Goal: Use online tool/utility: Utilize a website feature to perform a specific function

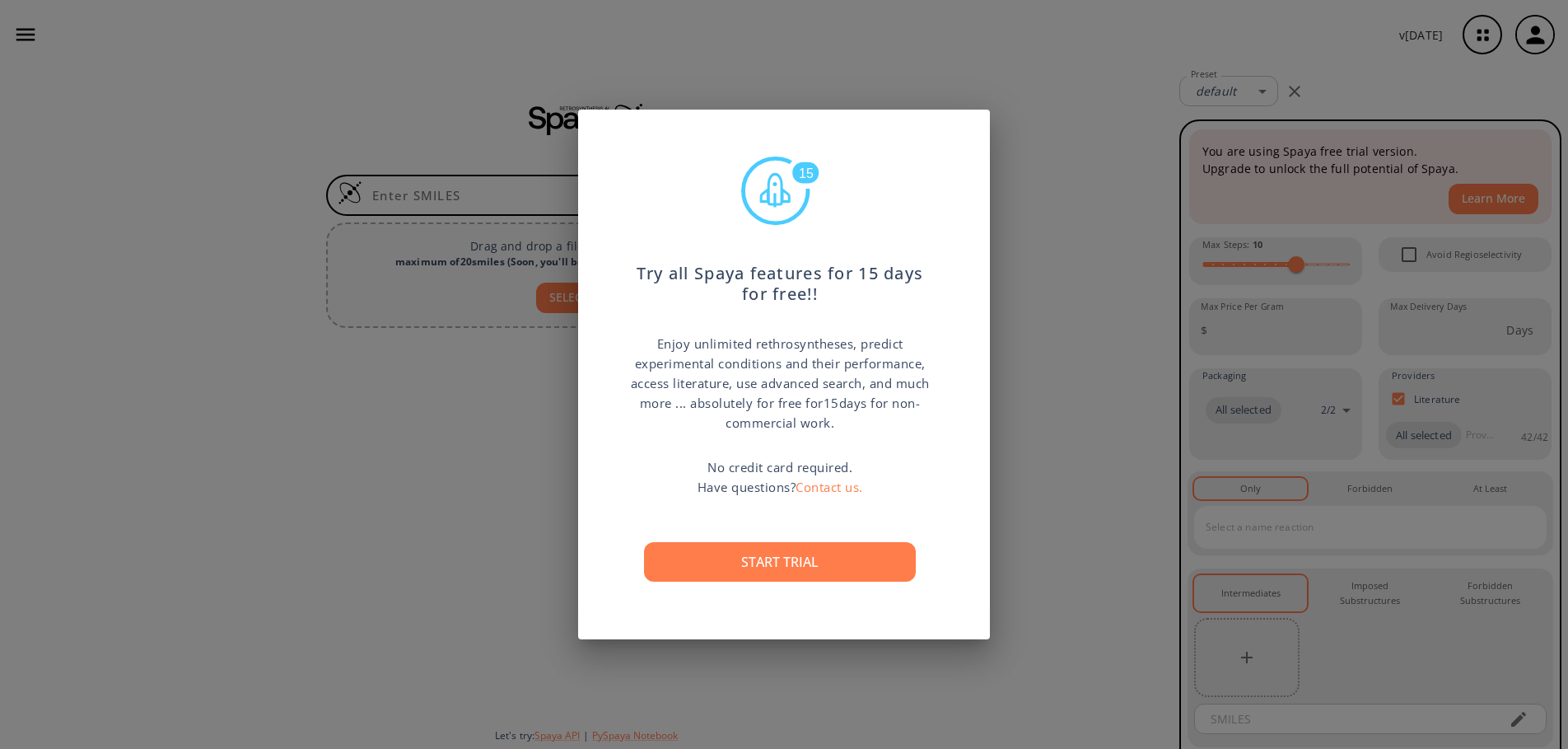
click at [1079, 257] on div "15 Try all Spaya features for 15 days for free!! Enjoy unlimited rethrosynthese…" at bounding box center [784, 374] width 1568 height 749
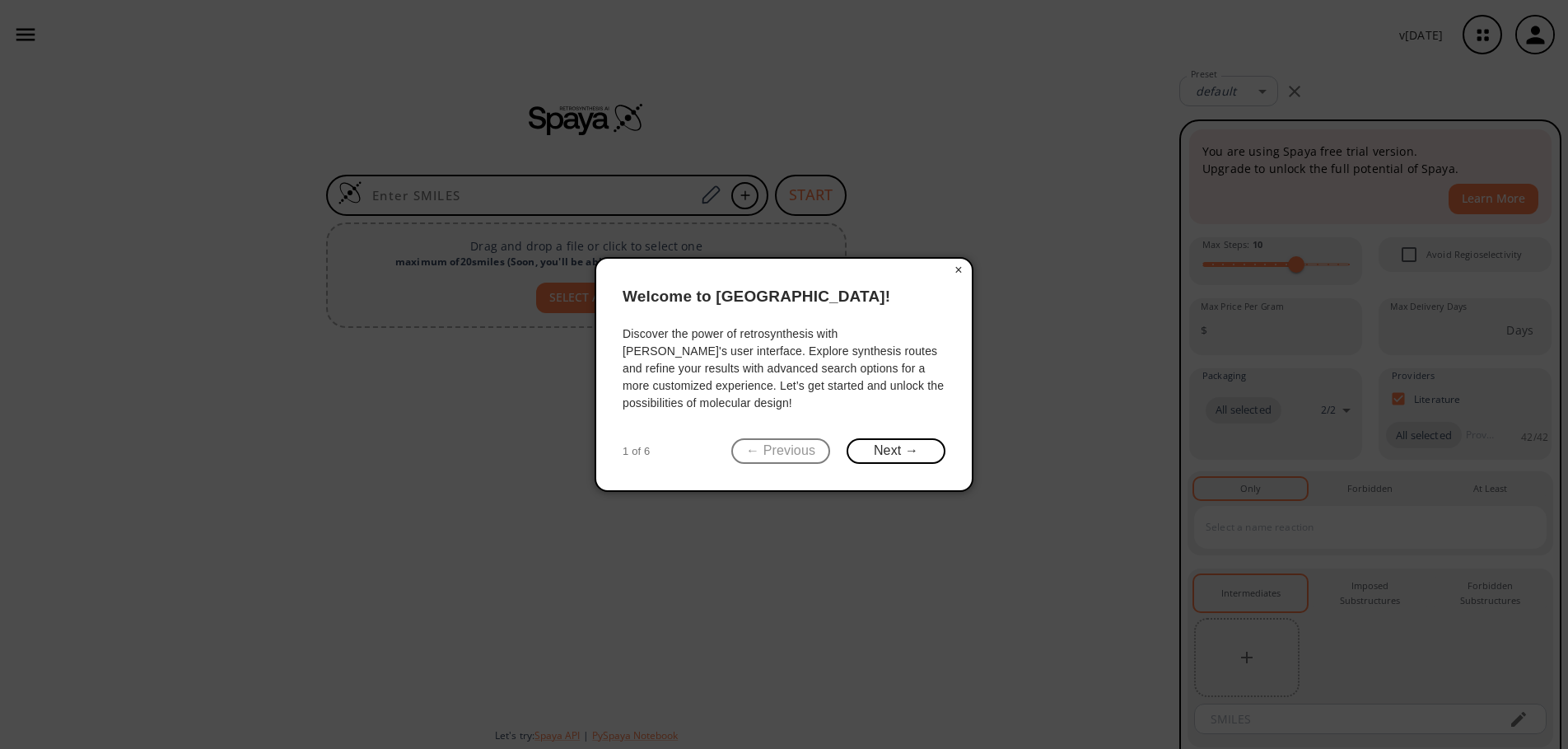
click at [960, 267] on button "×" at bounding box center [958, 270] width 26 height 23
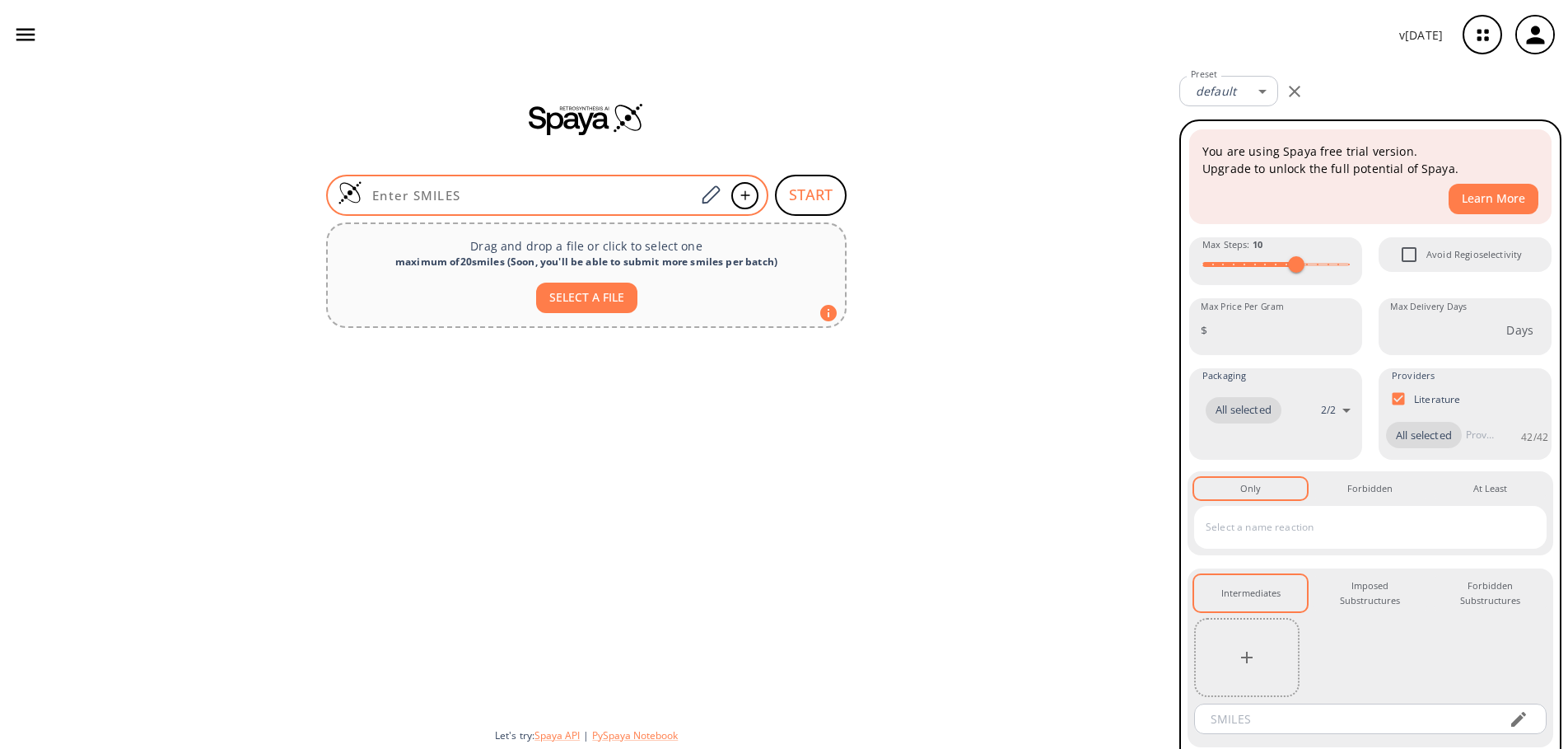
click at [502, 201] on input at bounding box center [529, 195] width 333 height 17
paste input "CC1=NOC(C(OC)=O)=C1C2=CC=CC(O)=C2"
type input "CC1=NOC(C(OC)=O)=C1C2=CC=CC(O)=C2"
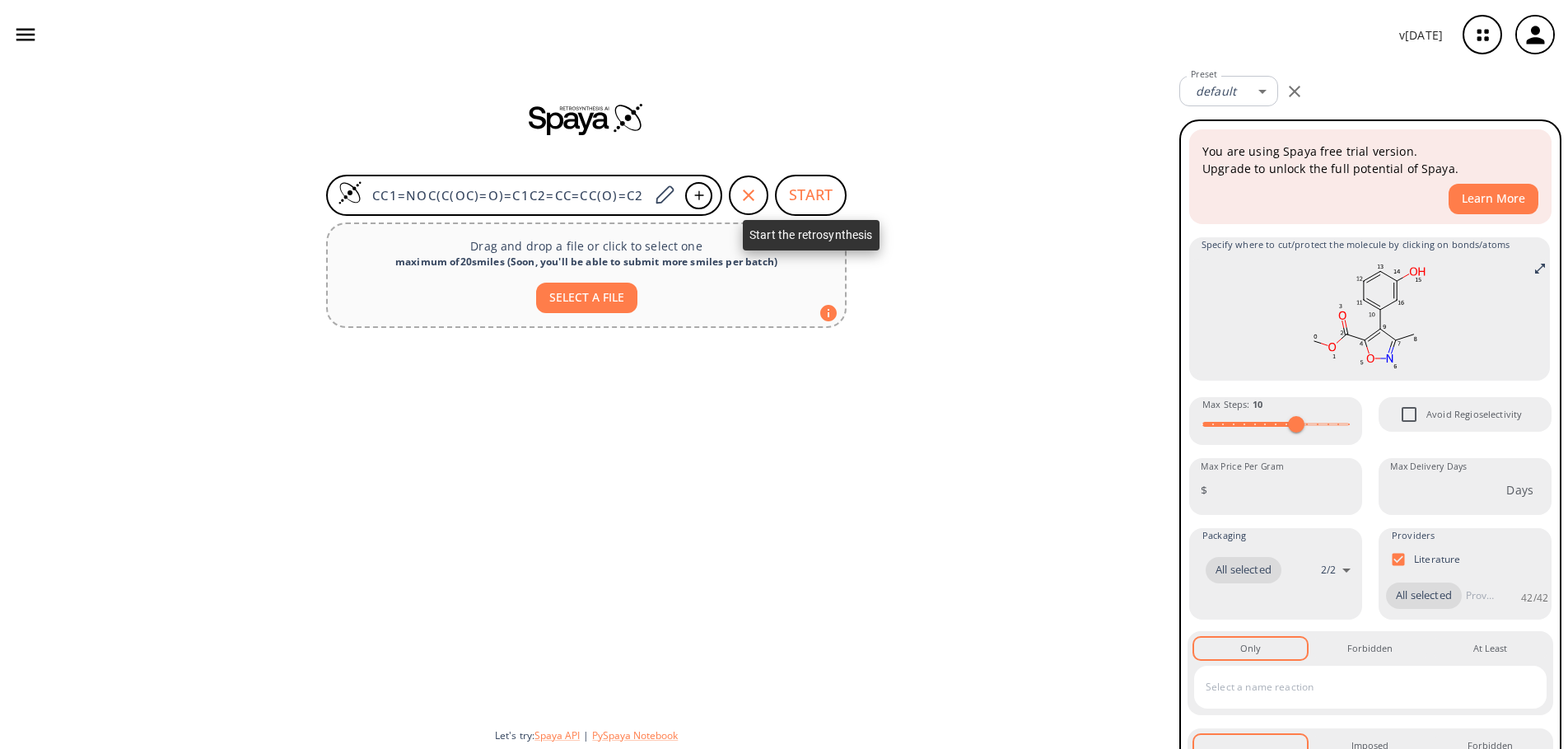
click at [808, 189] on button "START" at bounding box center [811, 195] width 72 height 41
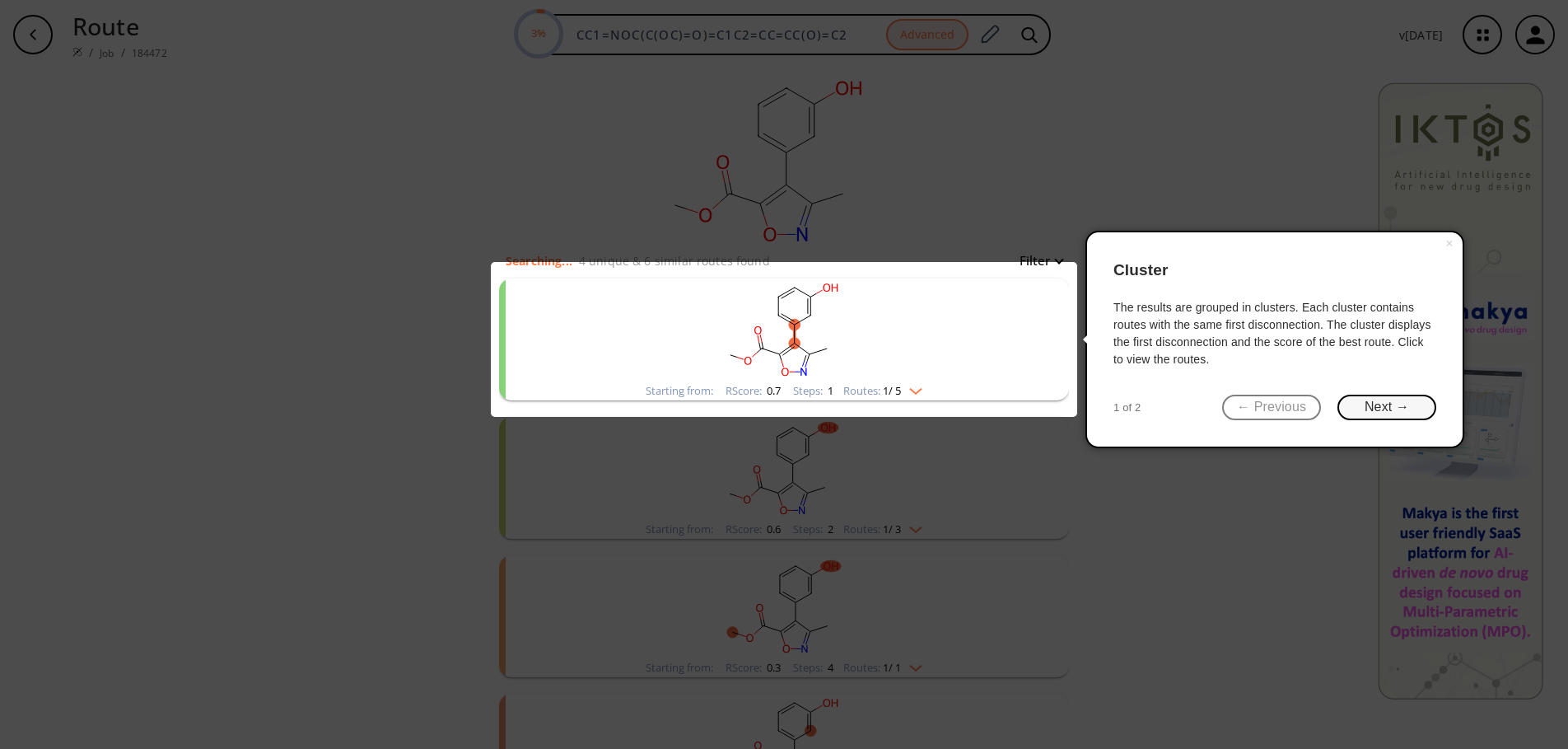
click at [1422, 417] on button "Next →" at bounding box center [1387, 407] width 99 height 25
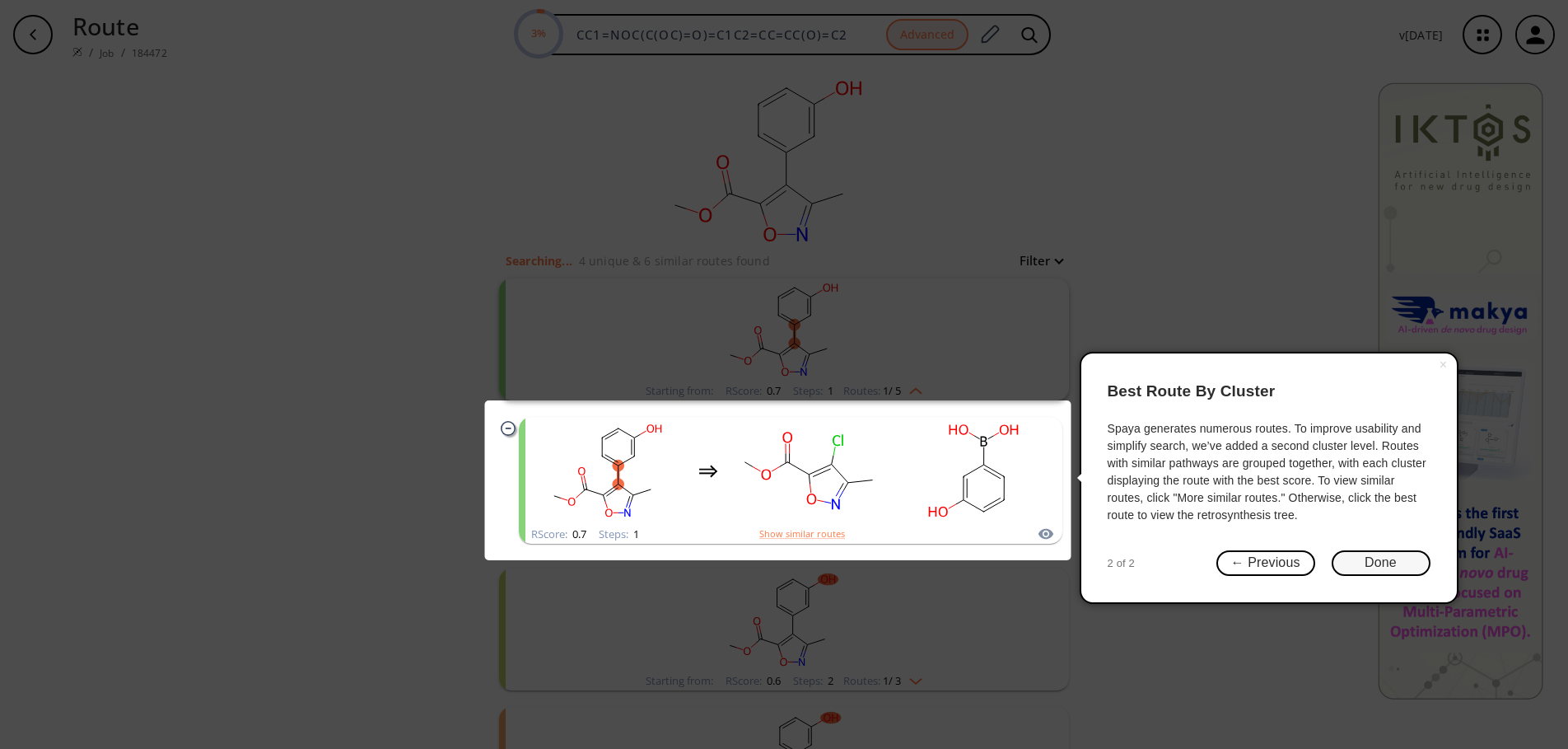
click at [1387, 567] on button "Done" at bounding box center [1381, 562] width 99 height 25
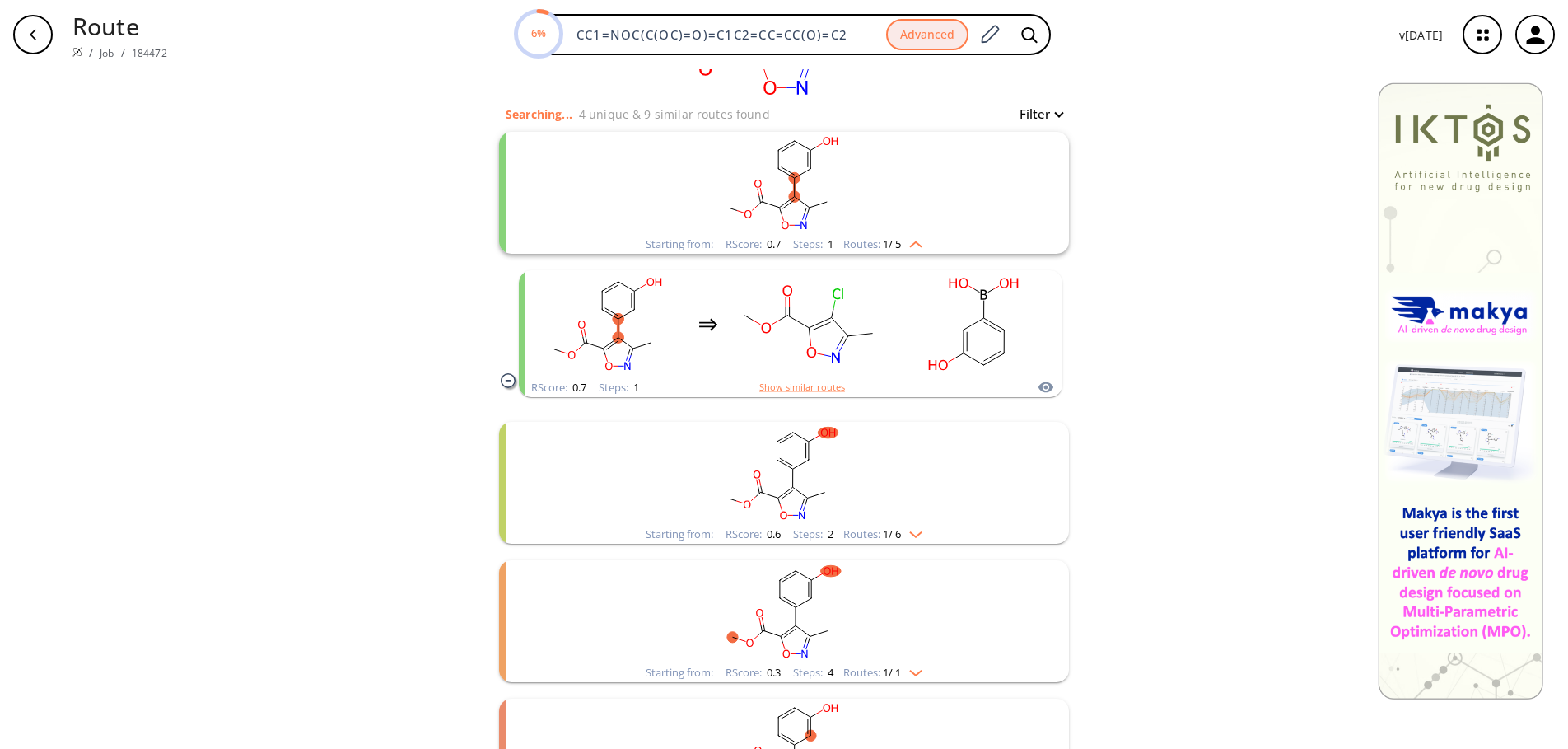
scroll to position [165, 0]
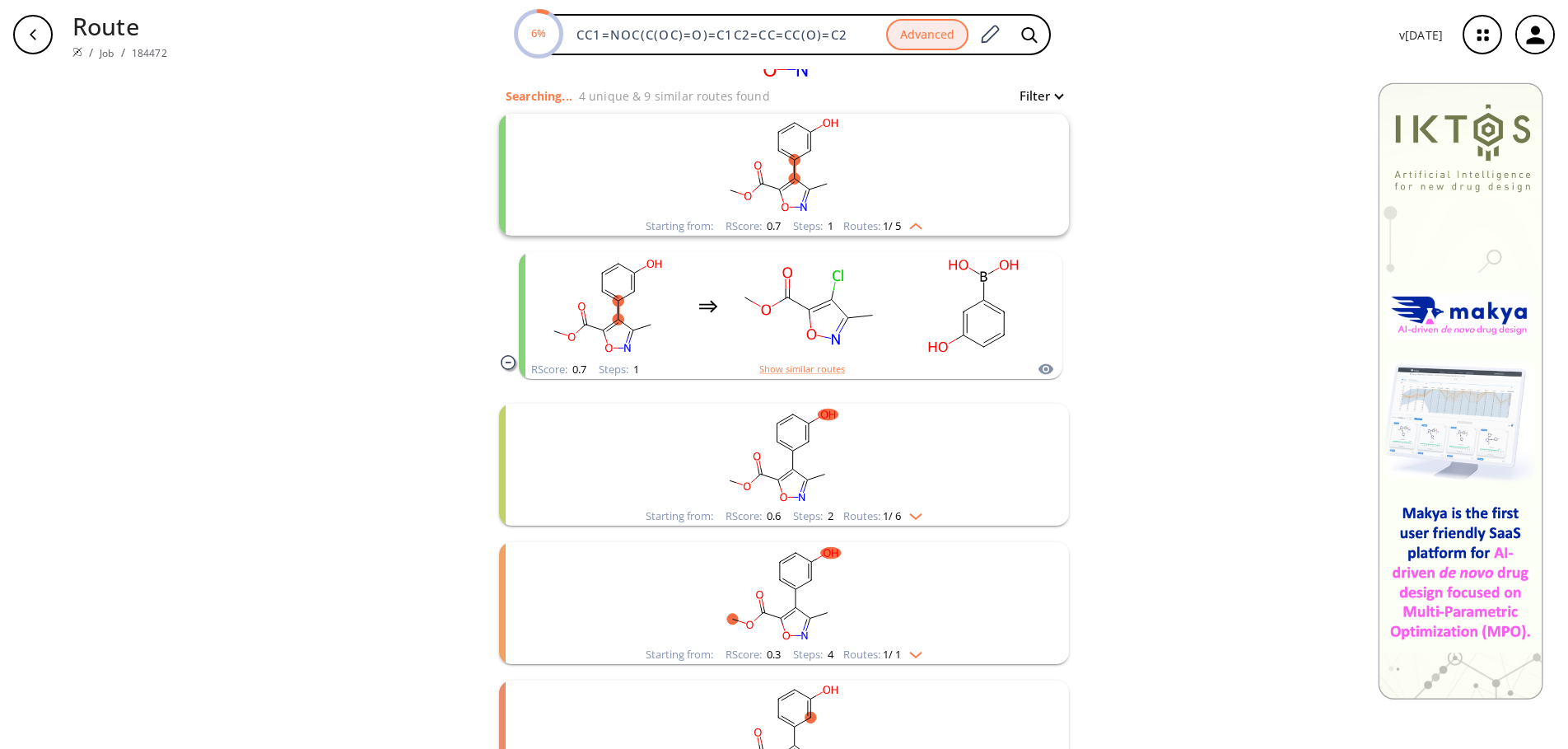
click at [913, 227] on img "clusters" at bounding box center [911, 223] width 21 height 13
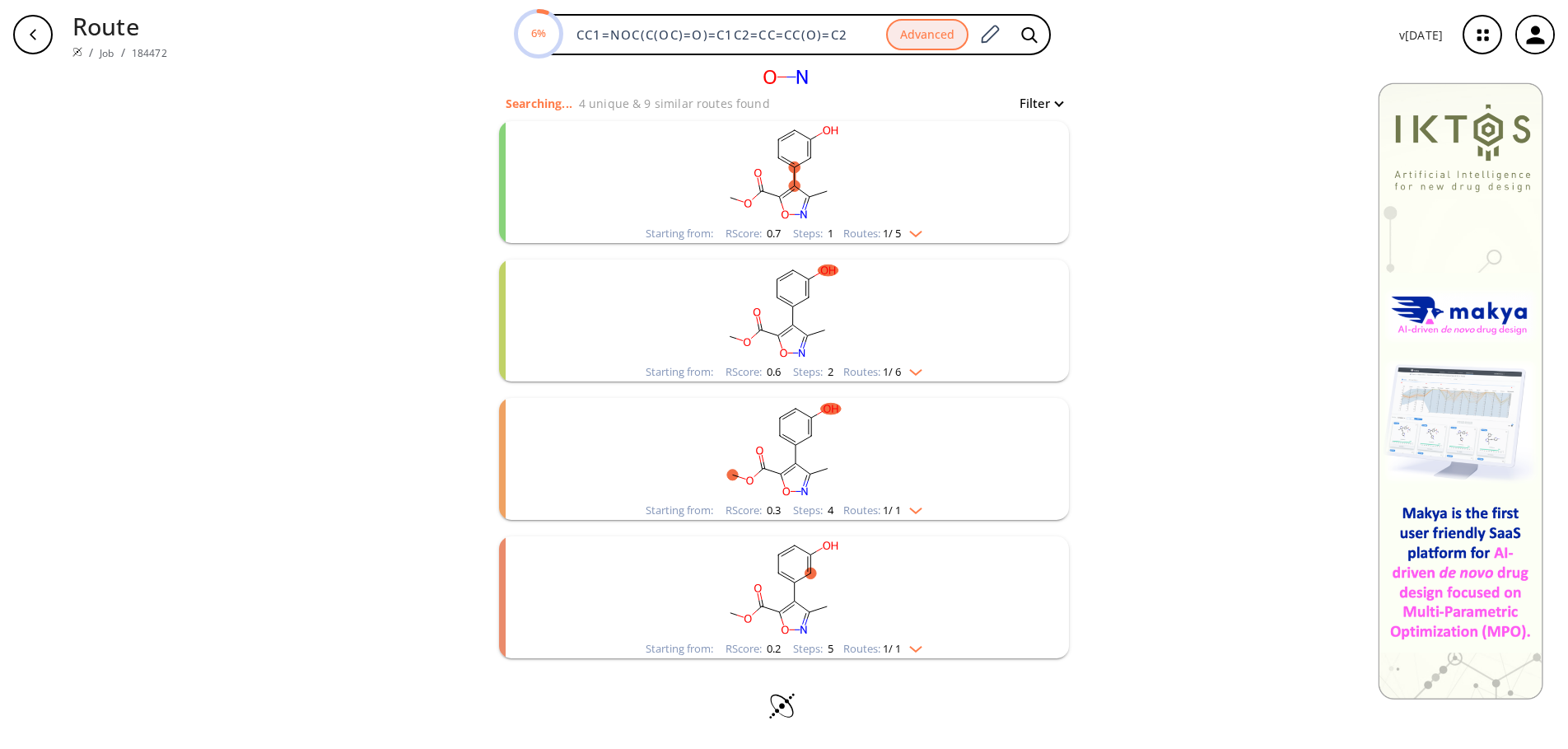
click at [913, 227] on img "clusters" at bounding box center [911, 231] width 21 height 13
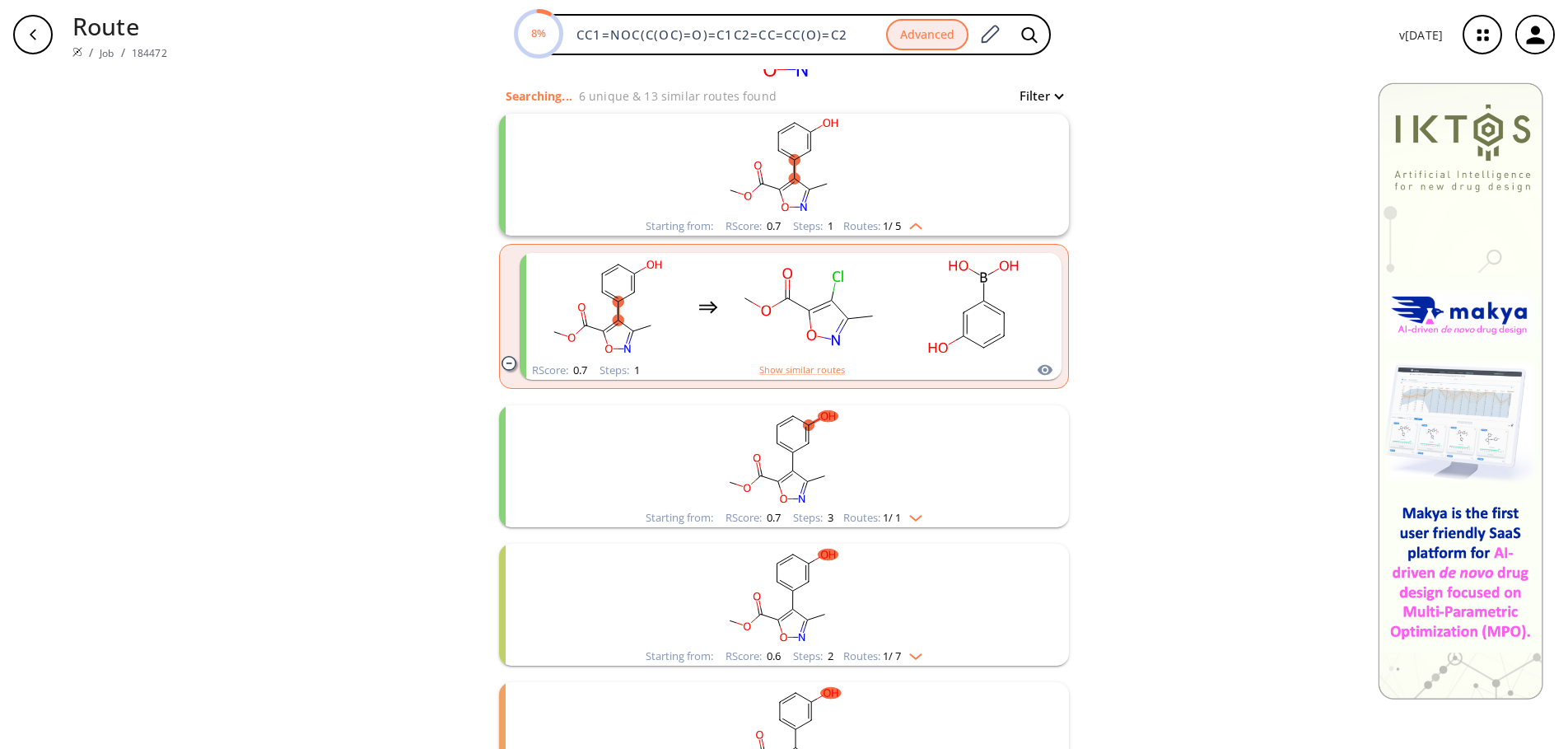
click at [918, 518] on img "clusters" at bounding box center [911, 515] width 21 height 13
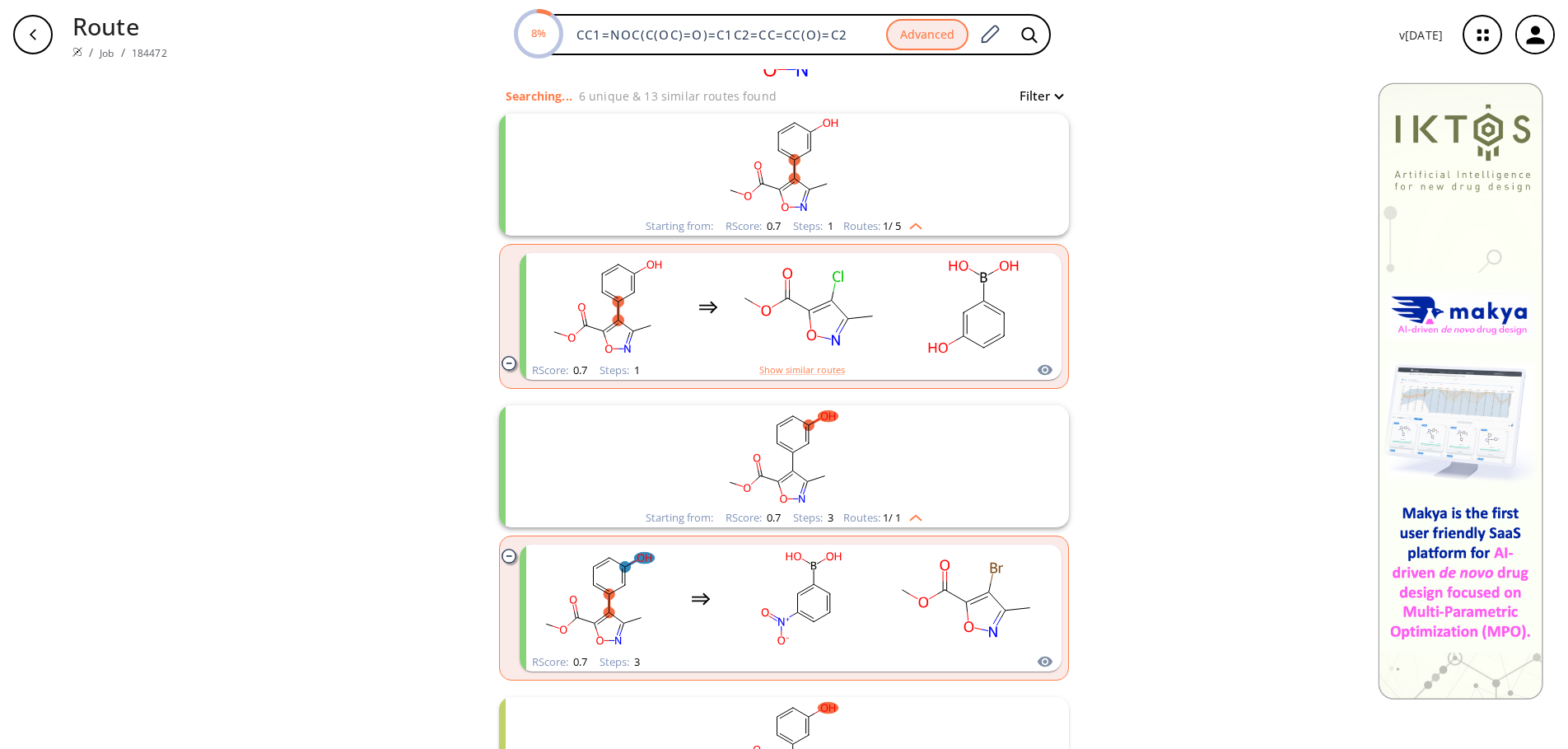
scroll to position [329, 0]
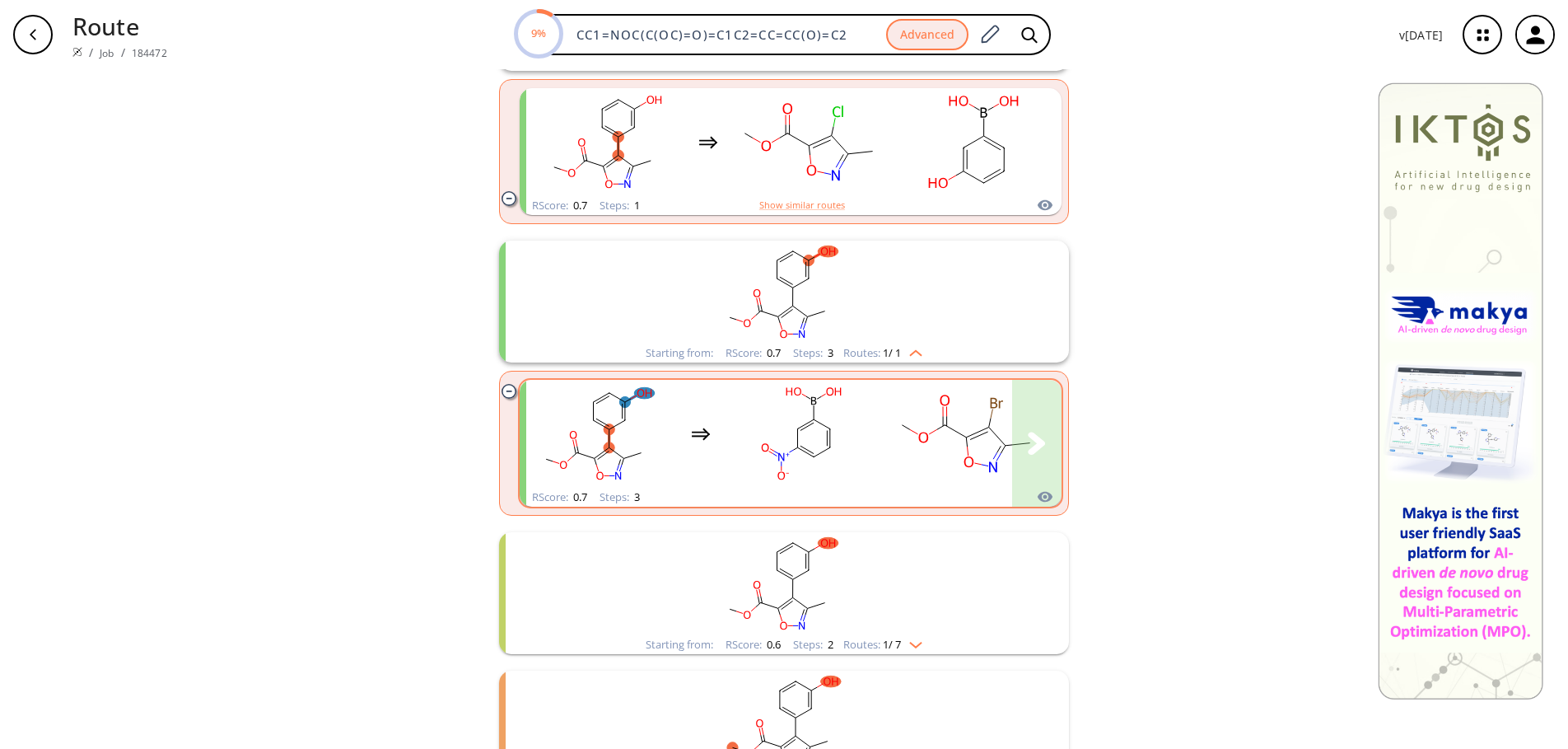
click at [966, 449] on rect "clusters" at bounding box center [966, 434] width 148 height 103
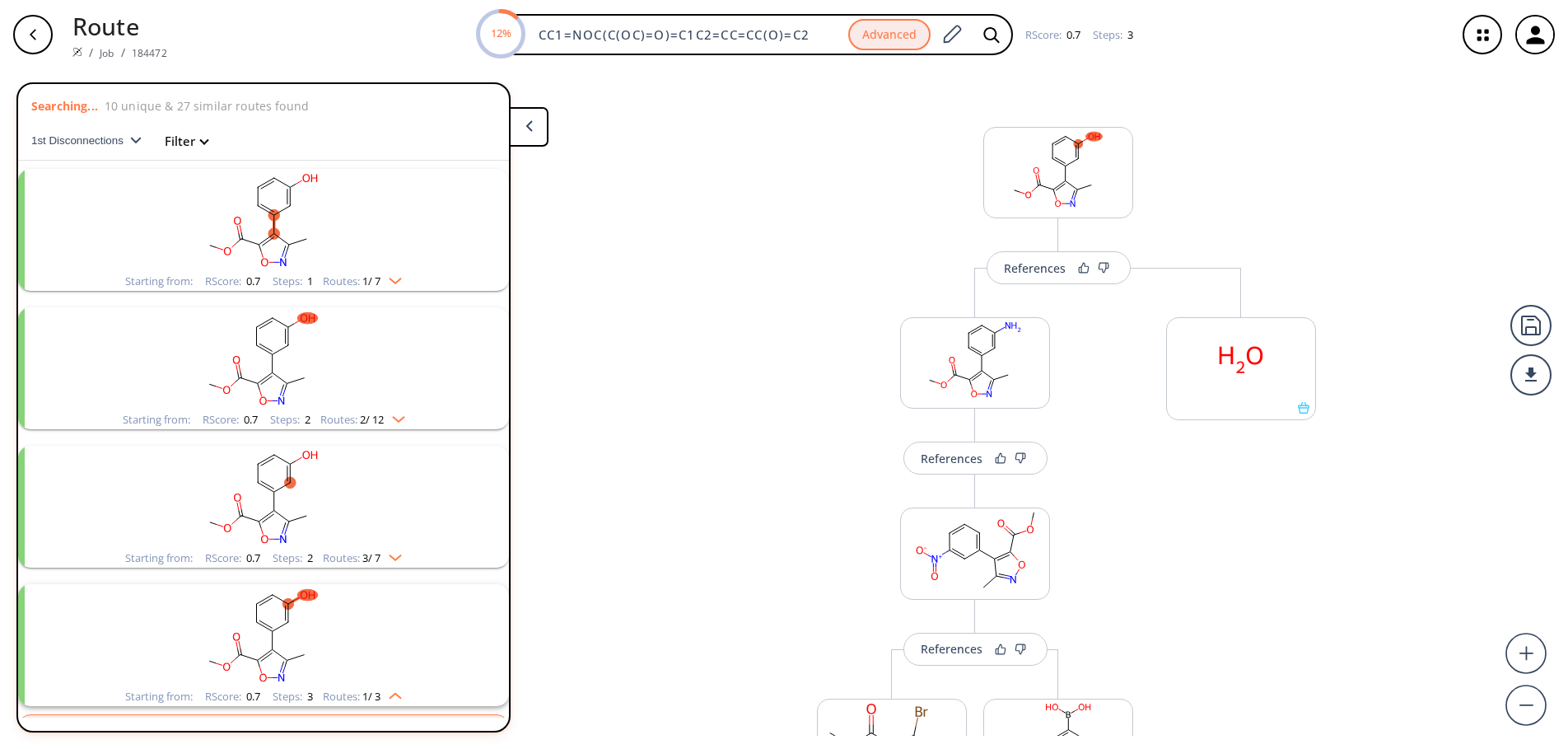
click at [1480, 40] on icon "button" at bounding box center [1483, 35] width 11 height 11
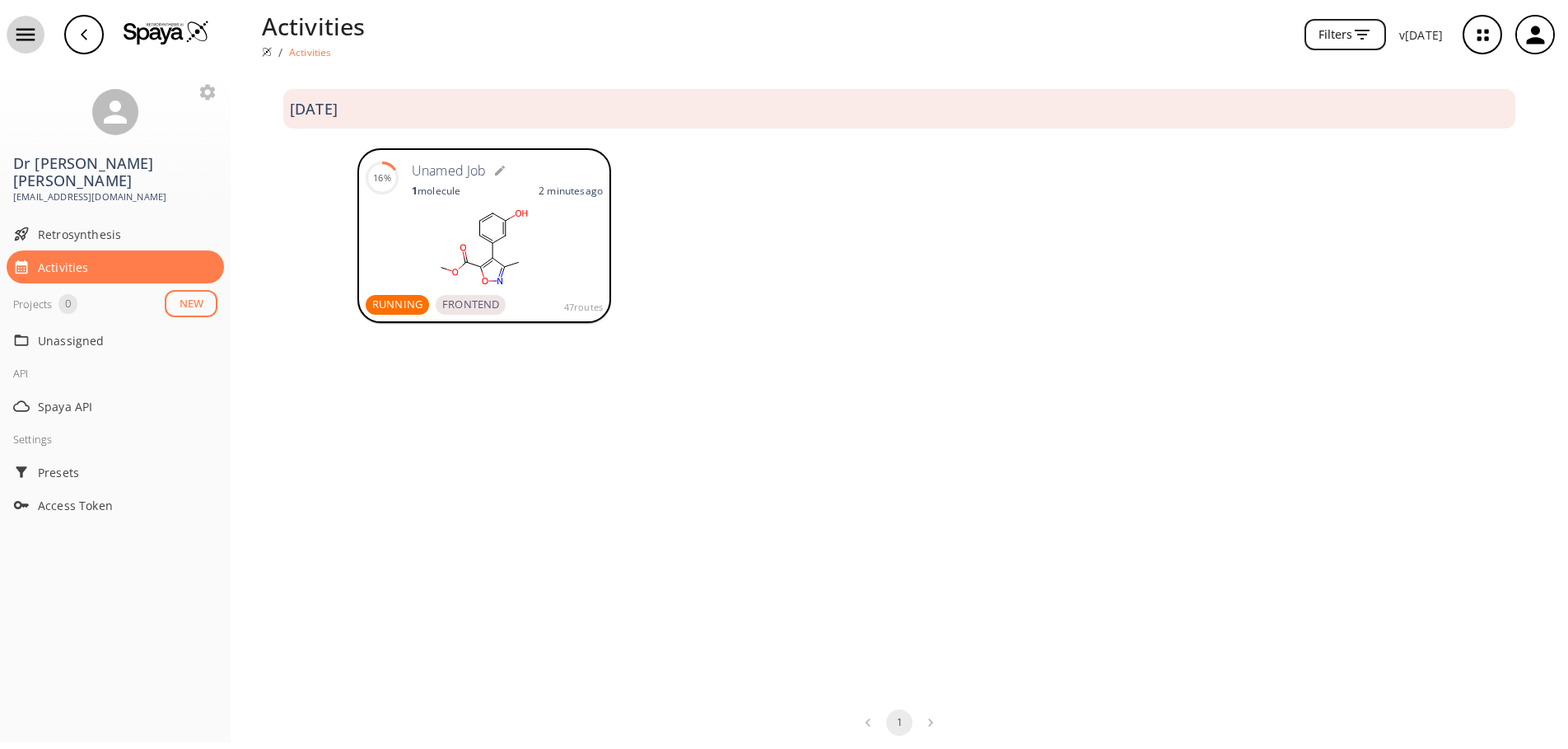
click at [26, 24] on icon "button" at bounding box center [25, 34] width 25 height 25
click at [1487, 31] on icon "button" at bounding box center [1483, 35] width 11 height 11
click at [1484, 34] on icon "button" at bounding box center [1482, 34] width 44 height 44
click at [1549, 36] on div "button" at bounding box center [1535, 34] width 36 height 36
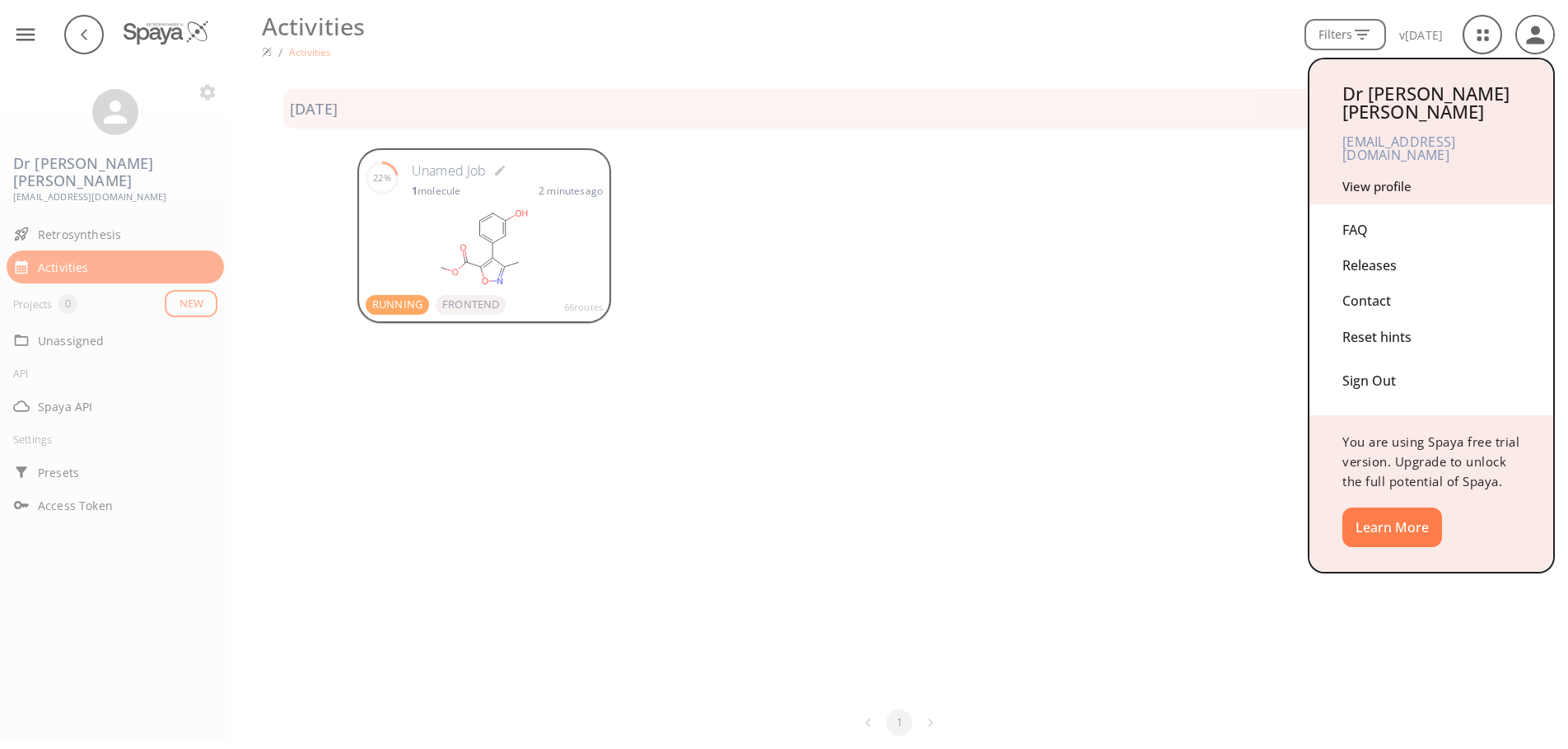
click at [1118, 232] on div at bounding box center [784, 374] width 1568 height 749
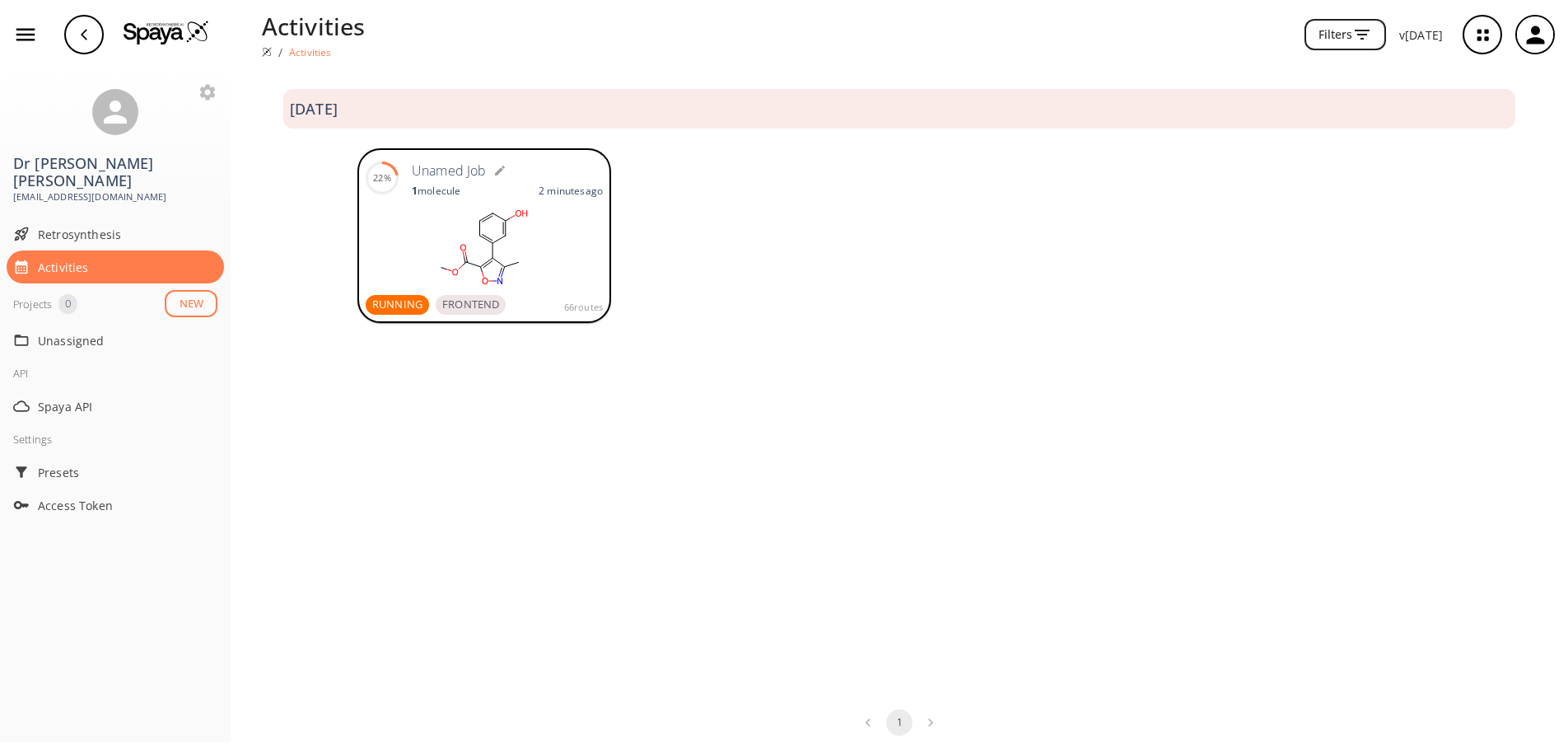
click at [487, 255] on rect at bounding box center [484, 247] width 237 height 83
click at [493, 216] on rect at bounding box center [484, 247] width 237 height 83
click at [85, 34] on icon "button" at bounding box center [84, 34] width 13 height 13
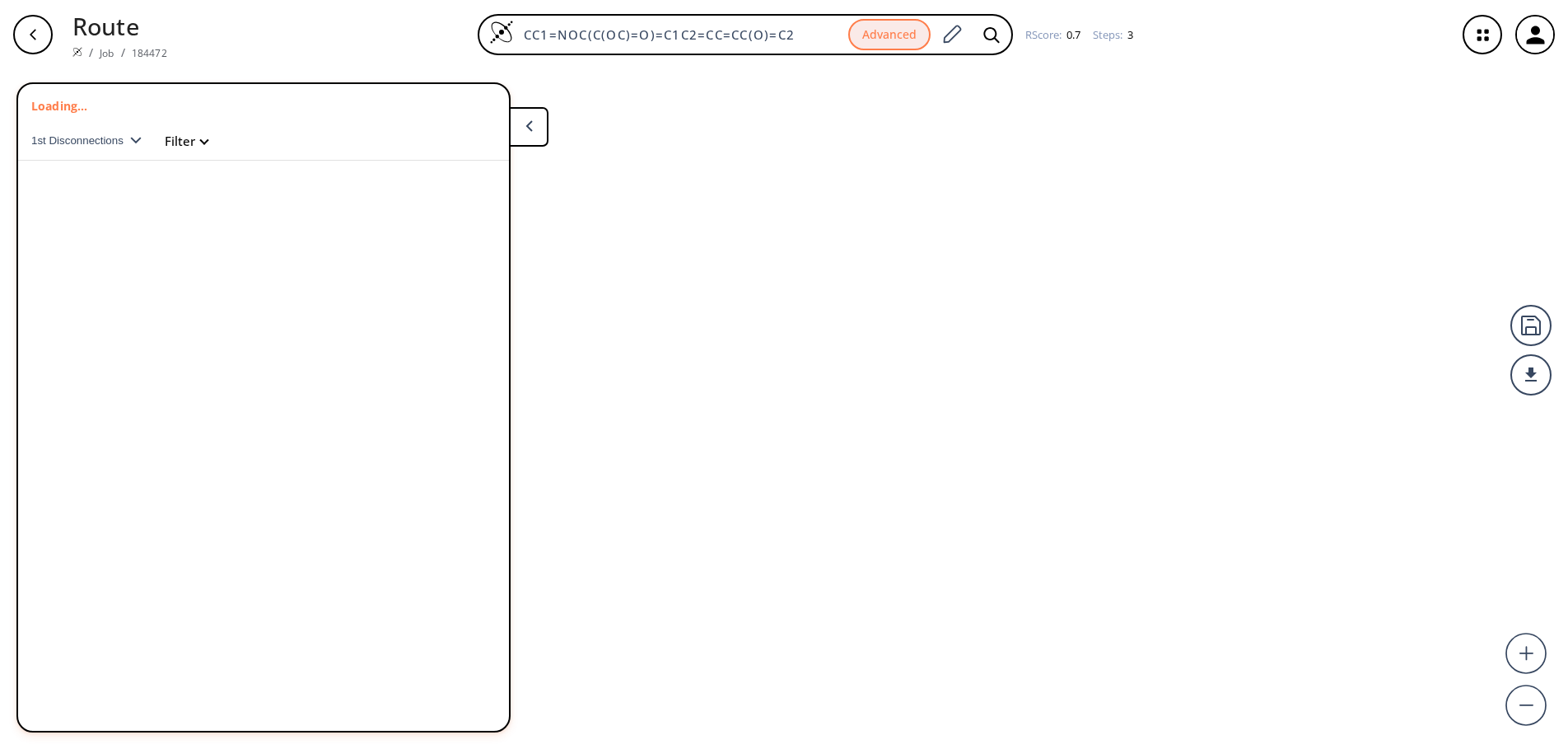
drag, startPoint x: 802, startPoint y: 36, endPoint x: 353, endPoint y: 58, distance: 449.5
click at [353, 58] on div "Route / Job / 184472 CC1=NOC(C(OC)=O)=C1C2=CC=CC(O)=C2 Advanced RScore : 0.7 St…" at bounding box center [784, 34] width 1568 height 69
paste input "BrC1=NC2=C(OC)C=C(OCC3=CC=CC=C3)C=C2S1"
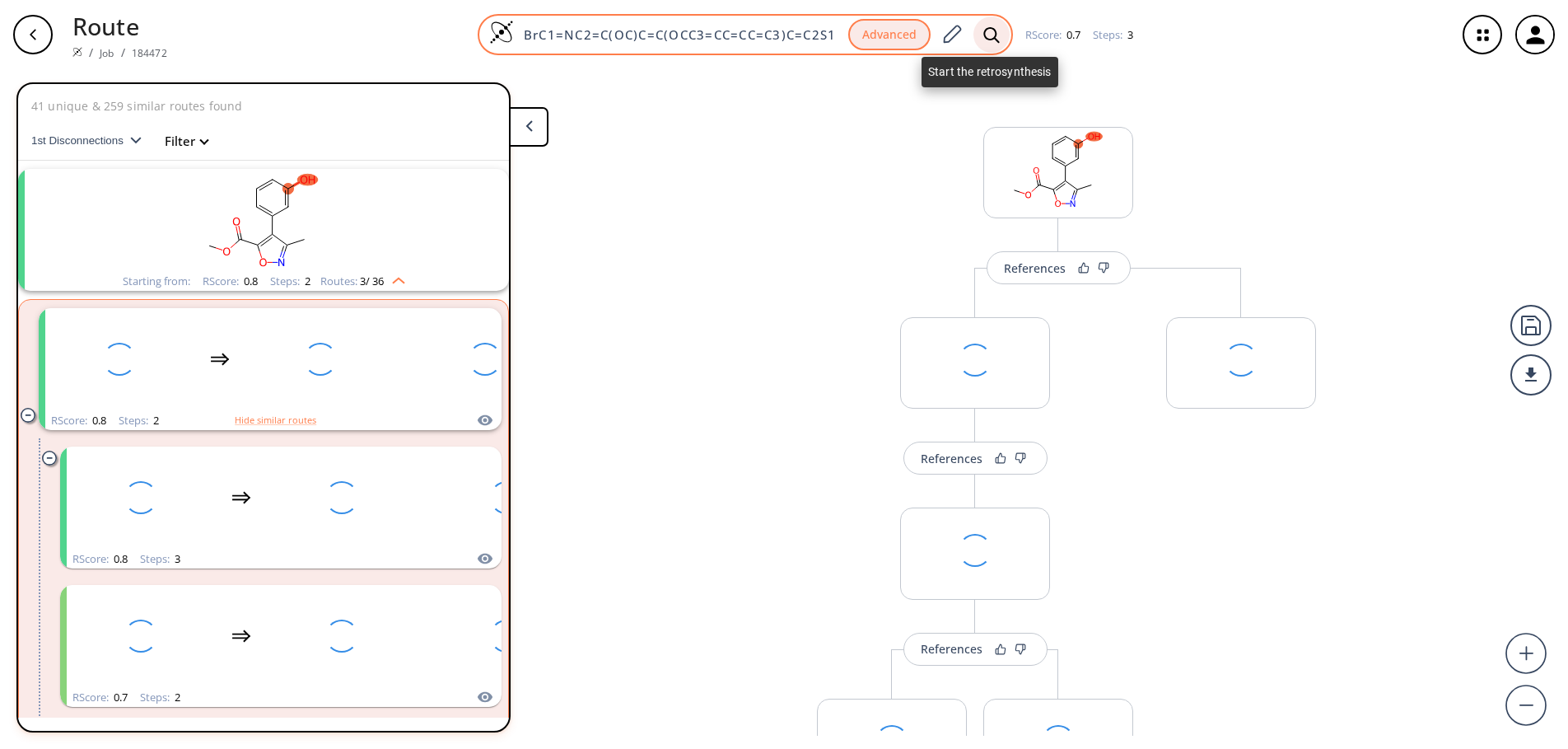
type input "BrC1=NC2=C(OC)C=C(OCC3=CC=CC=C3)C=C2S1"
click at [993, 33] on icon at bounding box center [992, 34] width 17 height 18
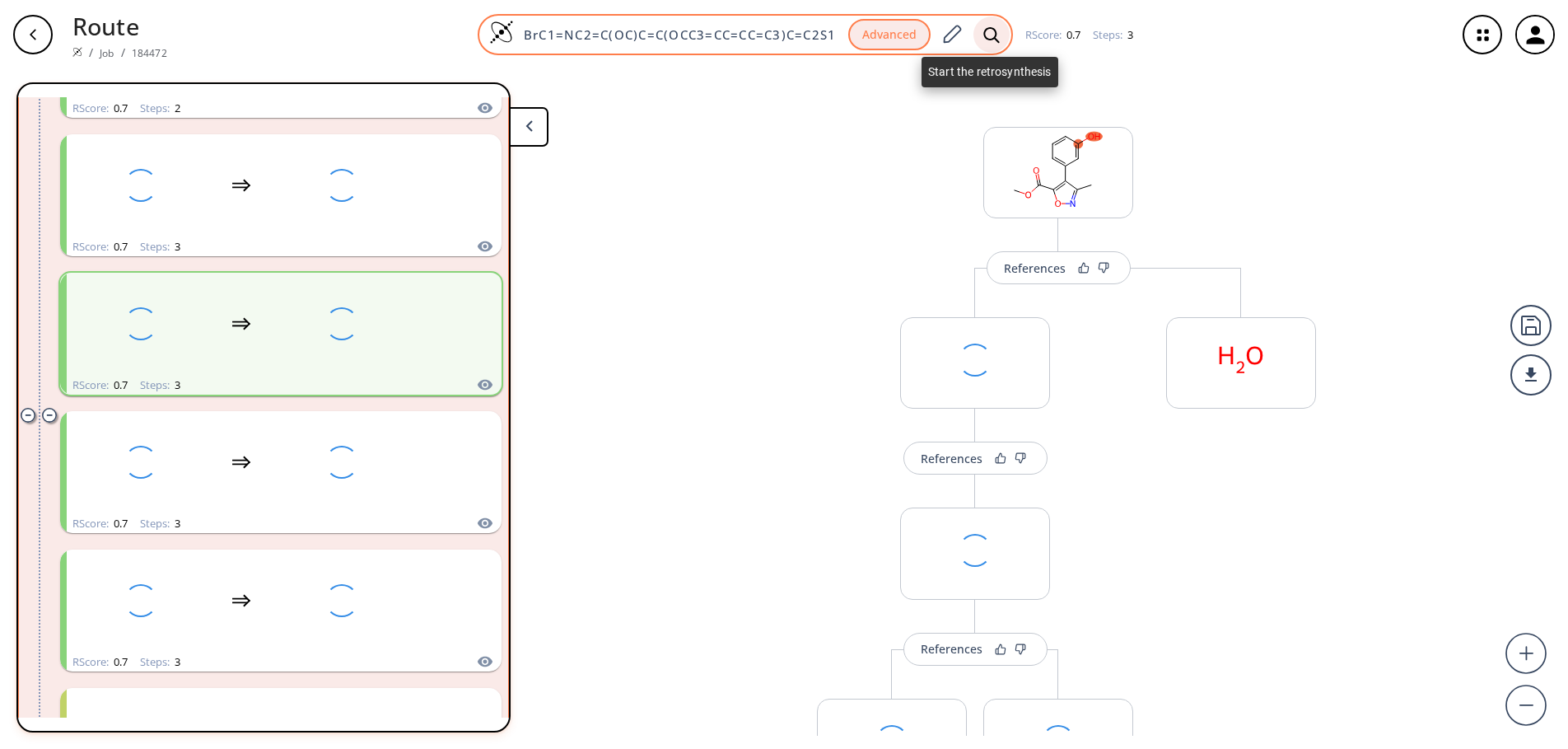
scroll to position [729, 0]
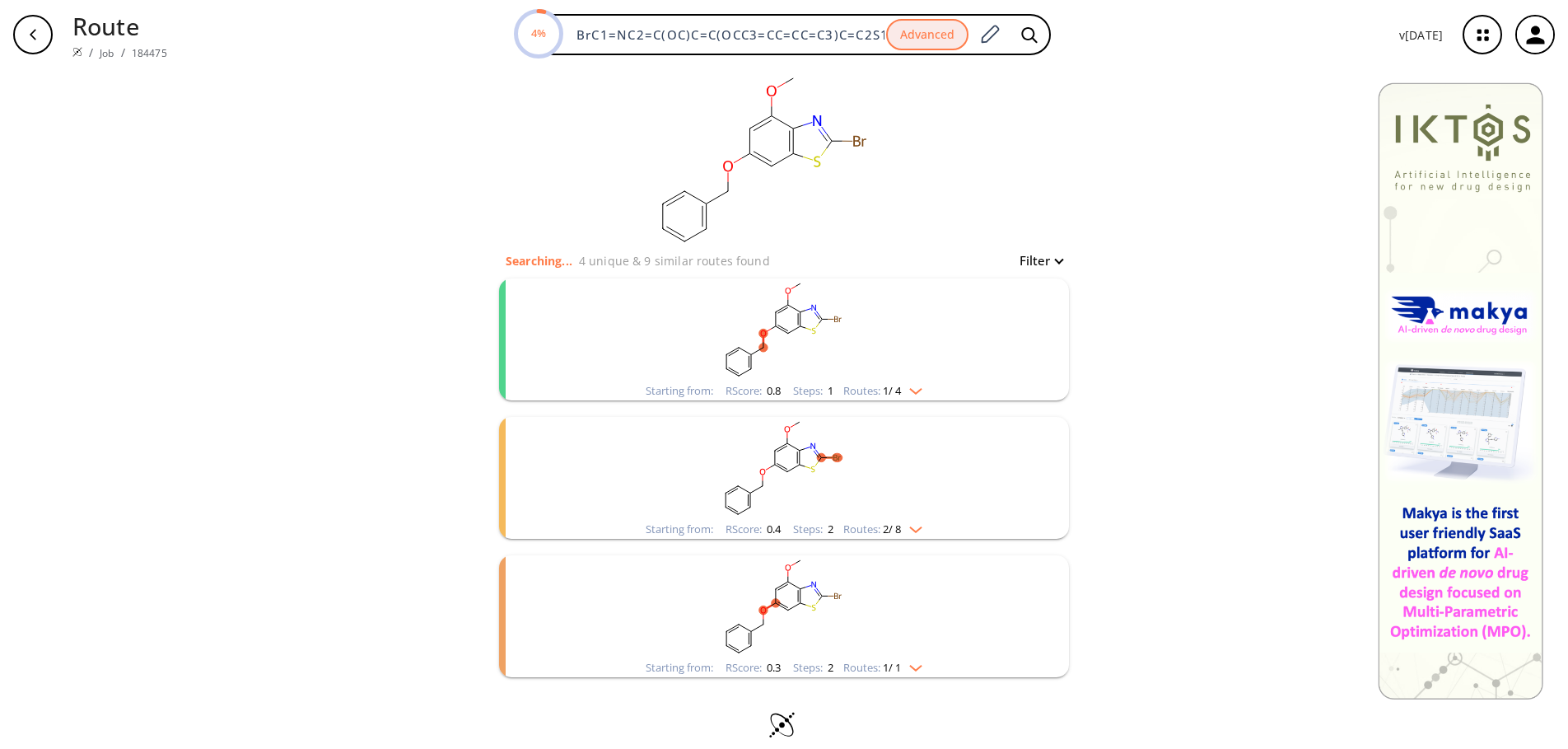
click at [913, 395] on div "Routes: 1 / 4" at bounding box center [882, 391] width 79 height 11
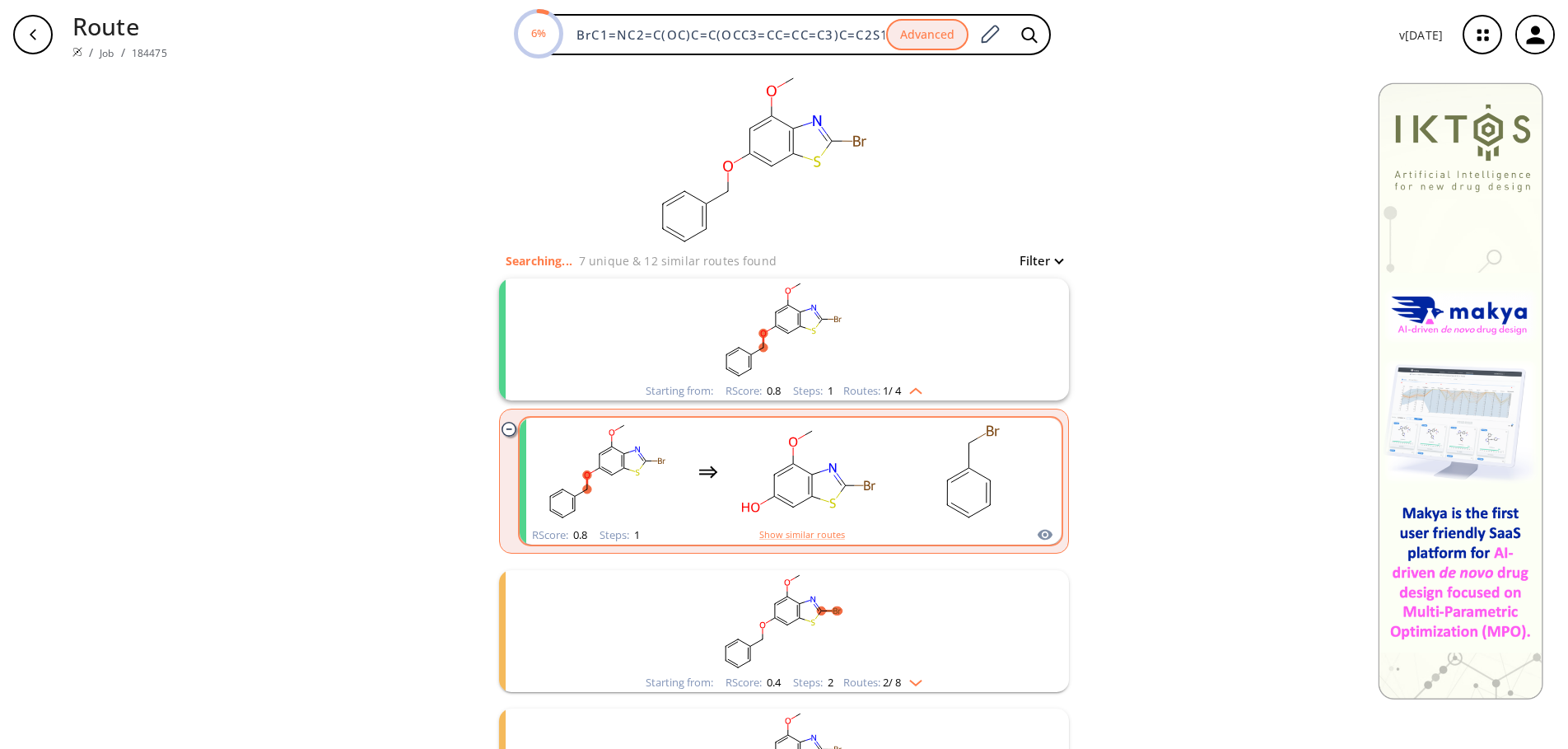
click at [815, 482] on rect "clusters" at bounding box center [809, 471] width 148 height 103
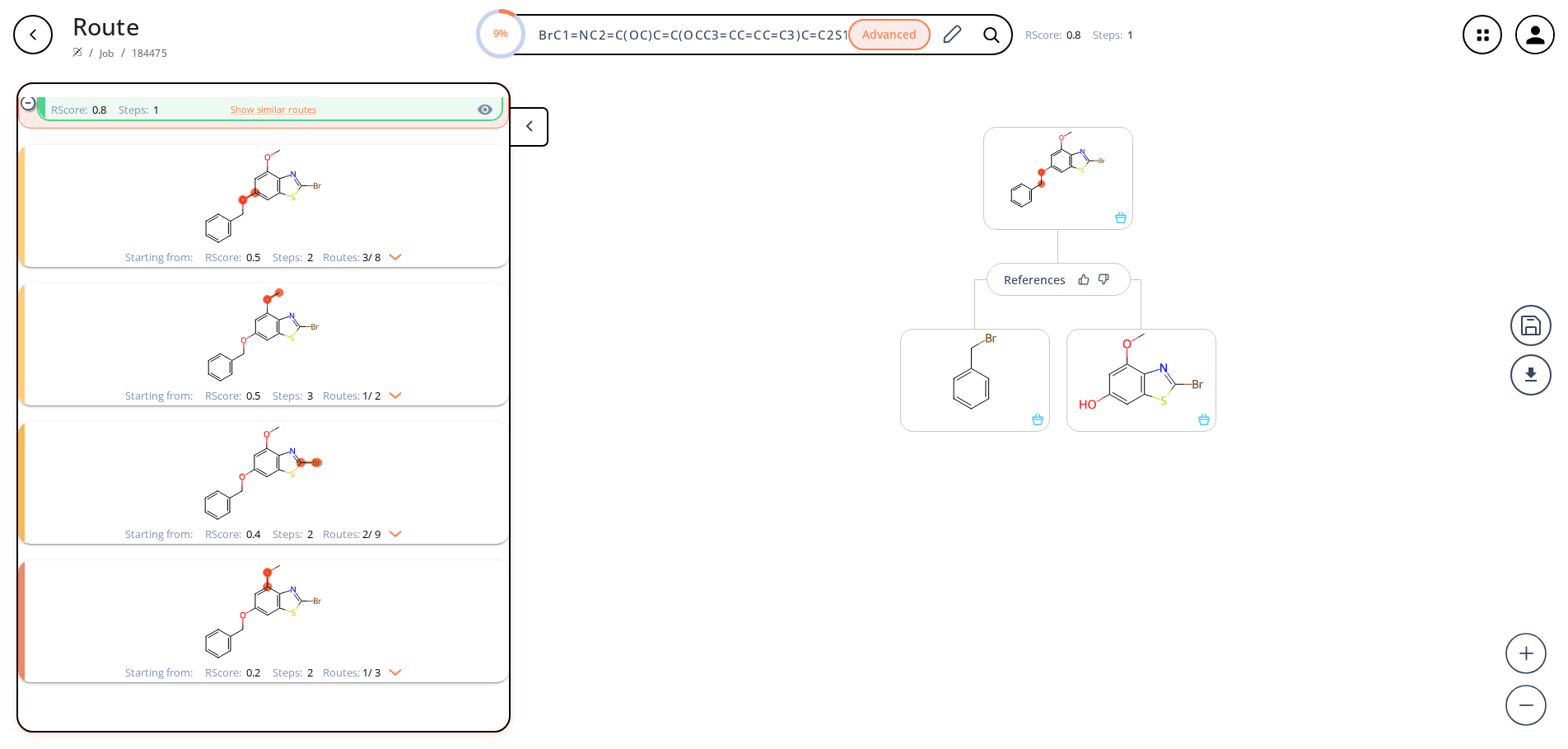
scroll to position [370, 0]
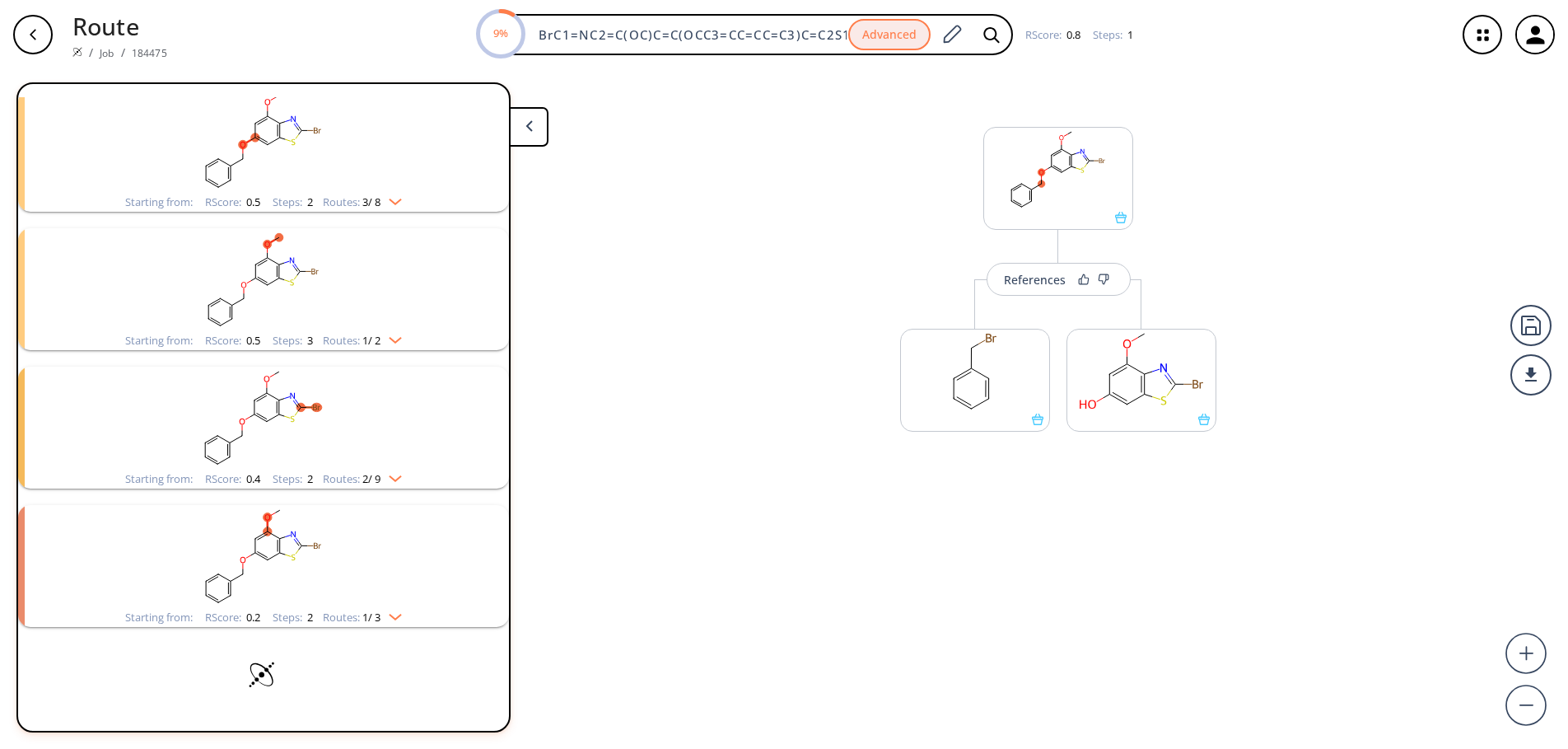
click at [34, 32] on icon "button" at bounding box center [33, 34] width 7 height 11
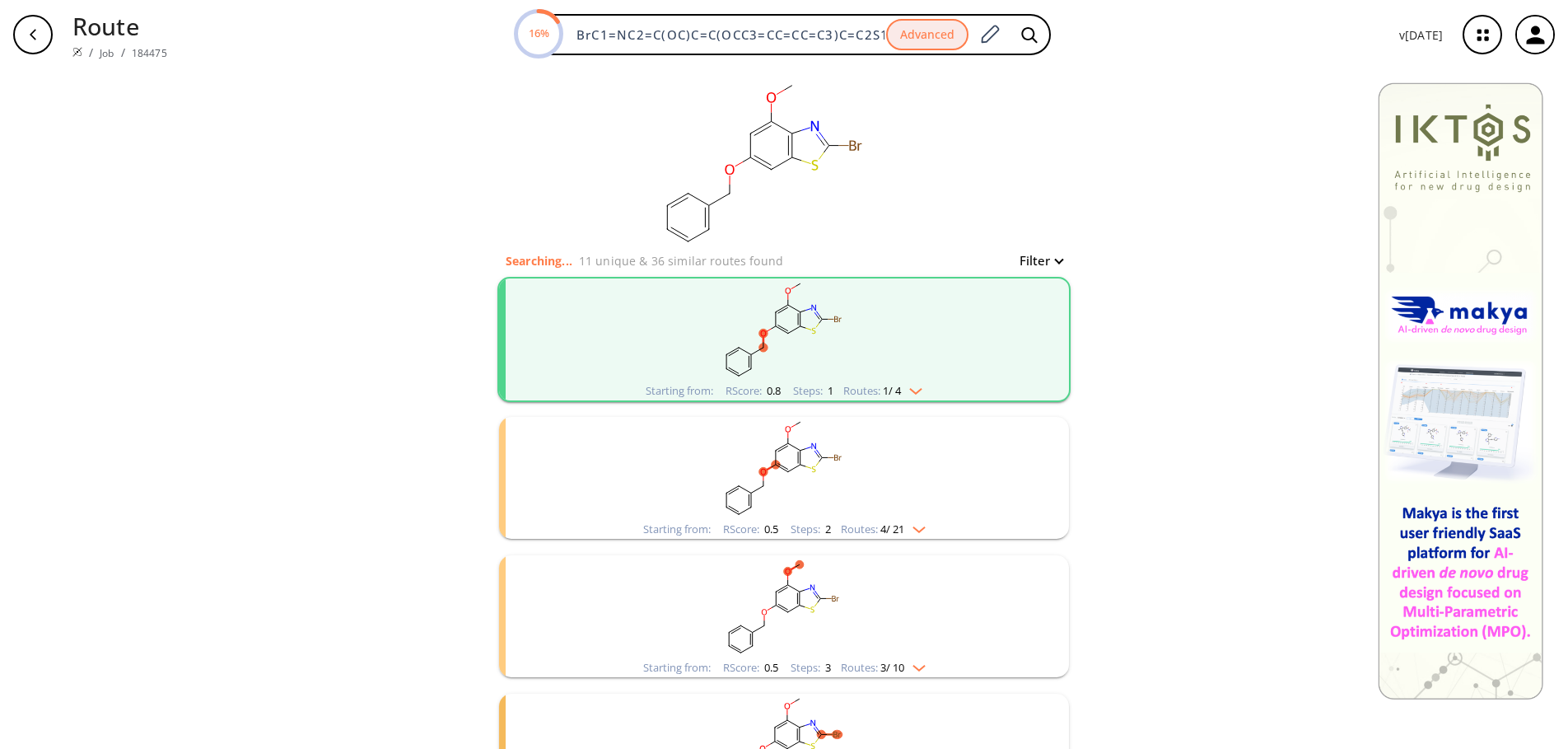
click at [20, 42] on div "button" at bounding box center [33, 34] width 39 height 39
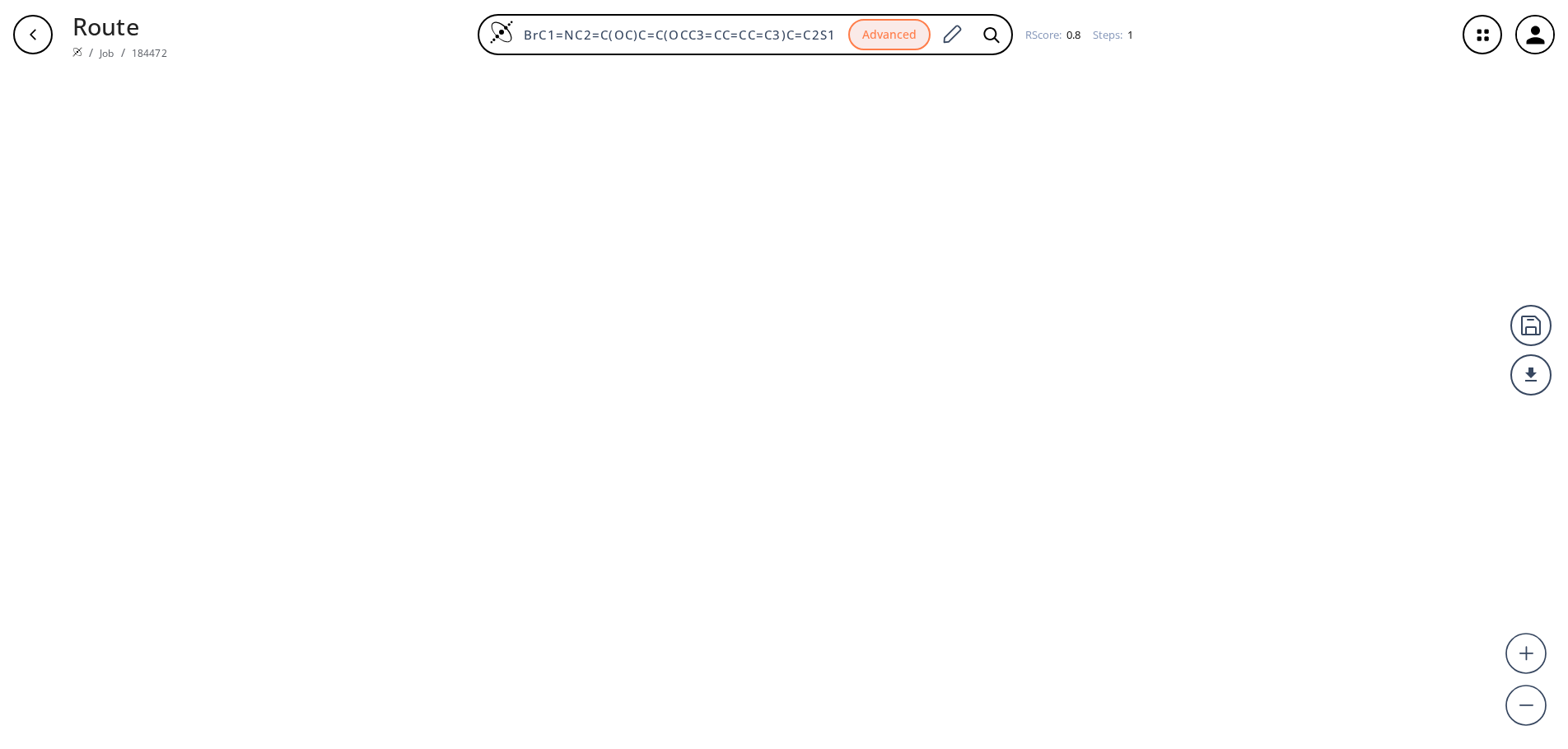
type input "CC1=NOC(C(OC)=O)=C1C2=CC=CC(O)=C2"
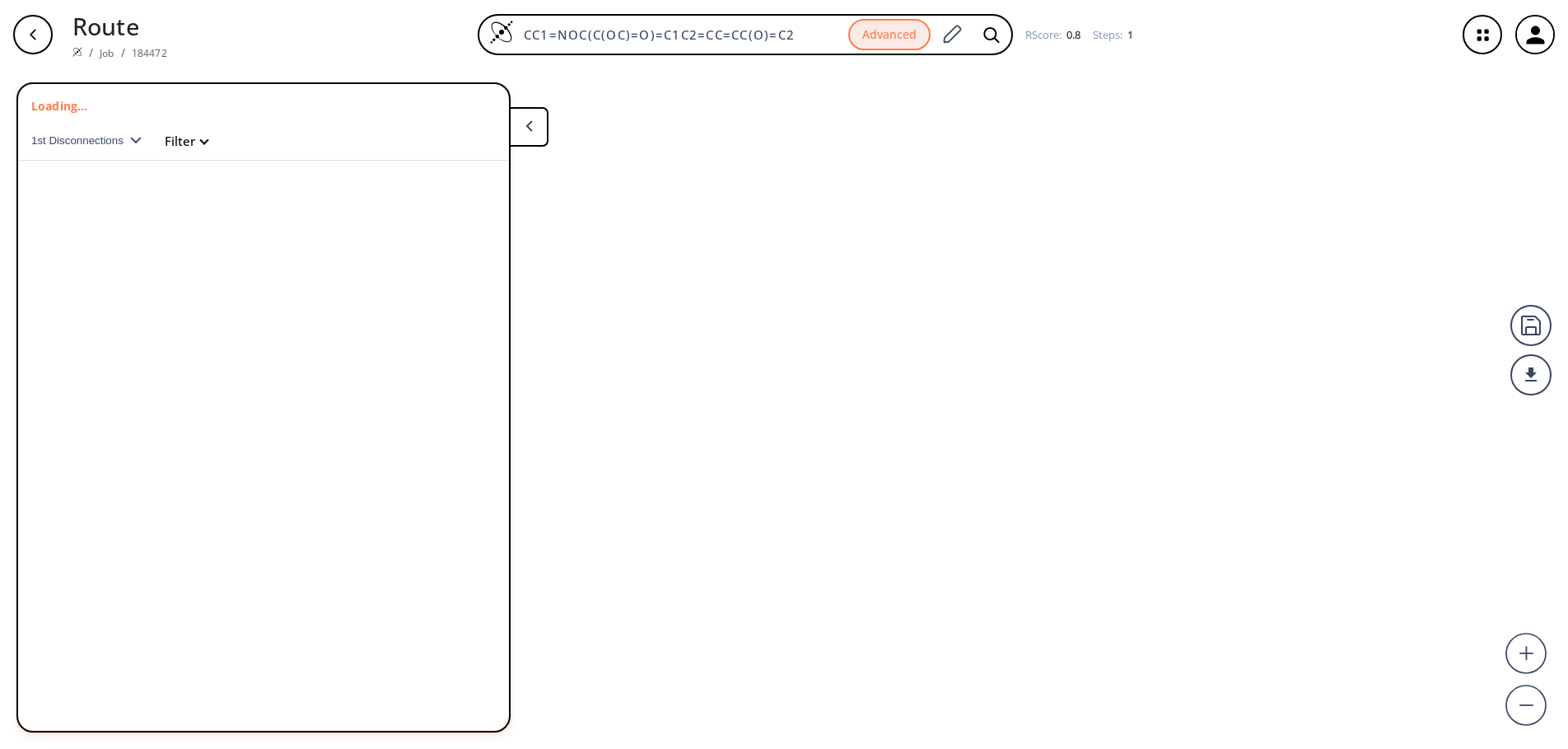
click at [26, 36] on icon "button" at bounding box center [33, 34] width 13 height 13
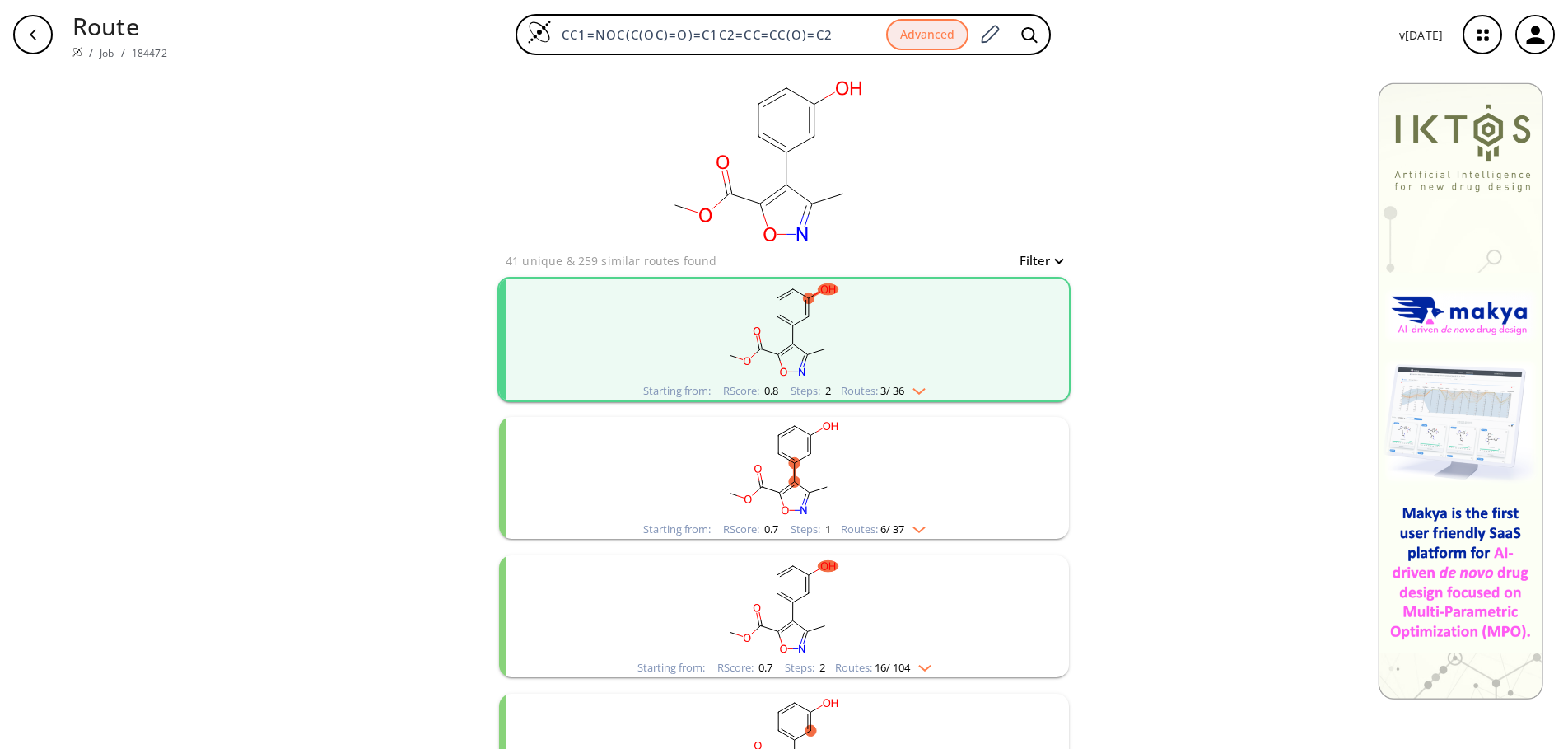
drag, startPoint x: 844, startPoint y: 35, endPoint x: 427, endPoint y: 39, distance: 417.0
click at [432, 39] on div "CC1=NOC(C(OC)=O)=C1C2=CC=CC(O)=C2 Advanced" at bounding box center [784, 34] width 1206 height 41
paste input "OC1=C2C(SC(C3=CC=CC=C3)=N2)=CC(OCC4=CC=CC=C4)=C1"
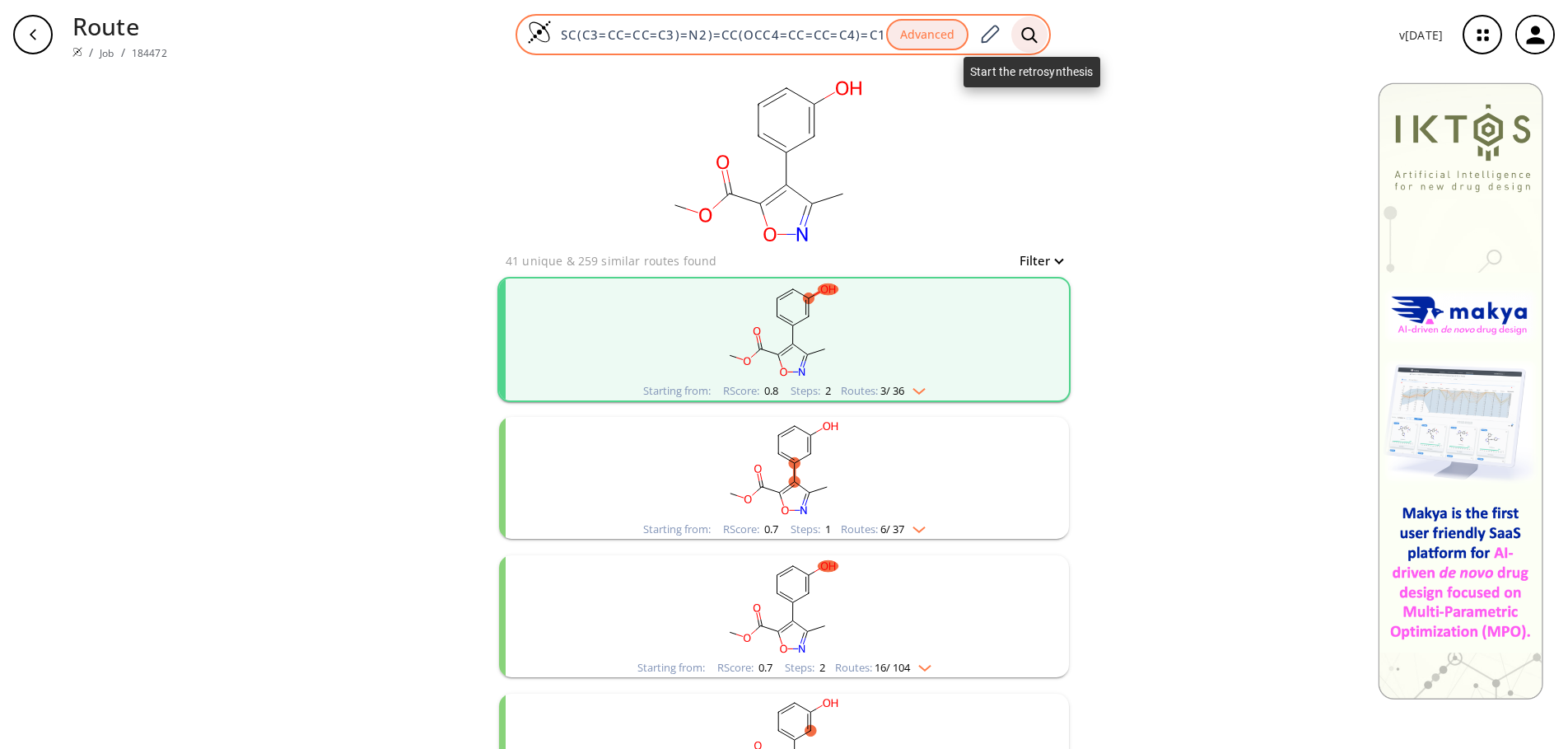
type input "COC1=C2C(SC(C3=CC=CC=C3)=N2)=CC(OCC4=CC=CC=C4)=C1"
click at [1032, 35] on icon at bounding box center [1030, 34] width 17 height 18
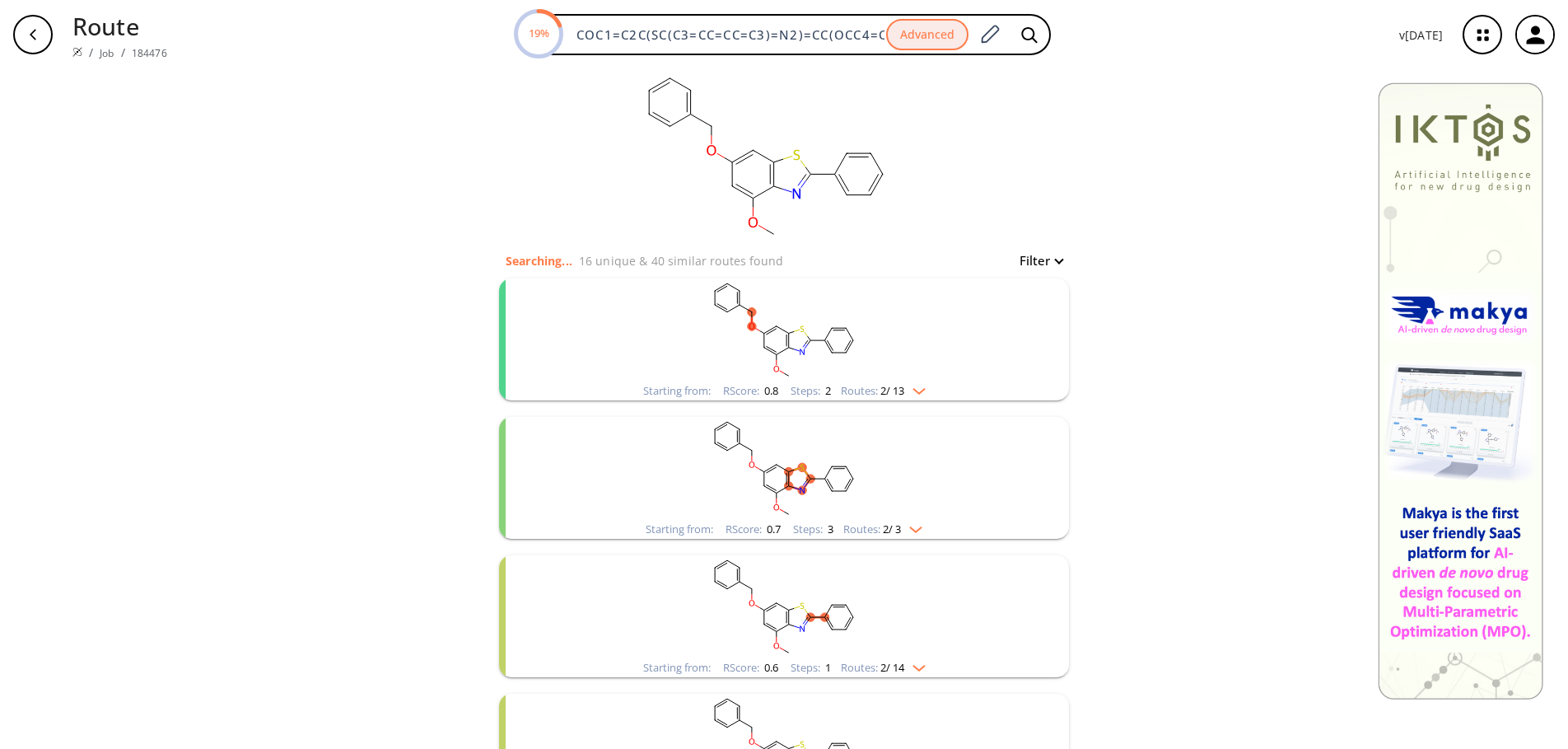
click at [921, 389] on img "clusters" at bounding box center [915, 388] width 21 height 13
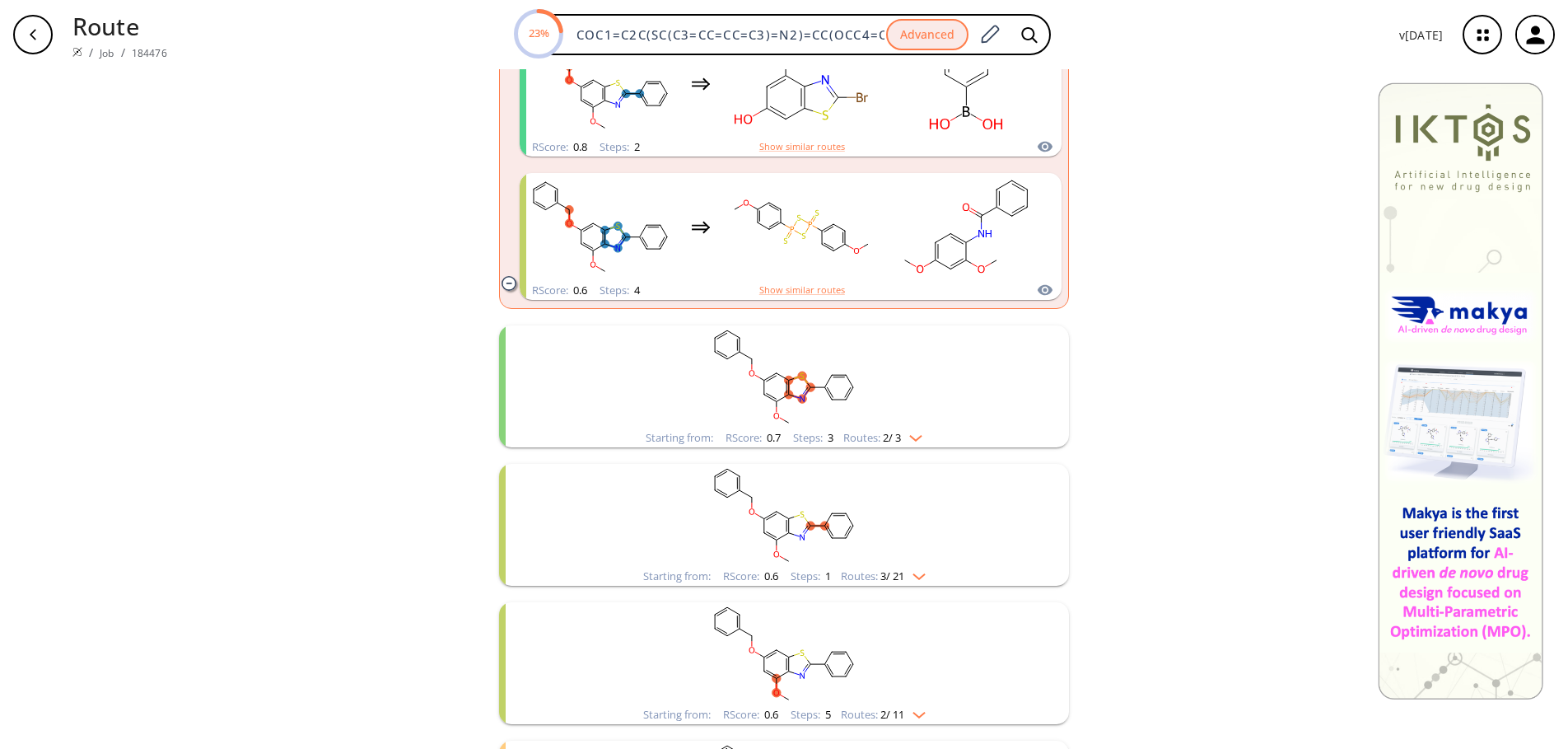
scroll to position [412, 0]
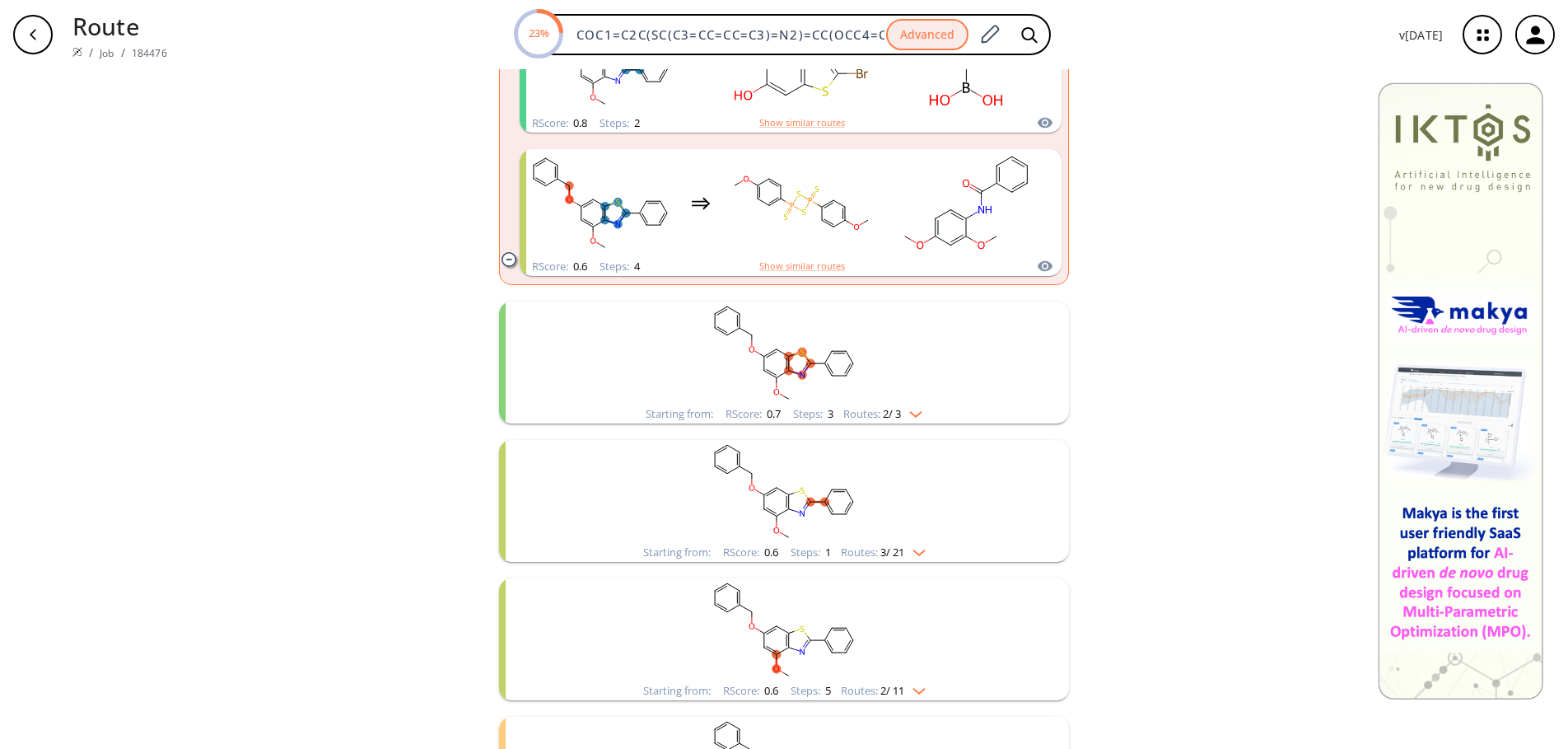
click at [913, 412] on img "clusters" at bounding box center [911, 411] width 21 height 13
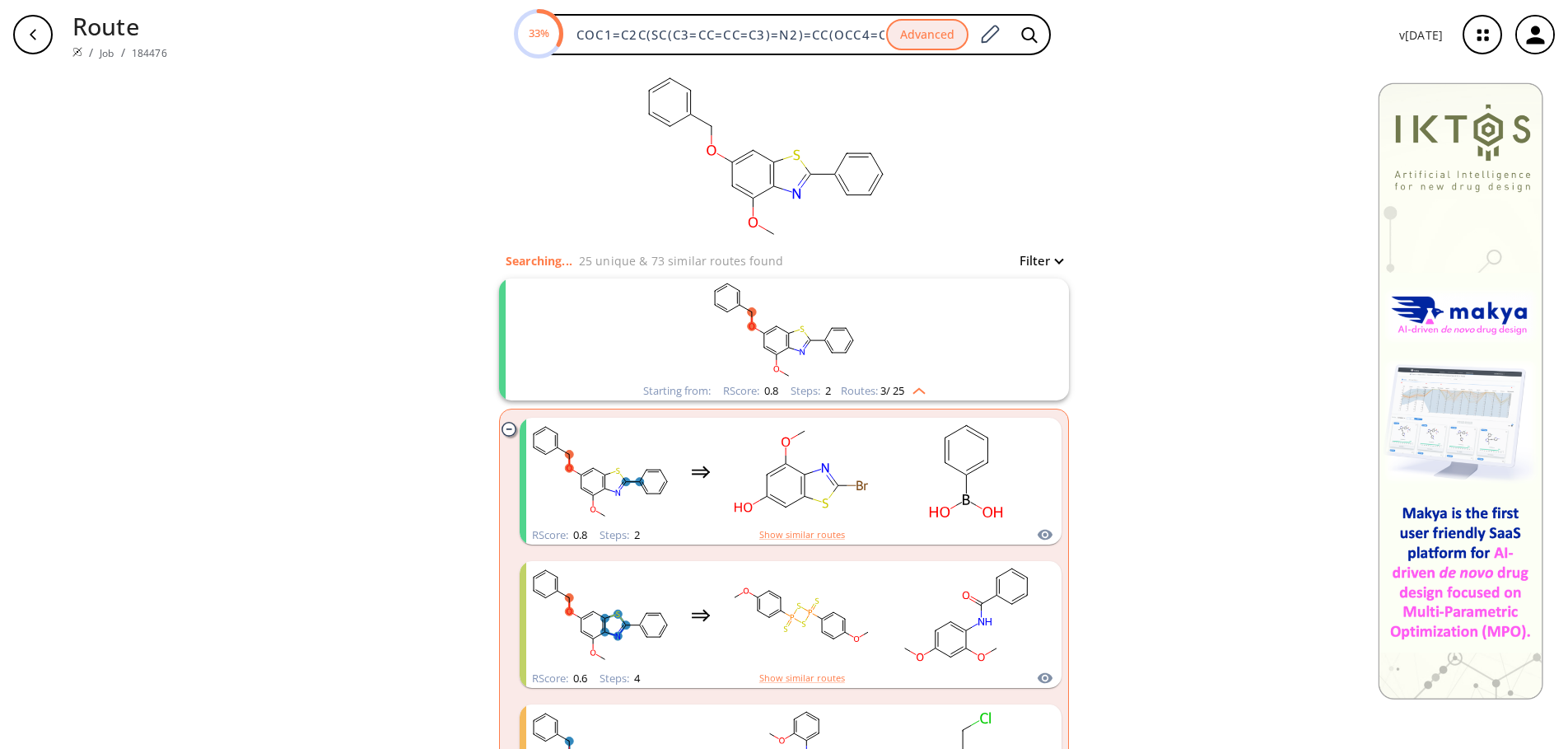
scroll to position [0, 0]
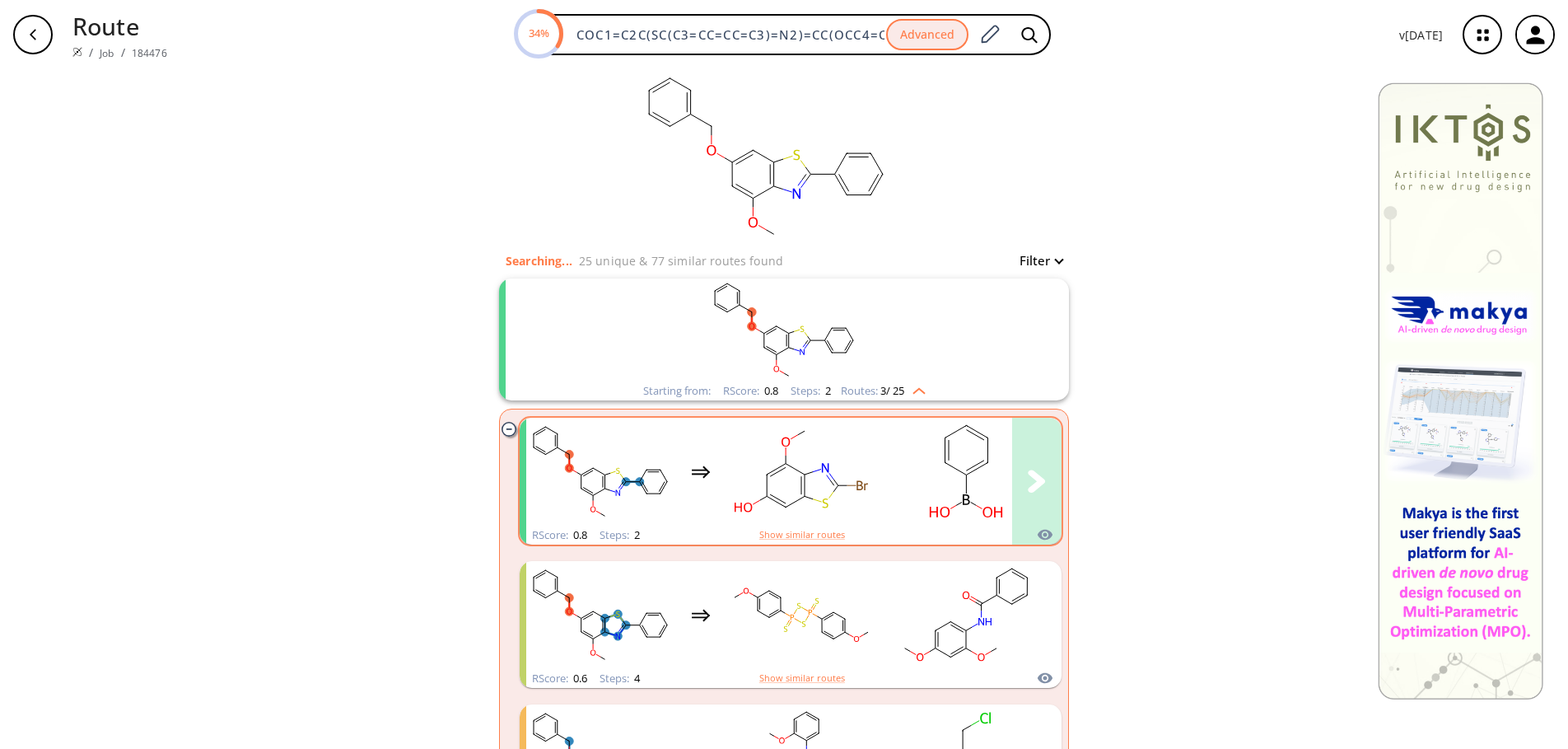
click at [979, 479] on rect "clusters" at bounding box center [966, 471] width 148 height 103
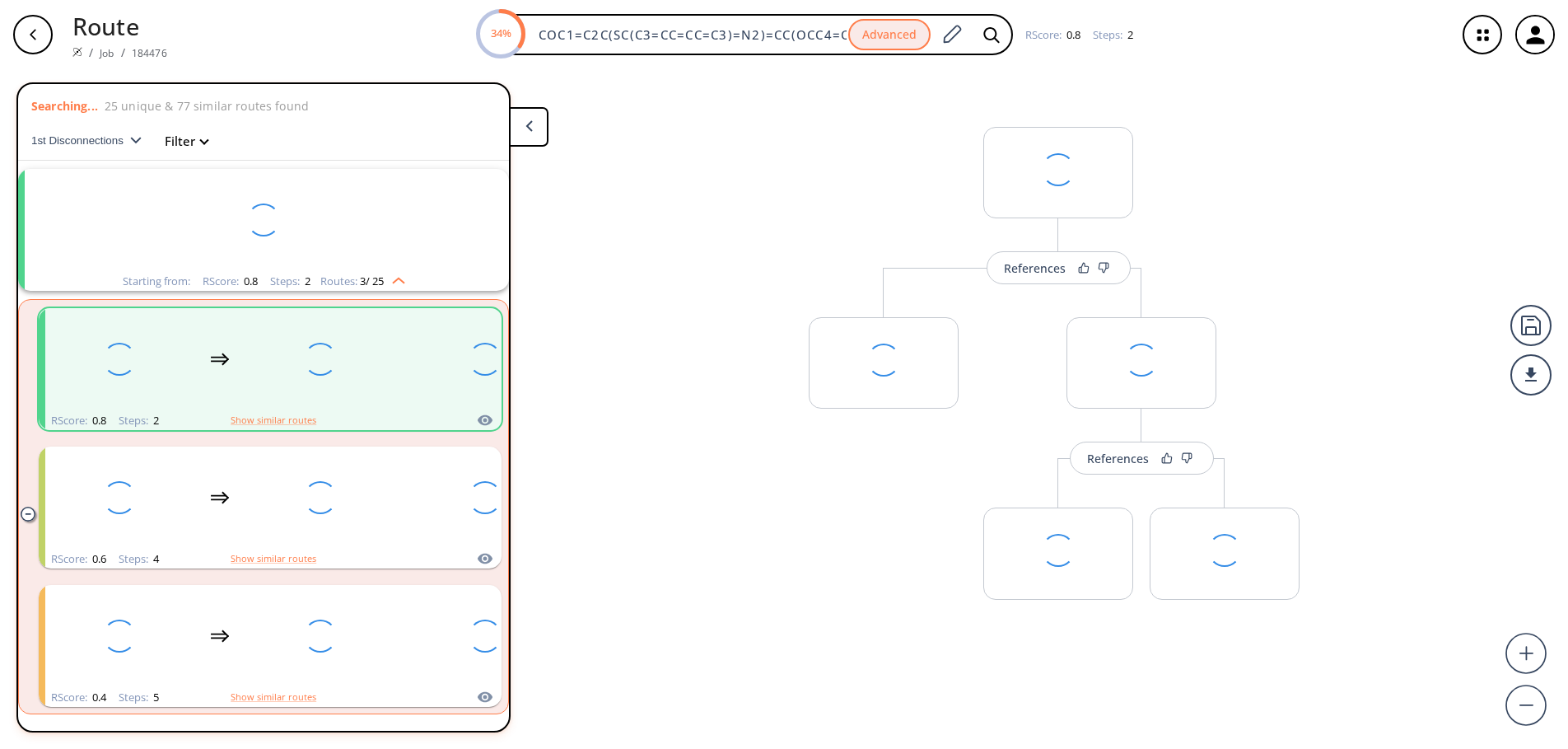
scroll to position [38, 0]
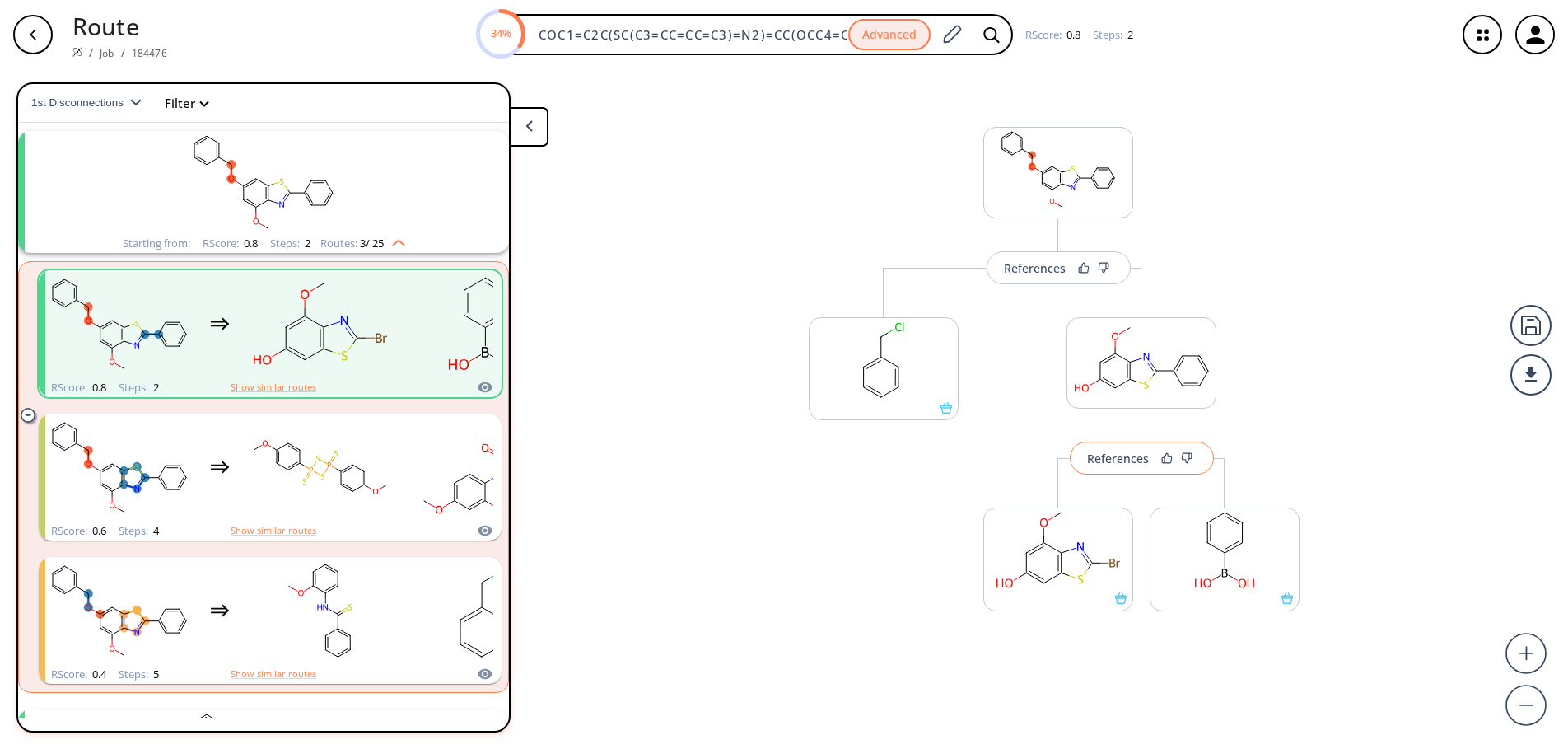
click at [1147, 455] on div "References" at bounding box center [1119, 459] width 61 height 11
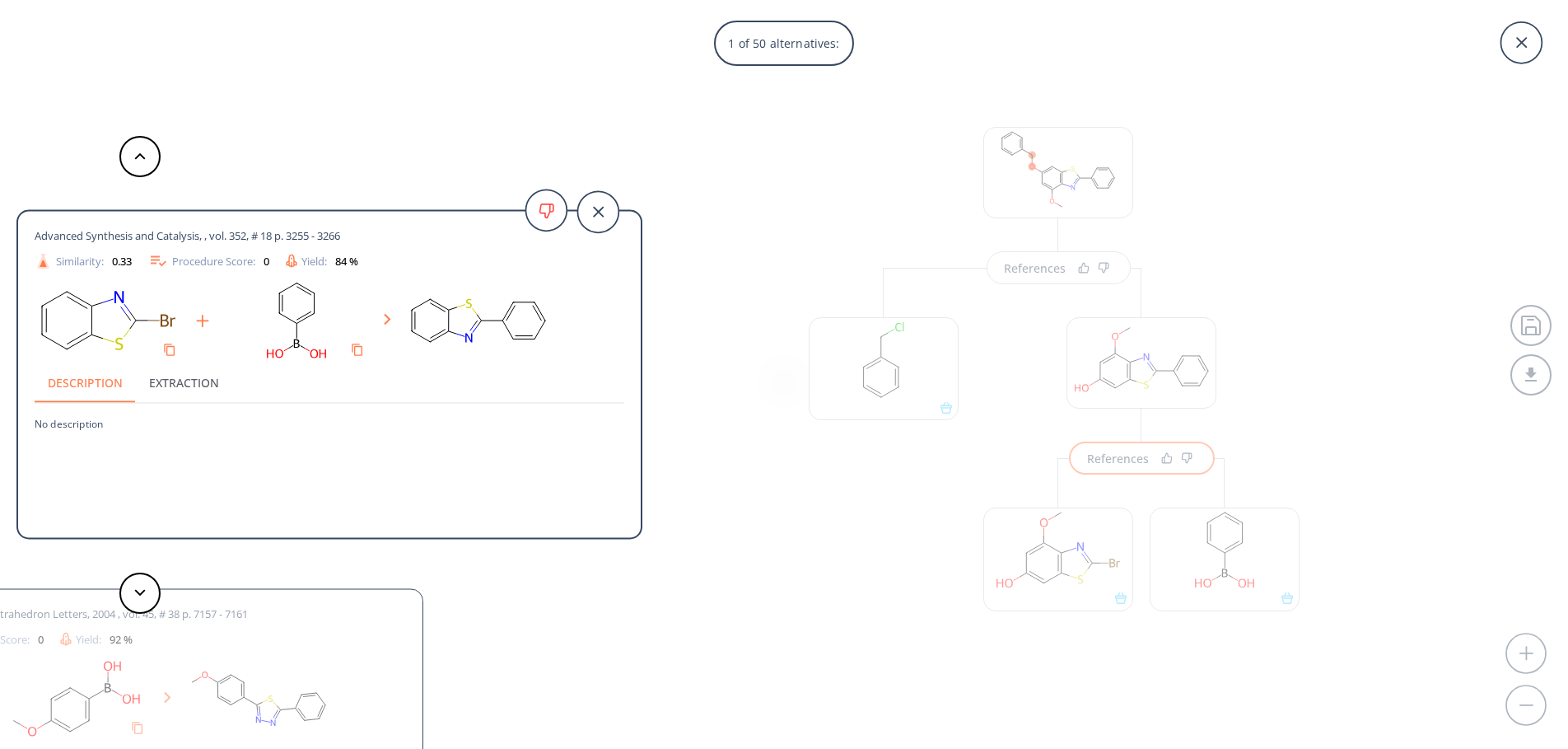
click at [179, 384] on button "Extraction" at bounding box center [184, 382] width 97 height 39
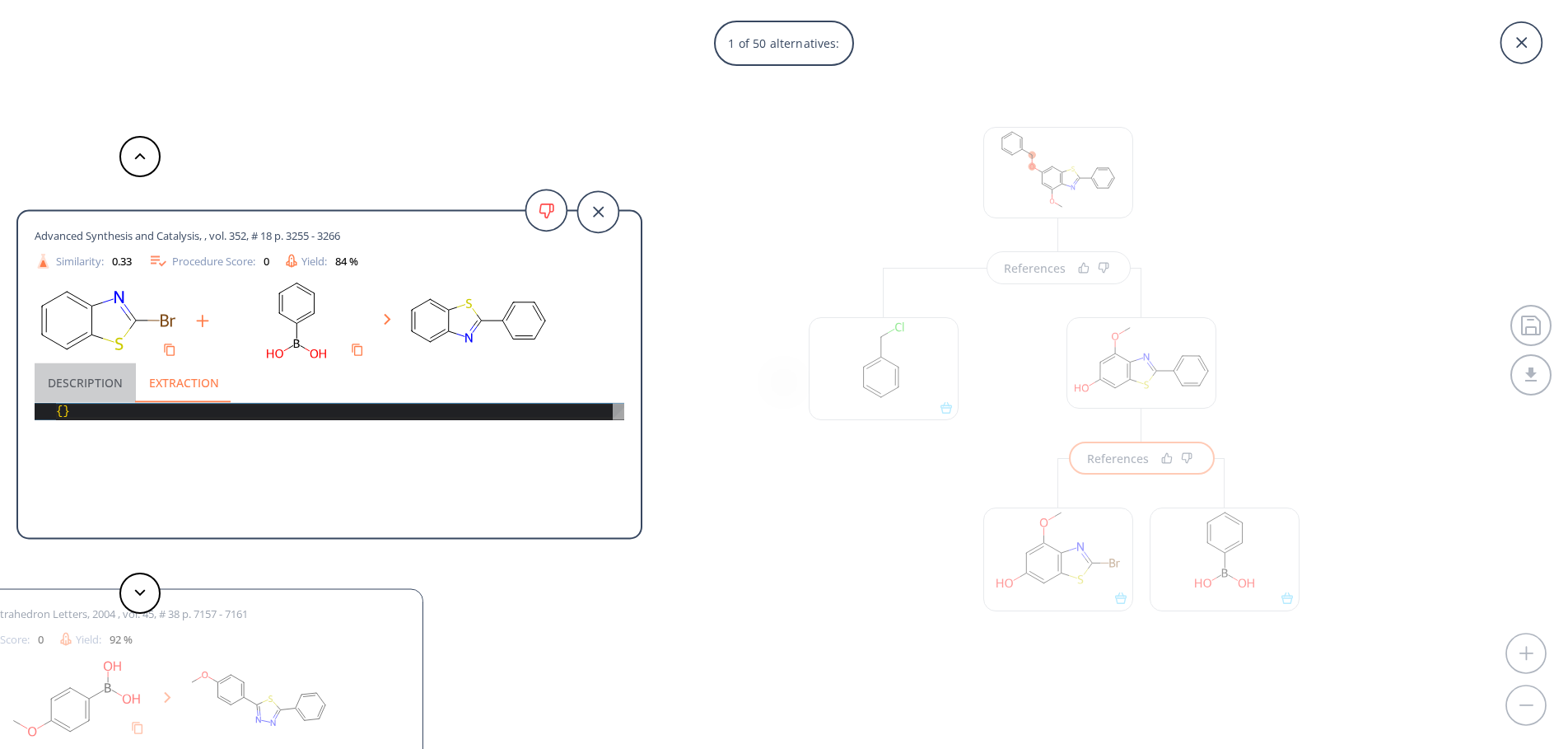
click at [88, 378] on button "Description" at bounding box center [85, 382] width 101 height 39
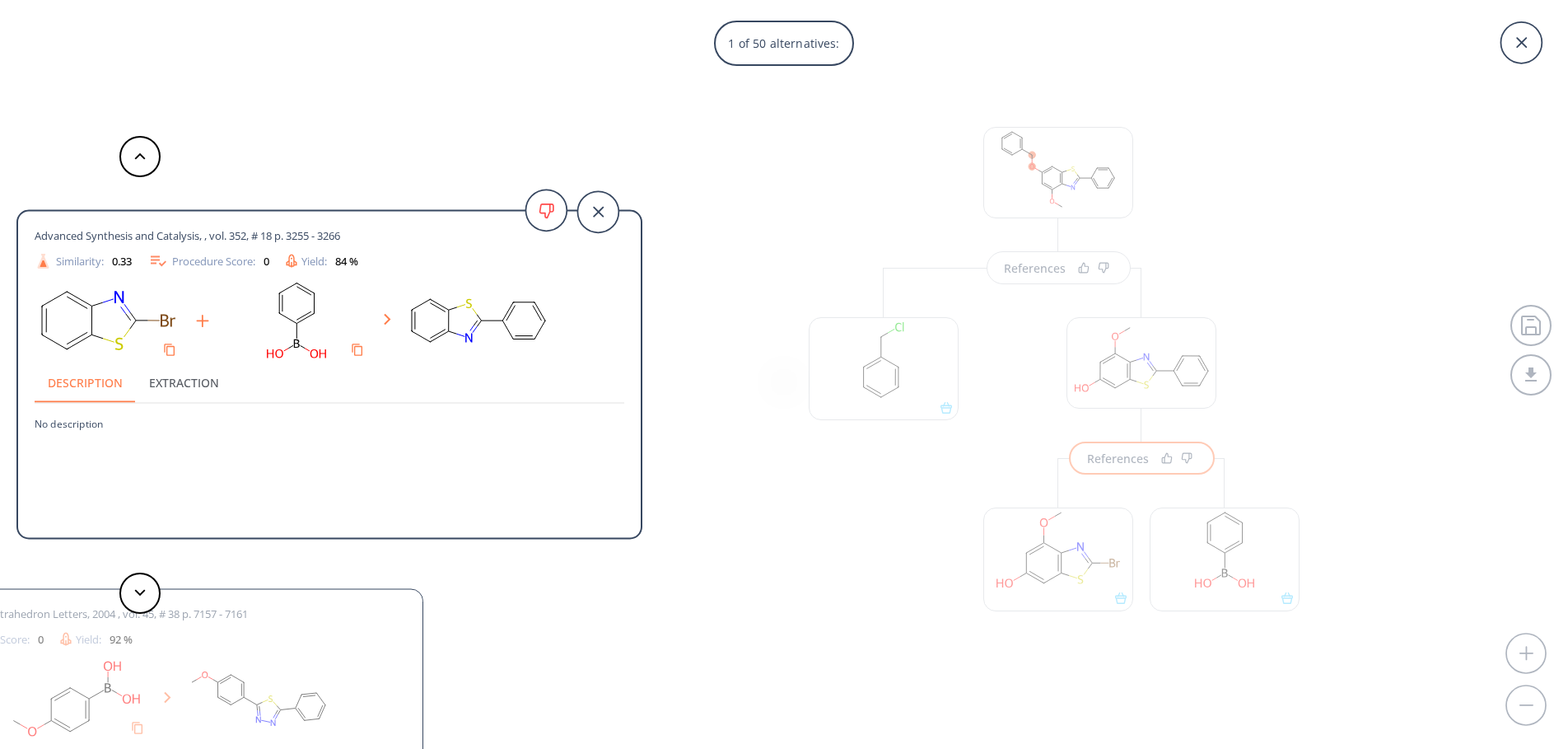
drag, startPoint x: 354, startPoint y: 238, endPoint x: 1, endPoint y: 243, distance: 353.0
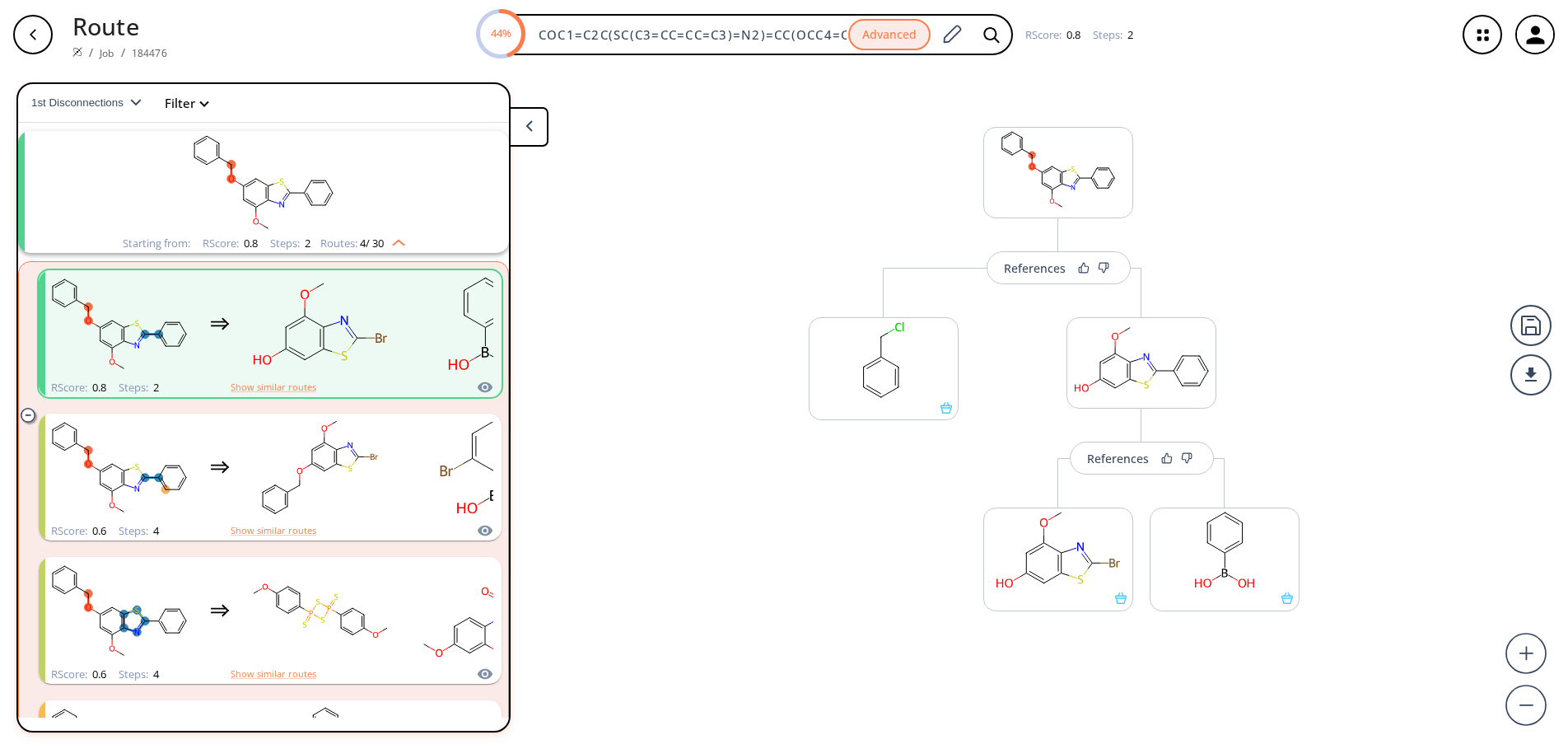
click at [678, 386] on div "References More routes from here More routes from here References More routes f…" at bounding box center [784, 402] width 1568 height 666
click at [235, 301] on div "clusters" at bounding box center [384, 324] width 678 height 108
click at [1114, 462] on div "References" at bounding box center [1119, 459] width 61 height 11
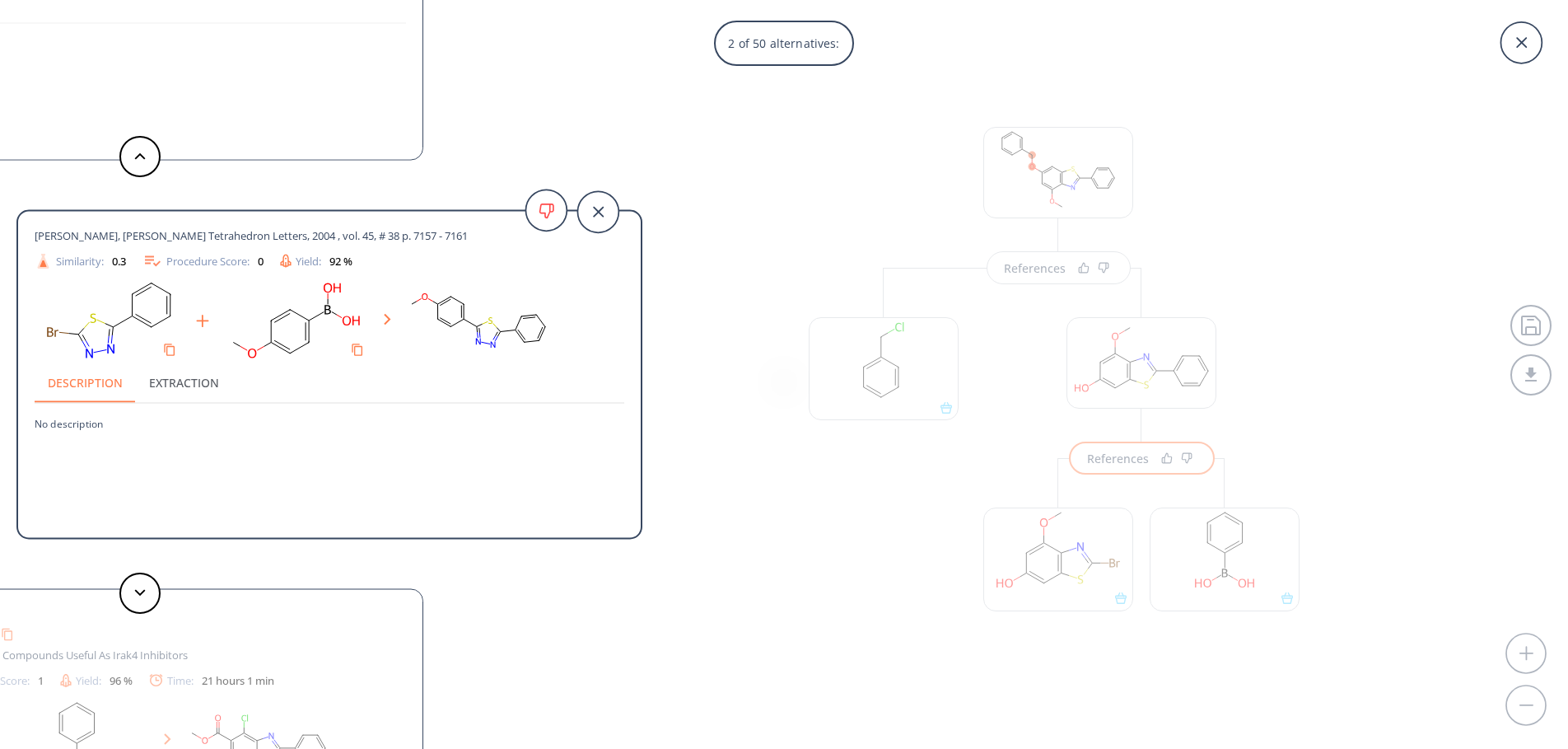
drag, startPoint x: 441, startPoint y: 235, endPoint x: 174, endPoint y: 232, distance: 267.0
click at [174, 232] on span "[PERSON_NAME], [PERSON_NAME] Tetrahedron Letters, 2004 , vol. 45, # 38 p. 7157 …" at bounding box center [251, 235] width 434 height 15
copy span "Tetrahedron Letters, 2004 , vol. 45, # 38 p. 7157 - 7161"
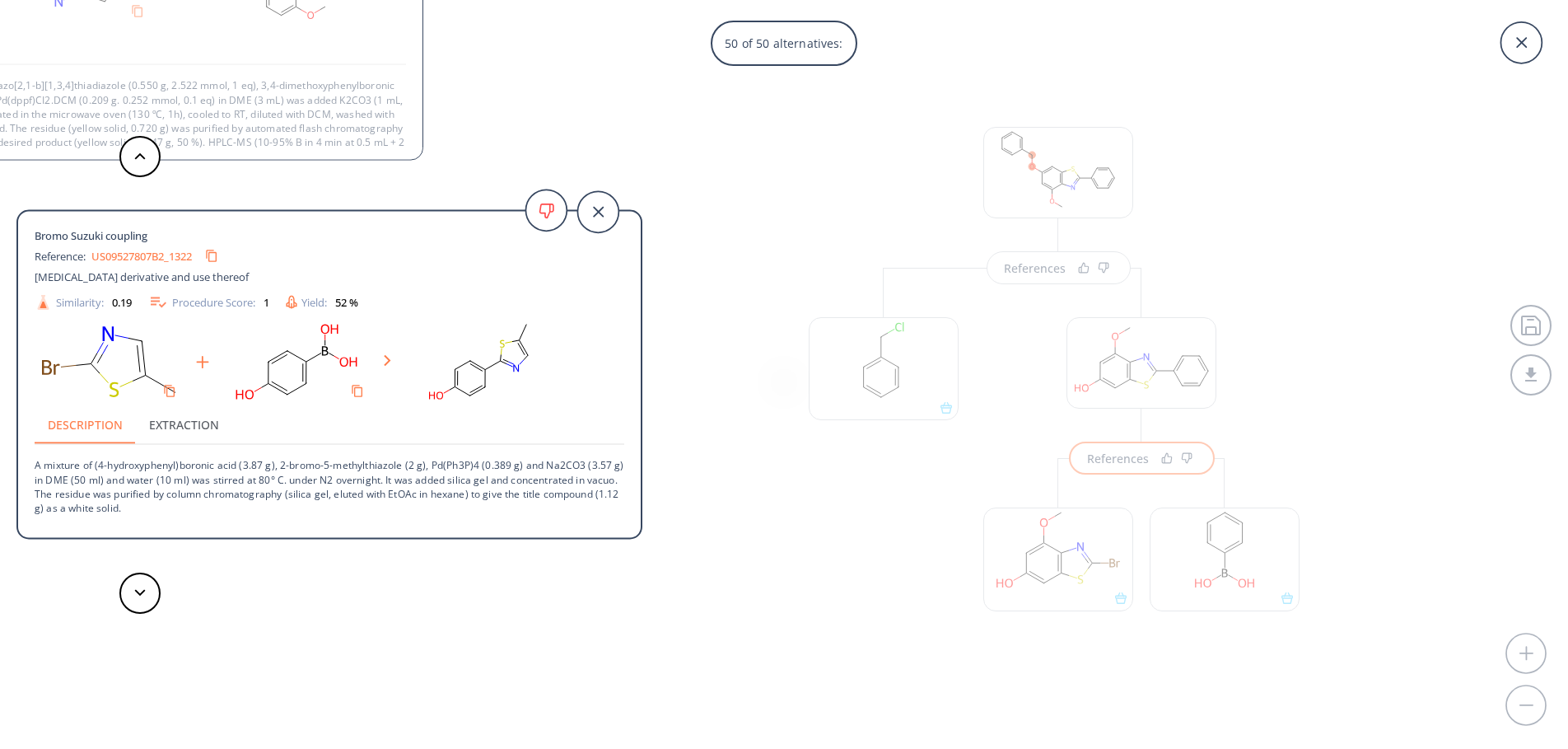
click at [156, 259] on link "US09527807B2_1322" at bounding box center [141, 256] width 101 height 11
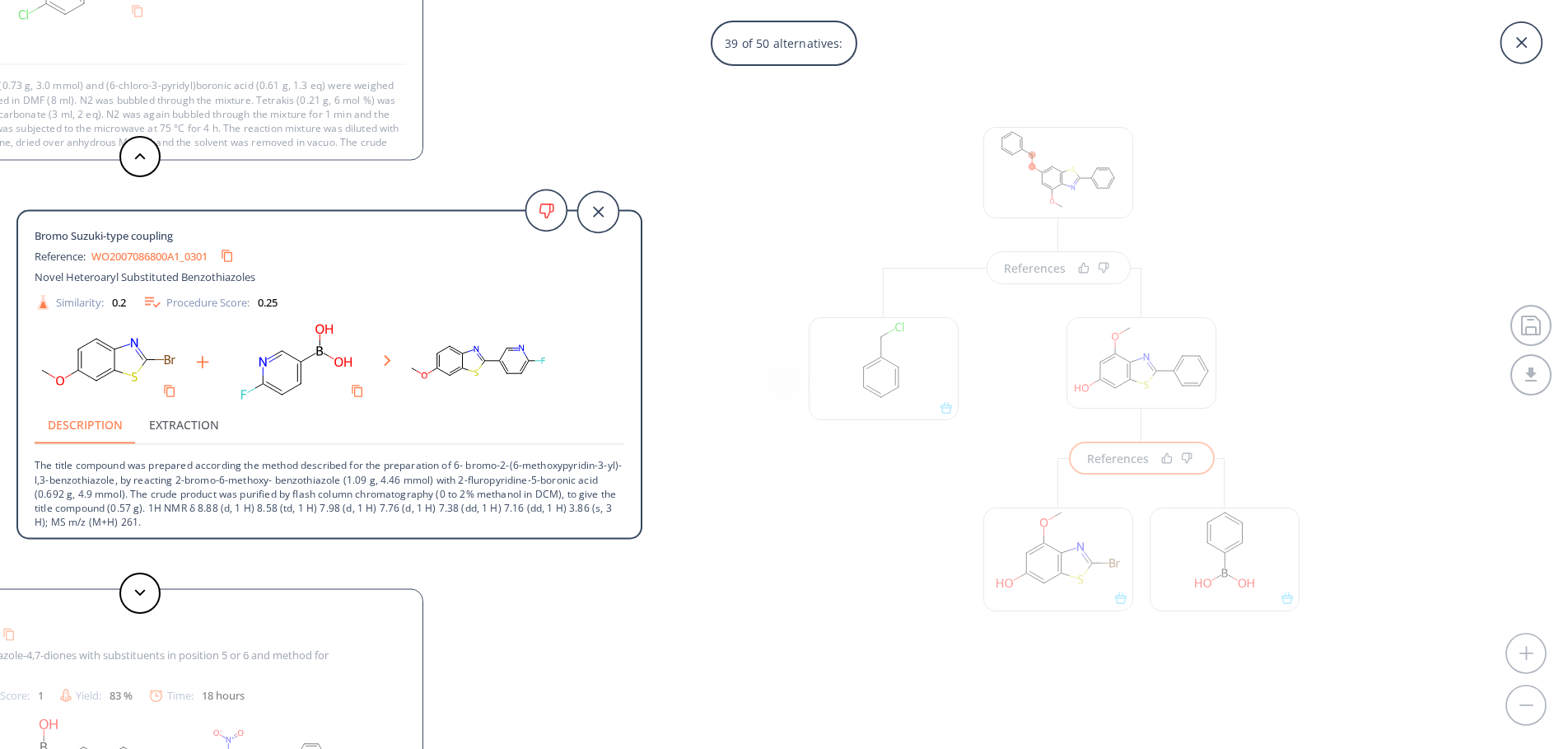
click at [179, 257] on link "WO2007086800A1_0301" at bounding box center [149, 256] width 116 height 11
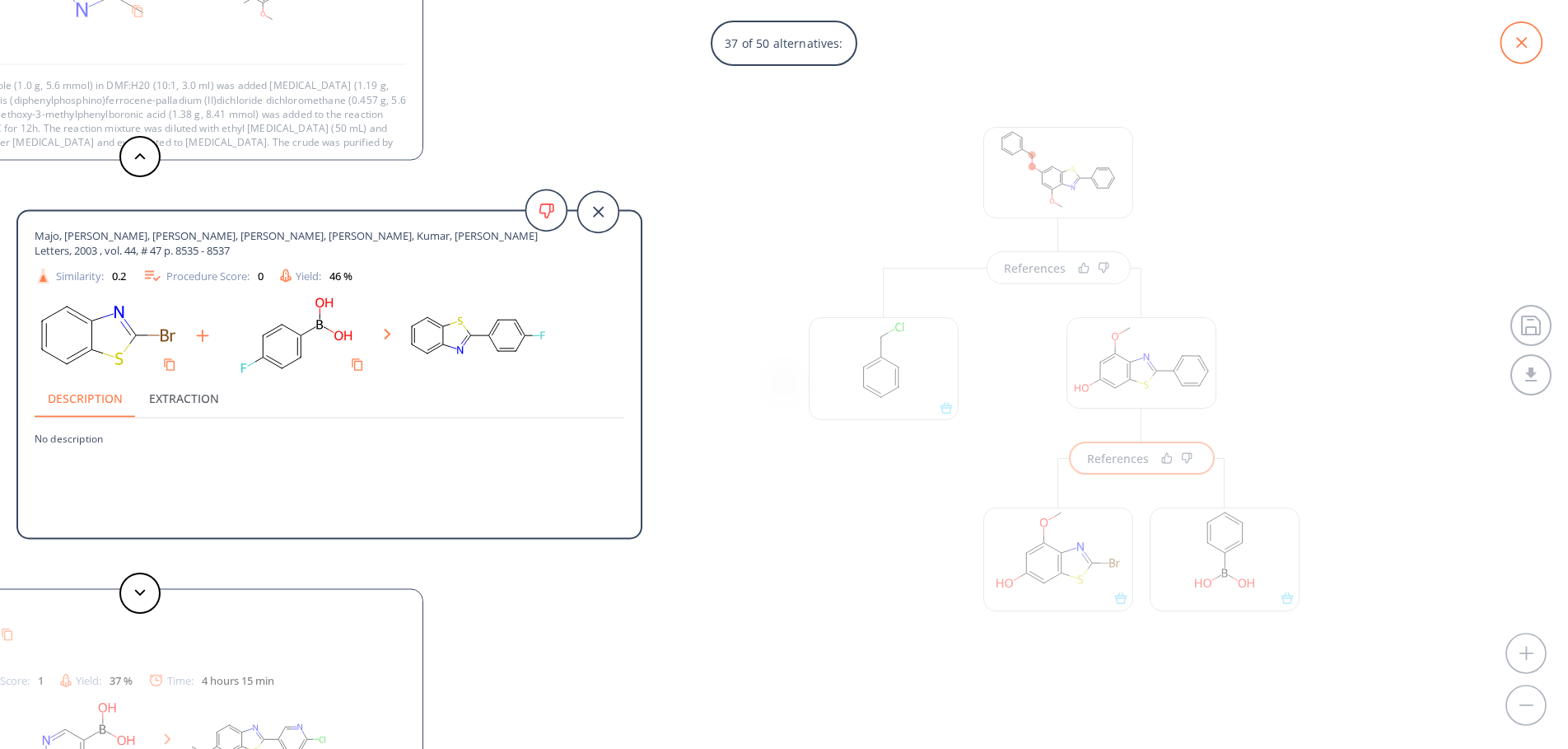
click at [1537, 42] on icon at bounding box center [1521, 43] width 41 height 41
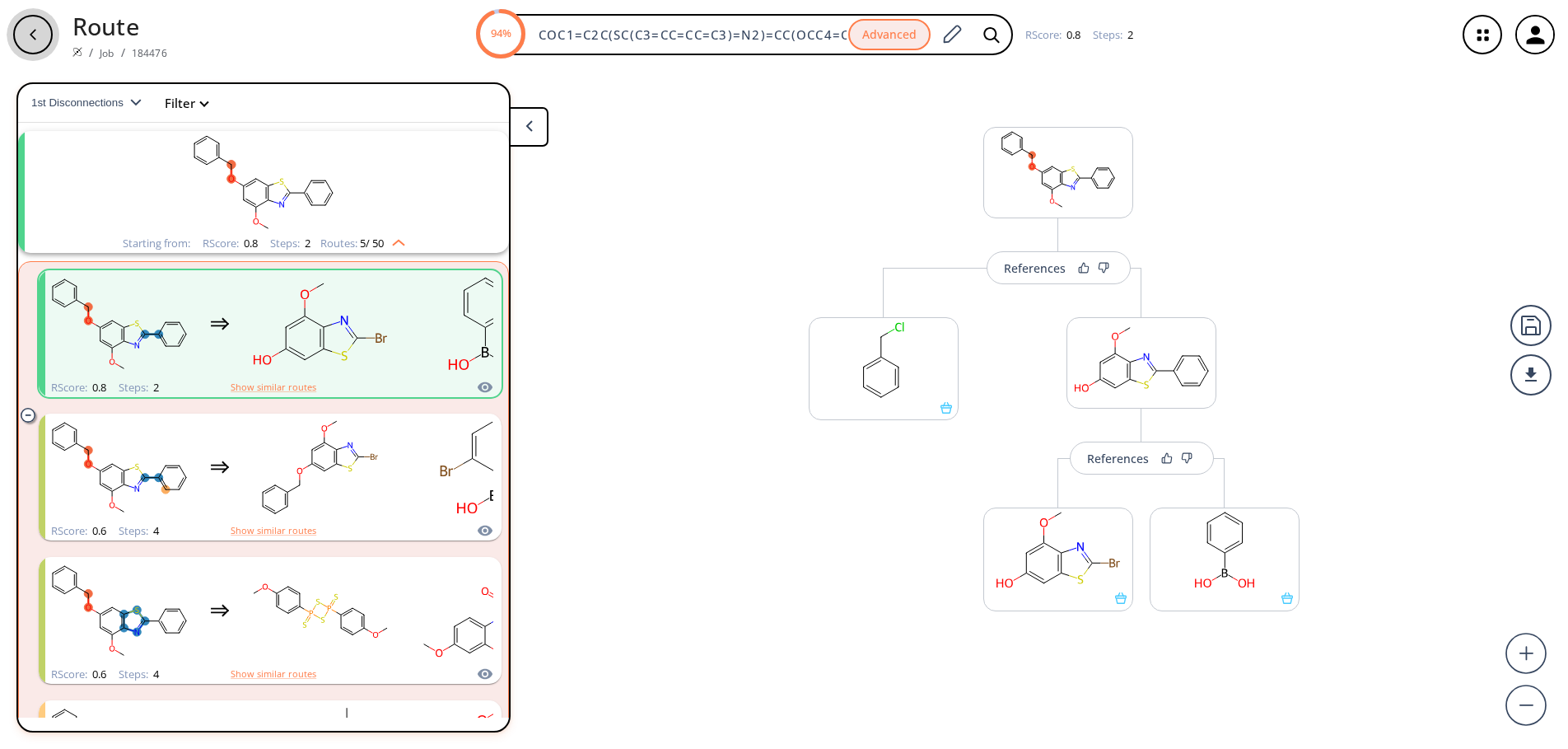
click at [23, 39] on div "button" at bounding box center [33, 34] width 39 height 39
click at [33, 44] on div "button" at bounding box center [33, 34] width 39 height 39
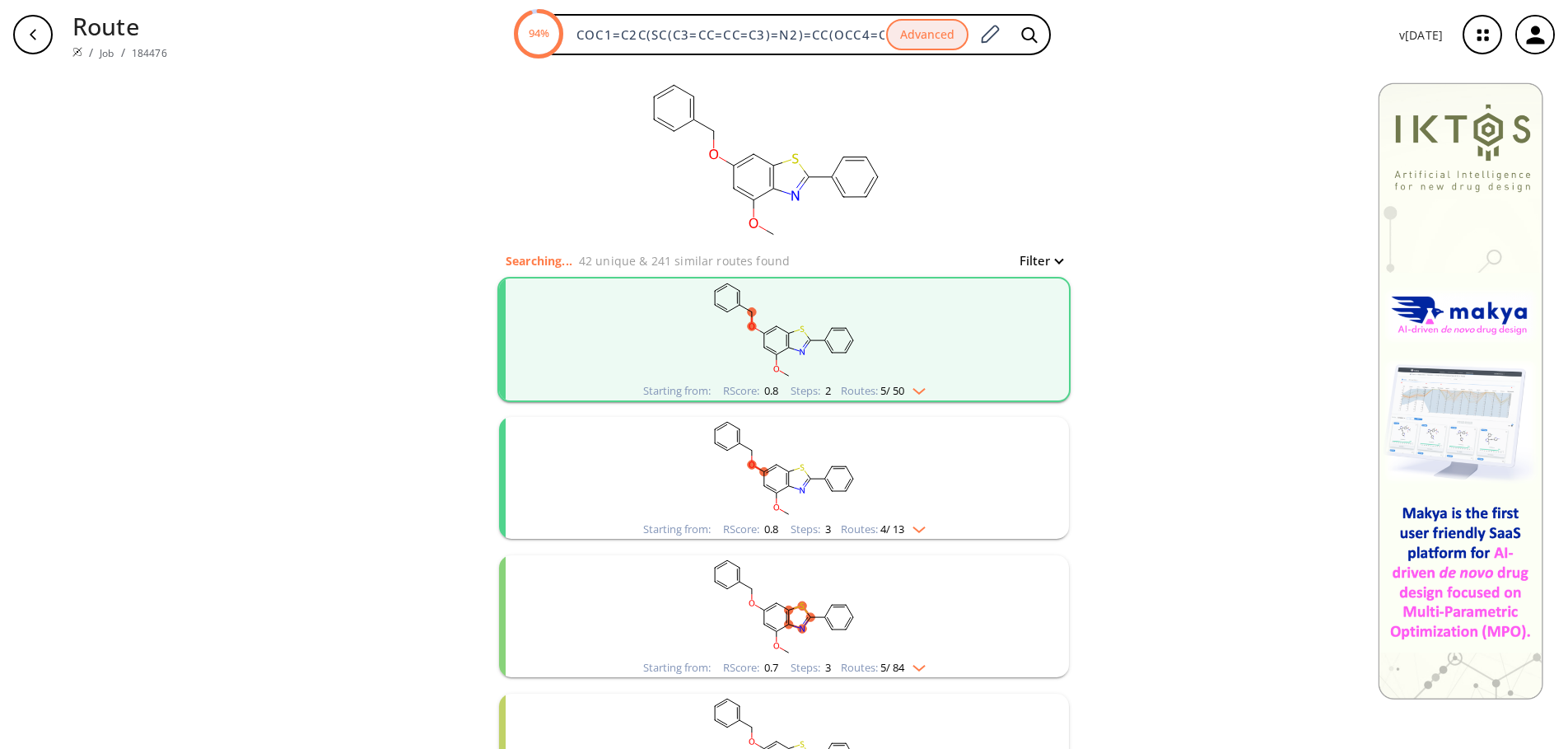
click at [928, 386] on div "Starting from: RScore : 0.8 Steps : 2 Routes: 5 / 50" at bounding box center [784, 391] width 307 height 19
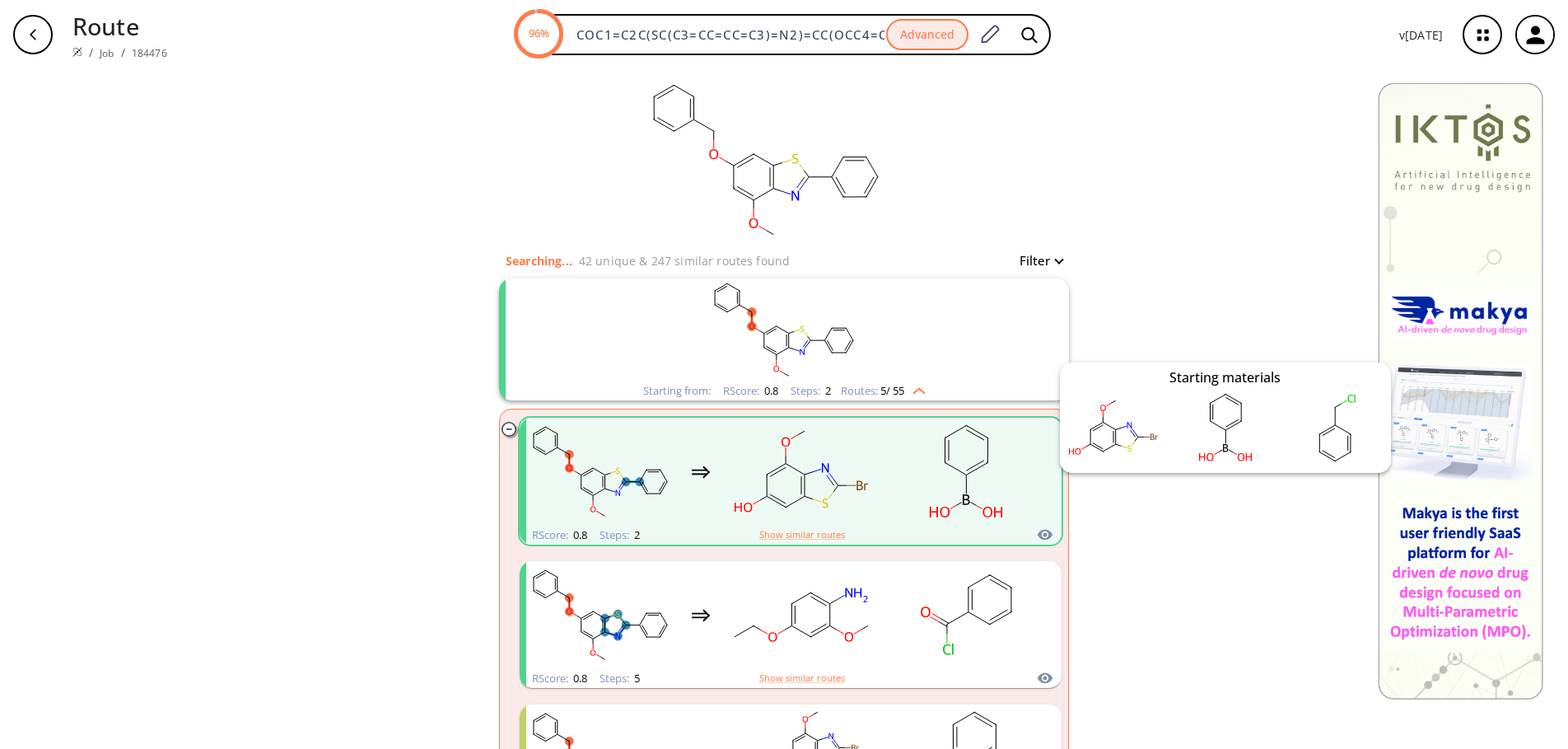
click at [1039, 536] on icon "clusters" at bounding box center [1045, 535] width 15 height 11
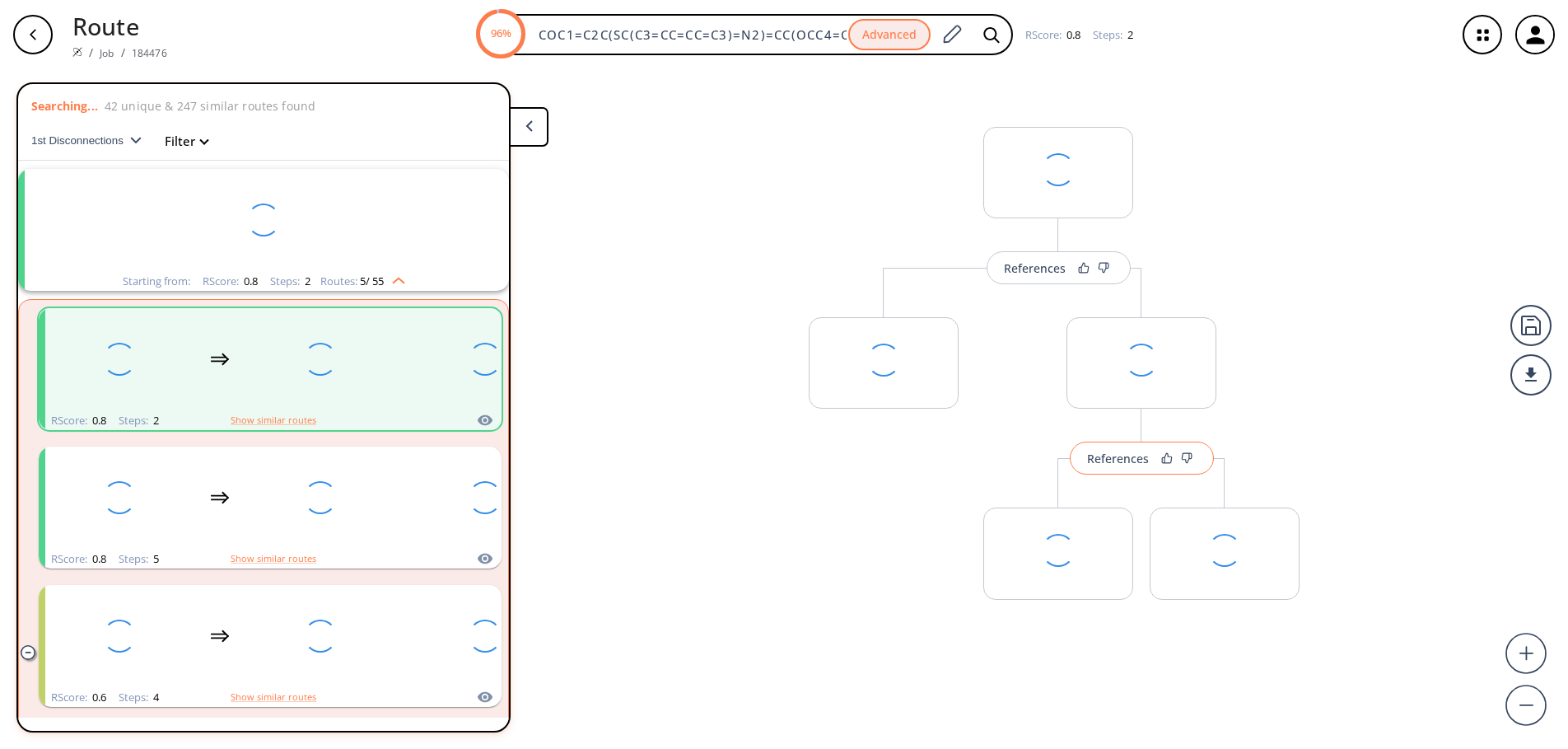
scroll to position [38, 0]
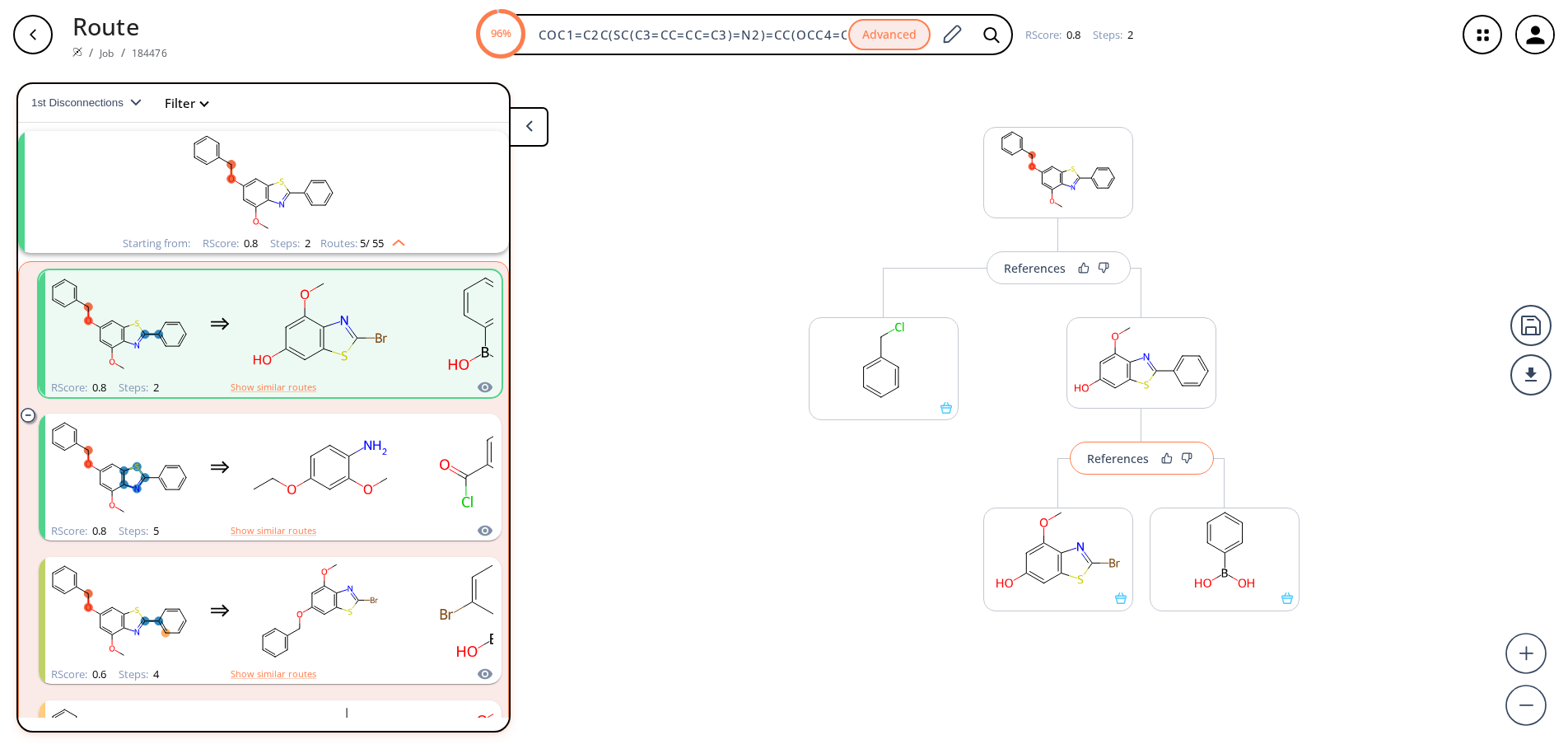
click at [1106, 463] on div "References" at bounding box center [1119, 459] width 61 height 11
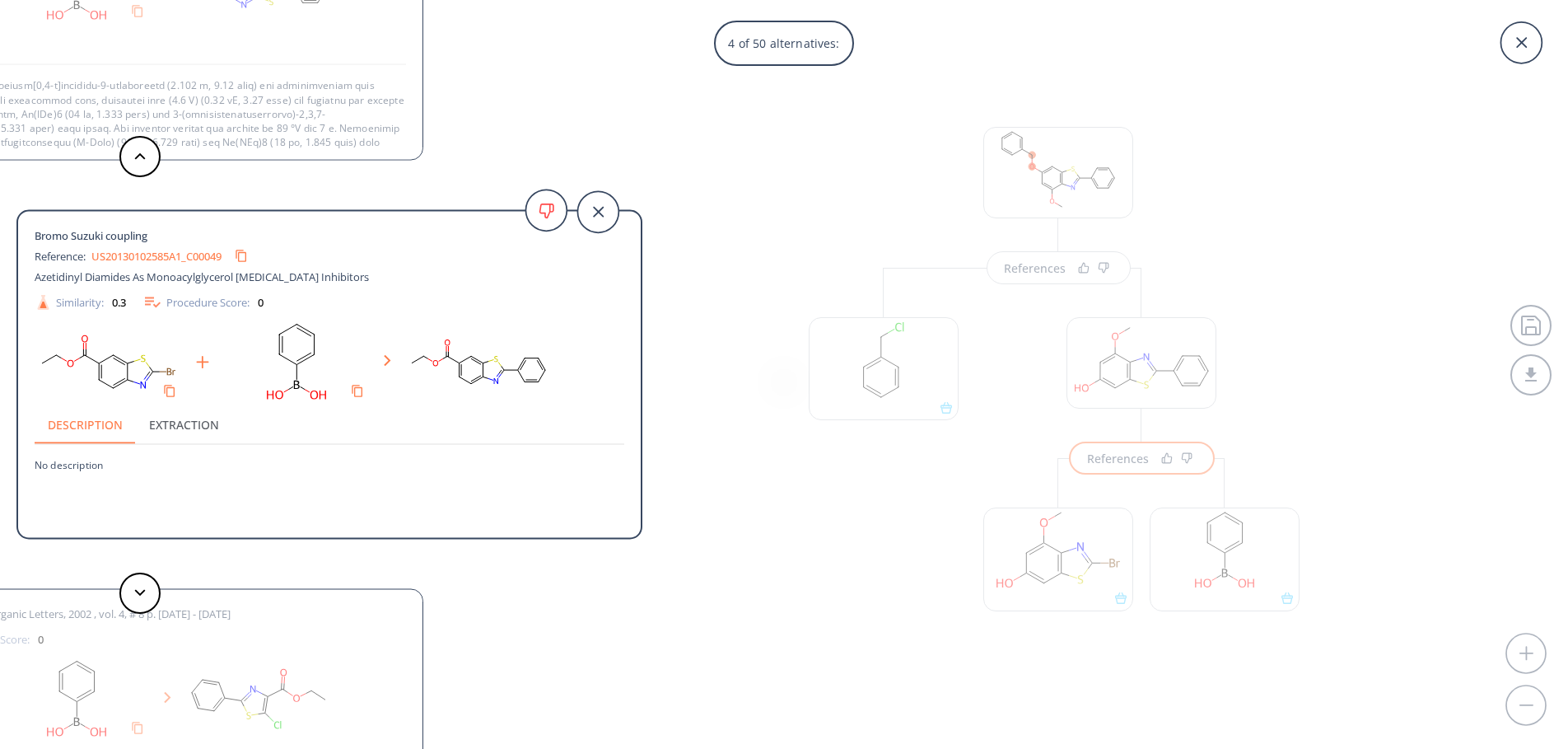
click at [181, 260] on link "US20130102585A1_C00049" at bounding box center [156, 256] width 130 height 11
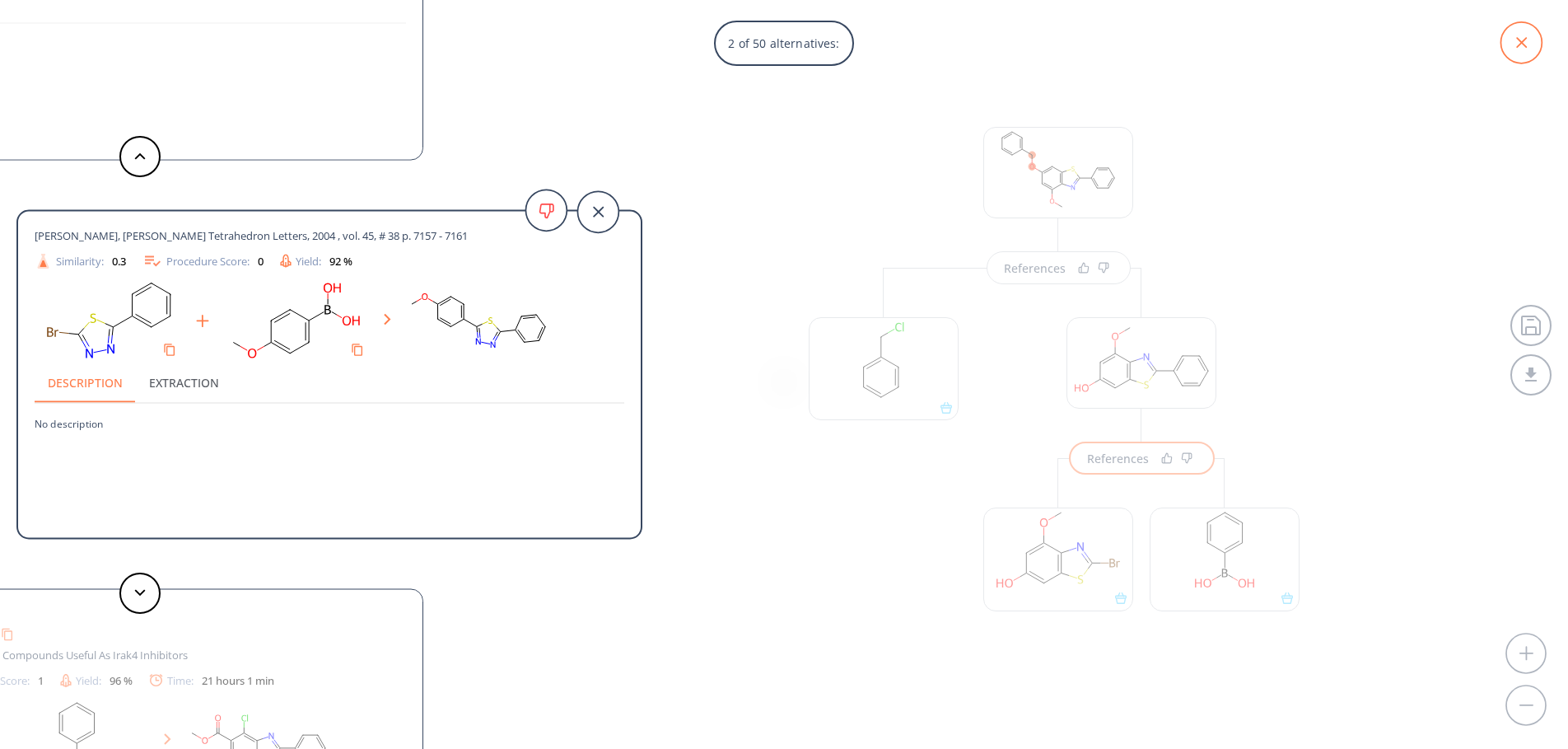
click at [1531, 50] on icon at bounding box center [1521, 43] width 41 height 41
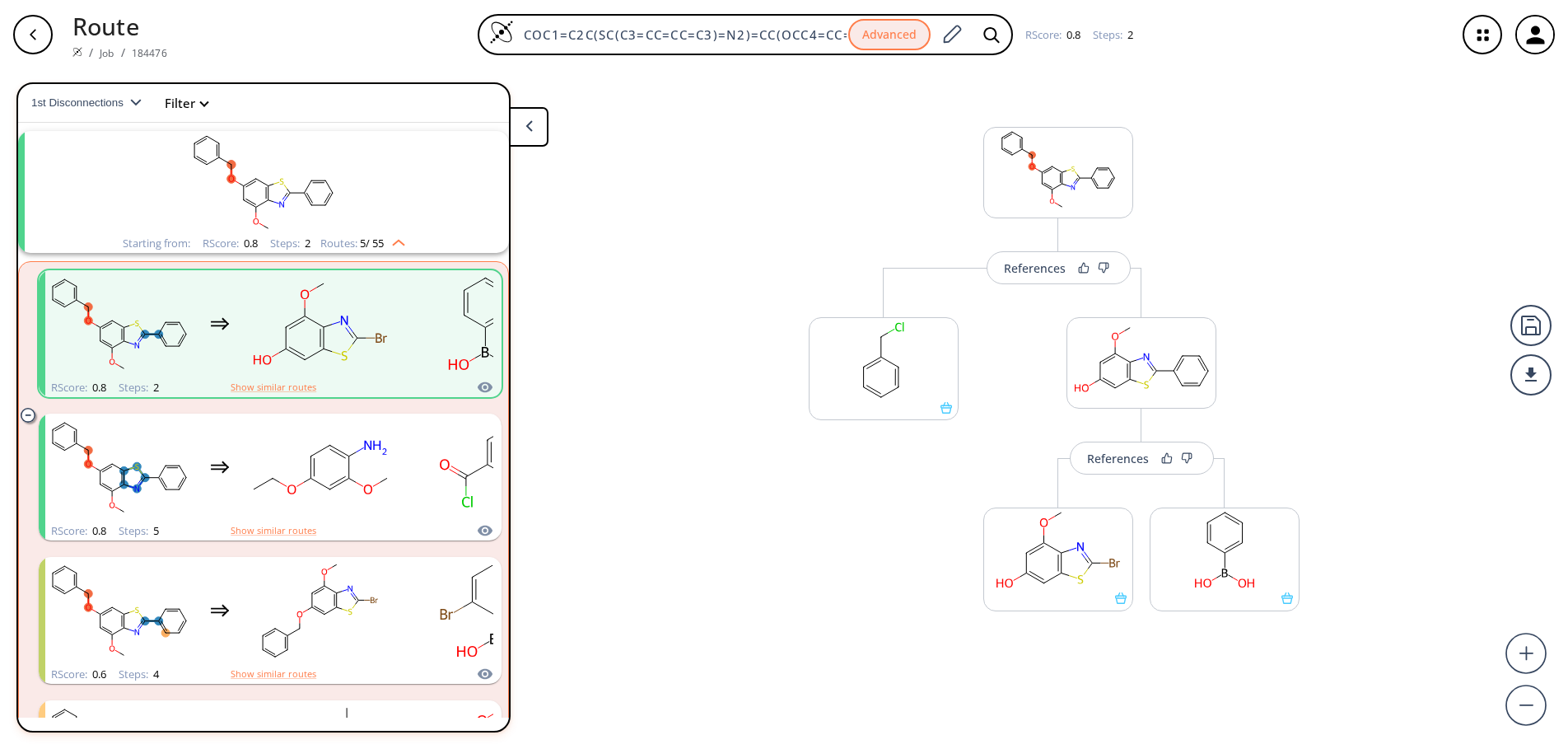
click at [34, 42] on div "button" at bounding box center [33, 34] width 39 height 39
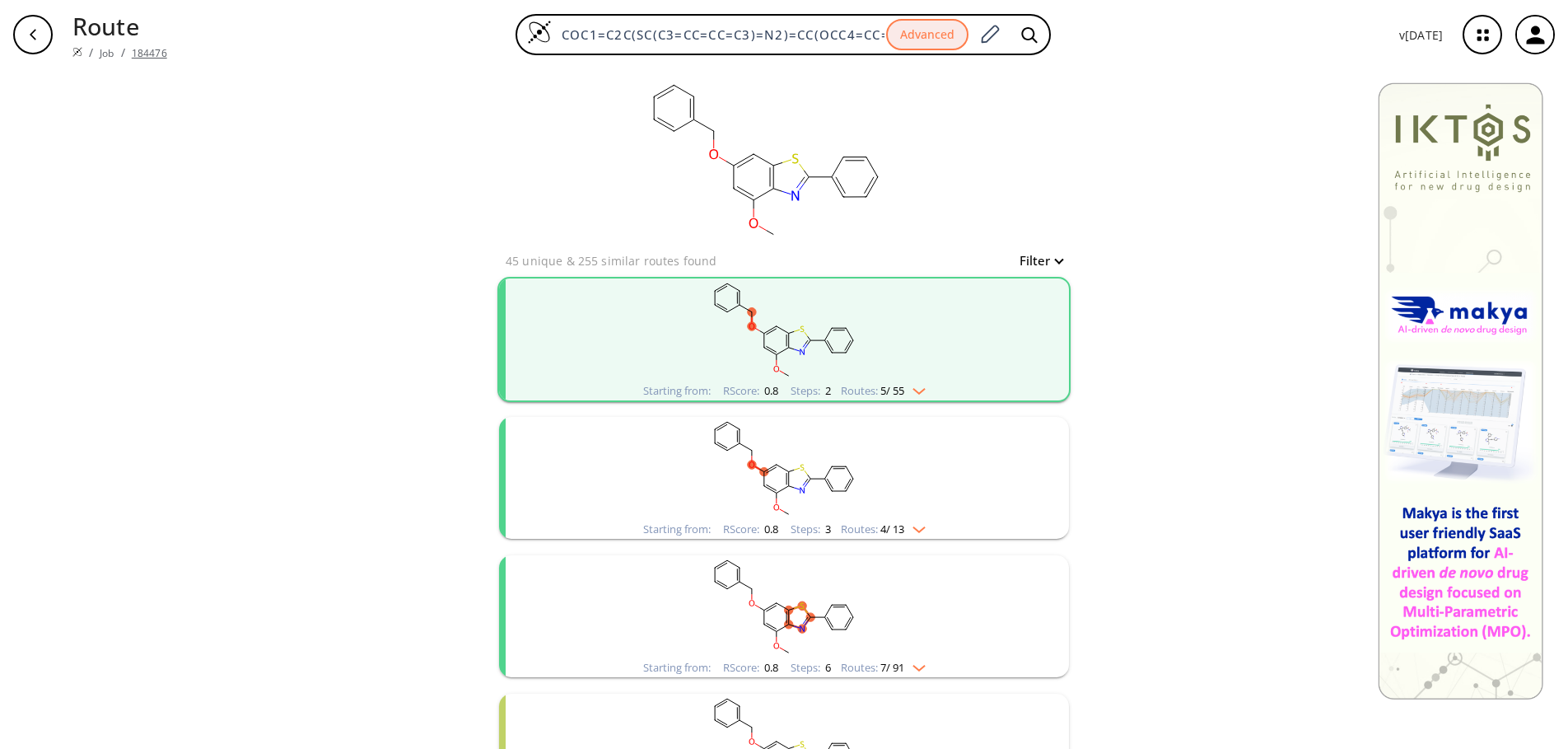
click at [141, 47] on link "184476" at bounding box center [150, 53] width 35 height 14
click at [140, 47] on link "184476" at bounding box center [150, 53] width 35 height 14
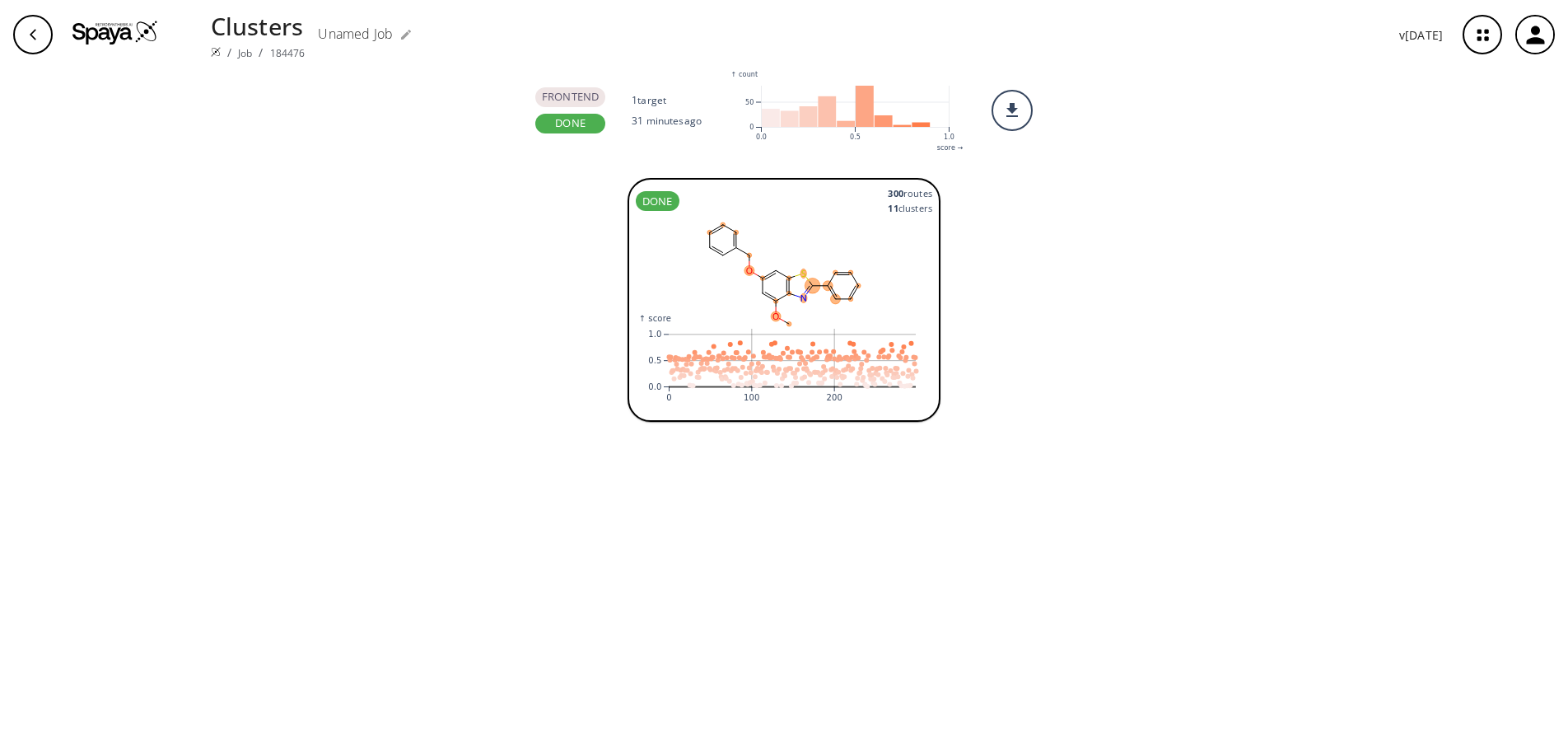
click at [1080, 271] on div "DONE 300 route s 11 cluster s :where(.plot-d6a7b5) { --plot-background: white; …" at bounding box center [784, 457] width 1568 height 584
click at [29, 38] on icon "button" at bounding box center [33, 34] width 13 height 13
click at [33, 33] on icon "button" at bounding box center [33, 34] width 13 height 13
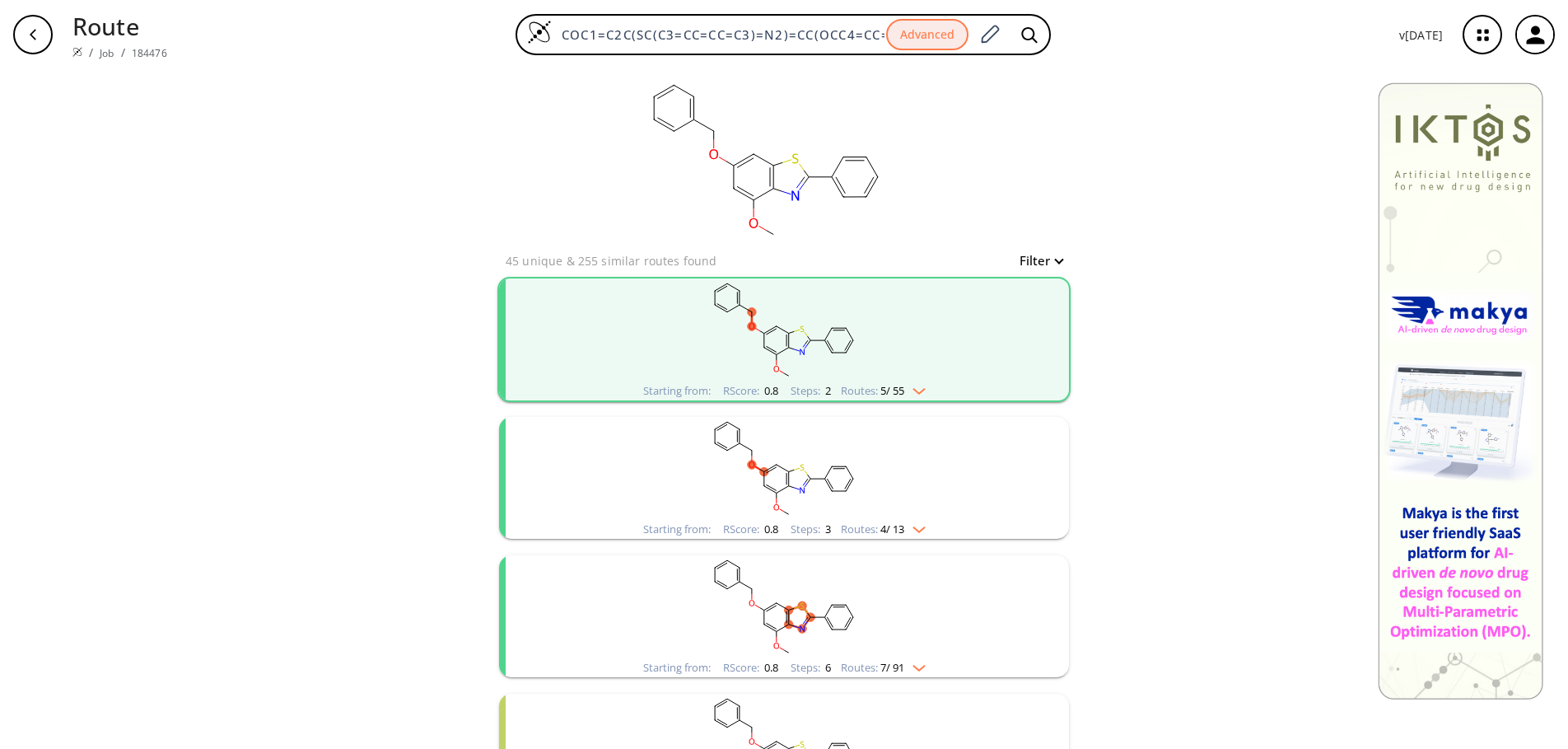
click at [916, 390] on img "clusters" at bounding box center [915, 388] width 21 height 13
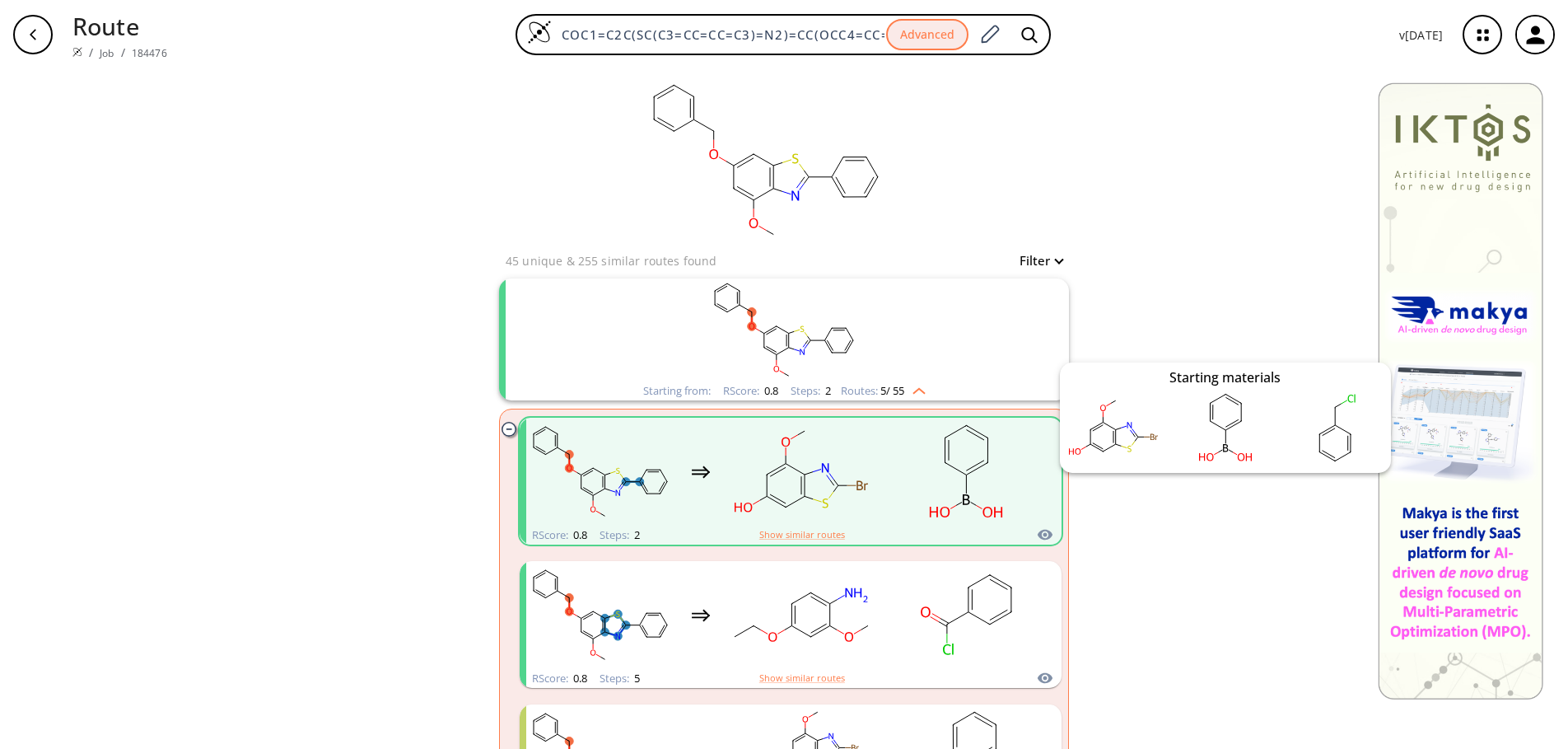
click at [1040, 532] on icon "clusters" at bounding box center [1046, 534] width 17 height 20
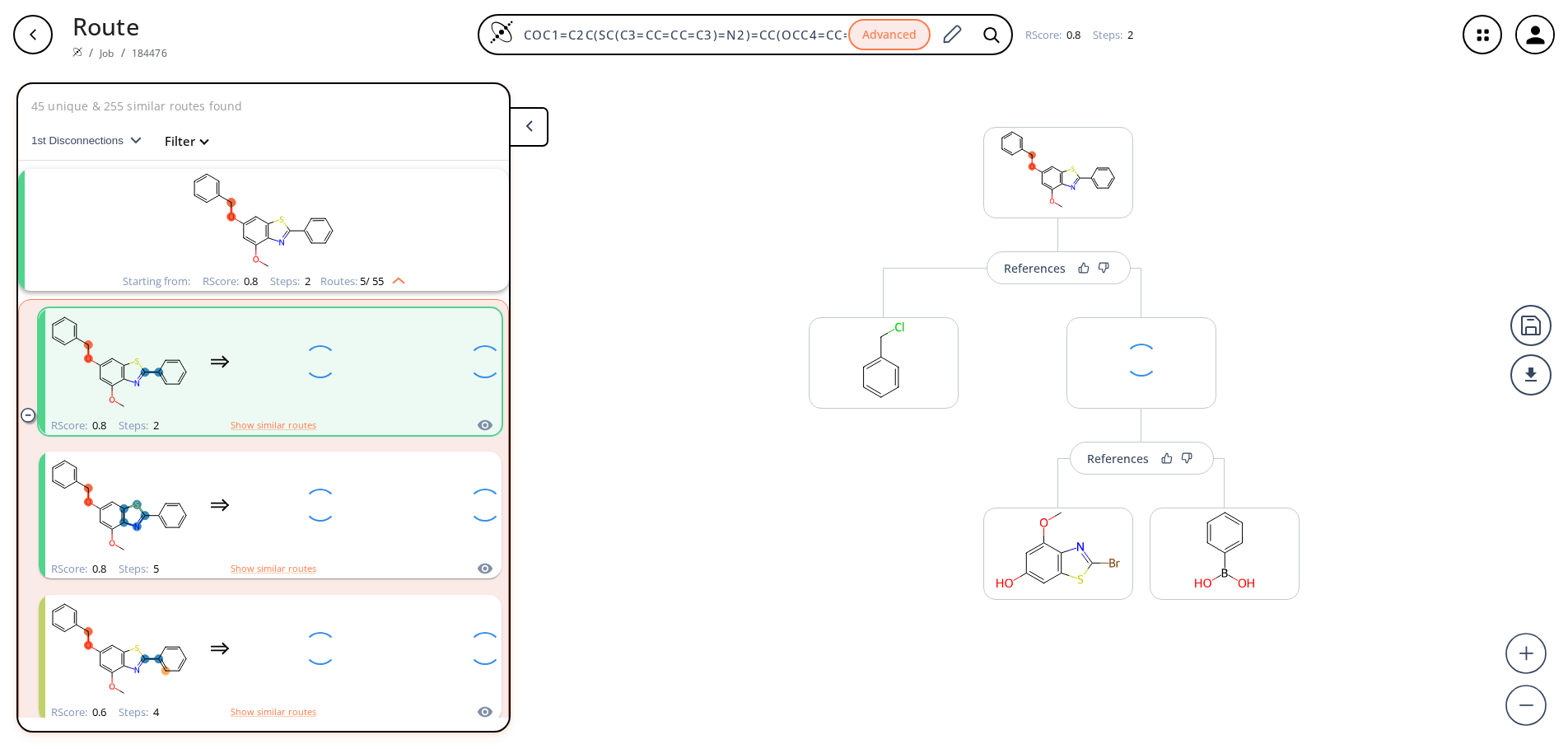
scroll to position [38, 0]
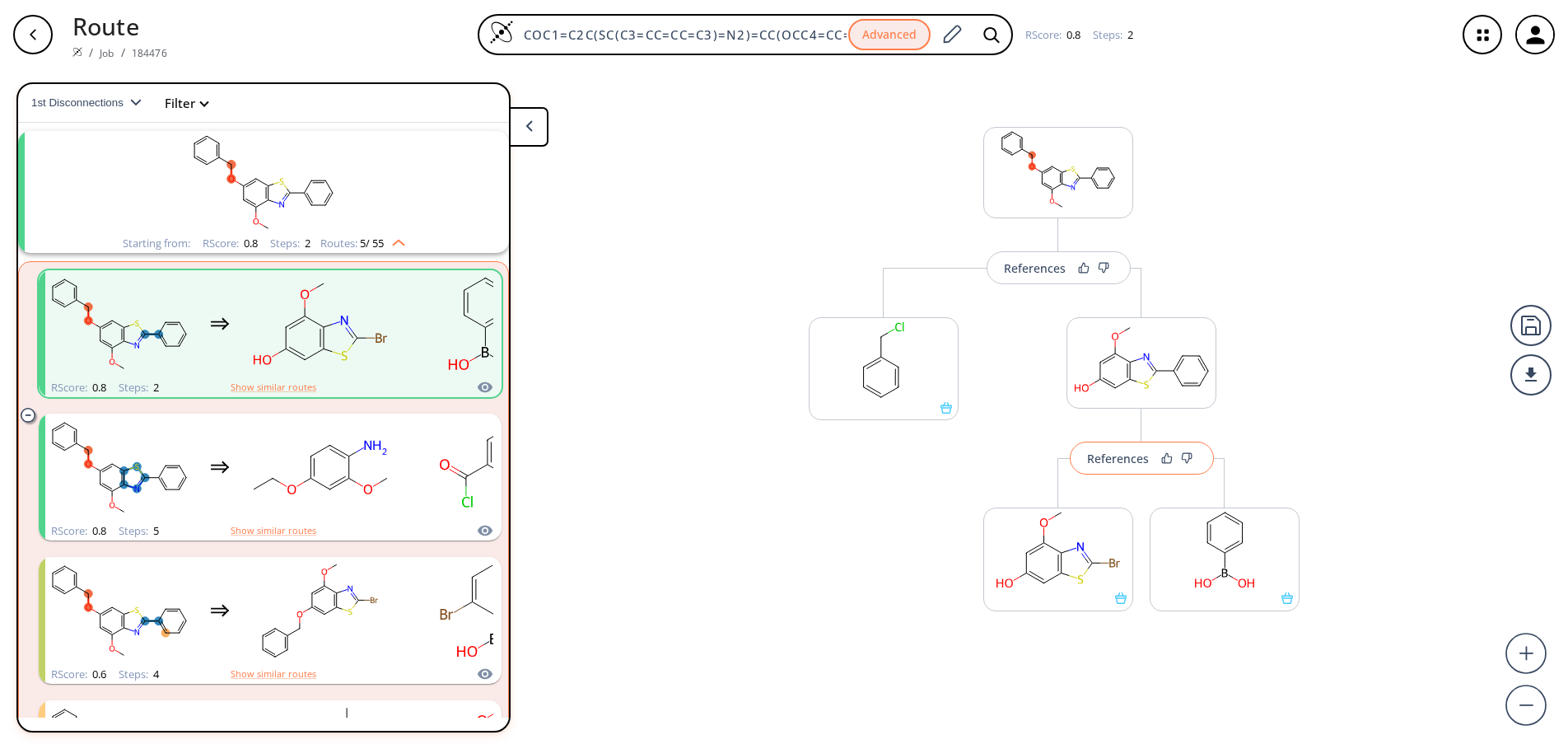
click at [1202, 460] on button "References" at bounding box center [1142, 457] width 144 height 33
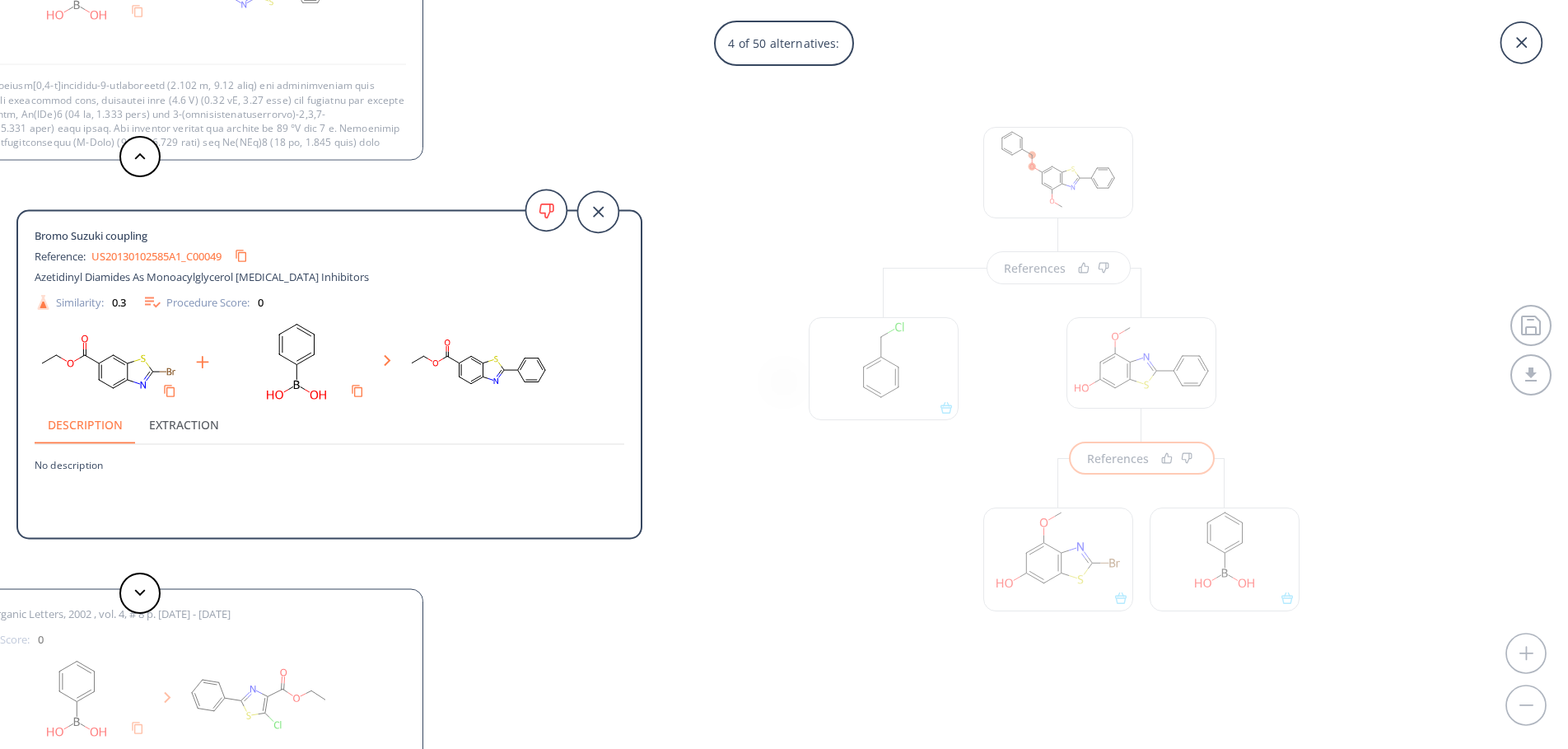
click at [164, 255] on link "US20130102585A1_C00049" at bounding box center [156, 256] width 130 height 11
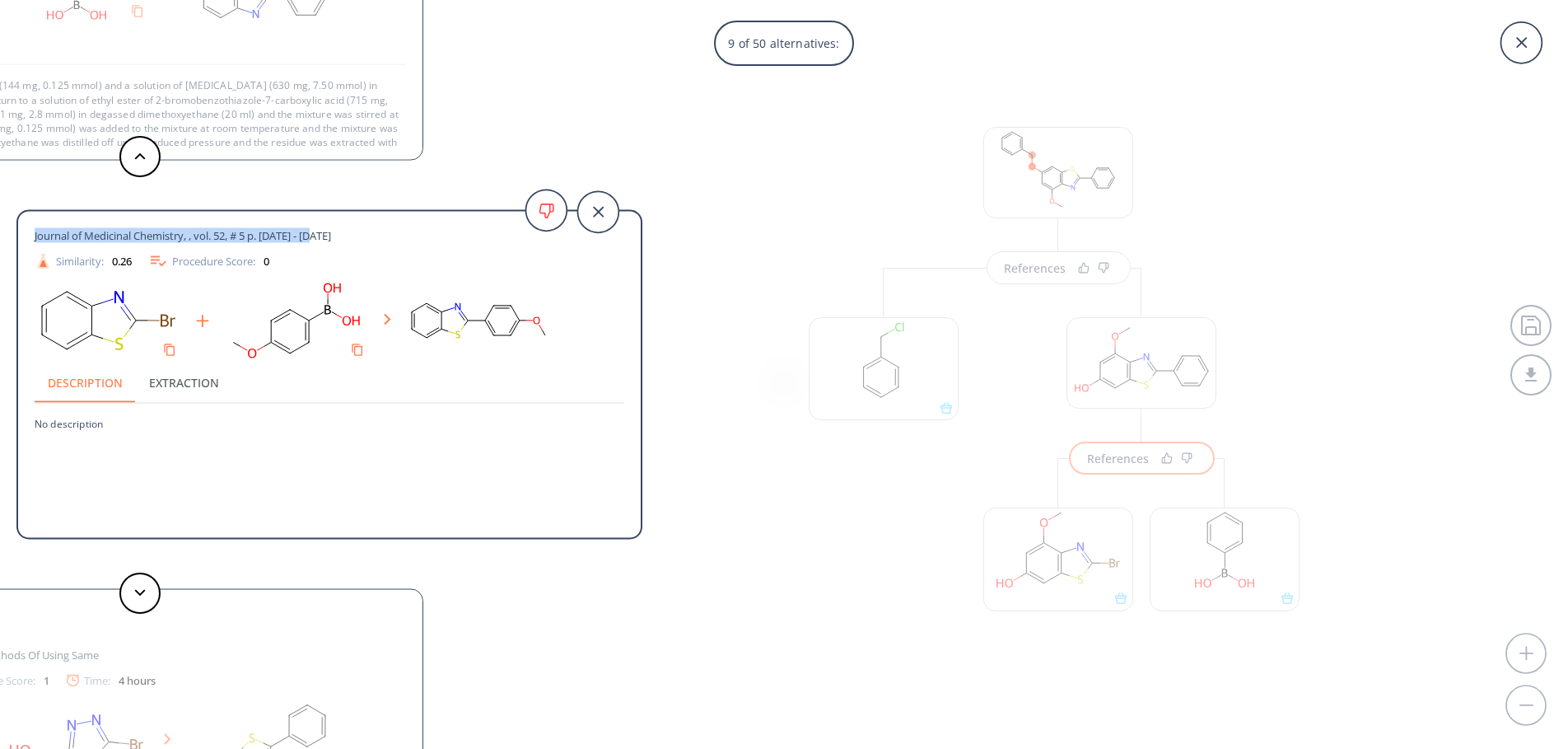
drag, startPoint x: 329, startPoint y: 236, endPoint x: 34, endPoint y: 230, distance: 295.1
click at [34, 230] on div "Journal of Medicinal Chemistry, , vol. 52, # 5 p. [DATE] - [DATE]" at bounding box center [300, 235] width 530 height 15
copy span "Journal of Medicinal Chemistry, , vol. 52, # 5 p. [DATE] - [DATE]"
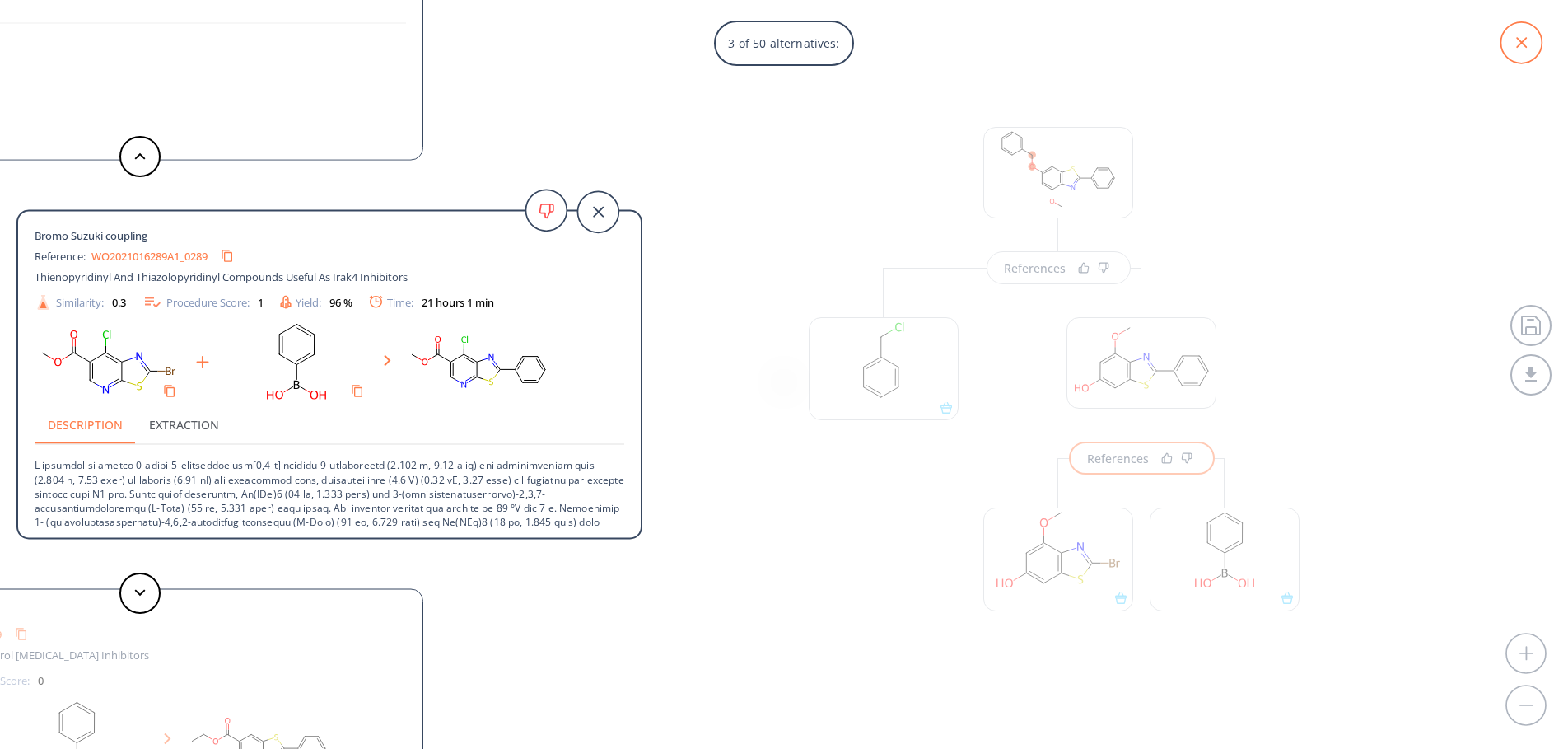
click at [1518, 56] on icon at bounding box center [1521, 43] width 41 height 41
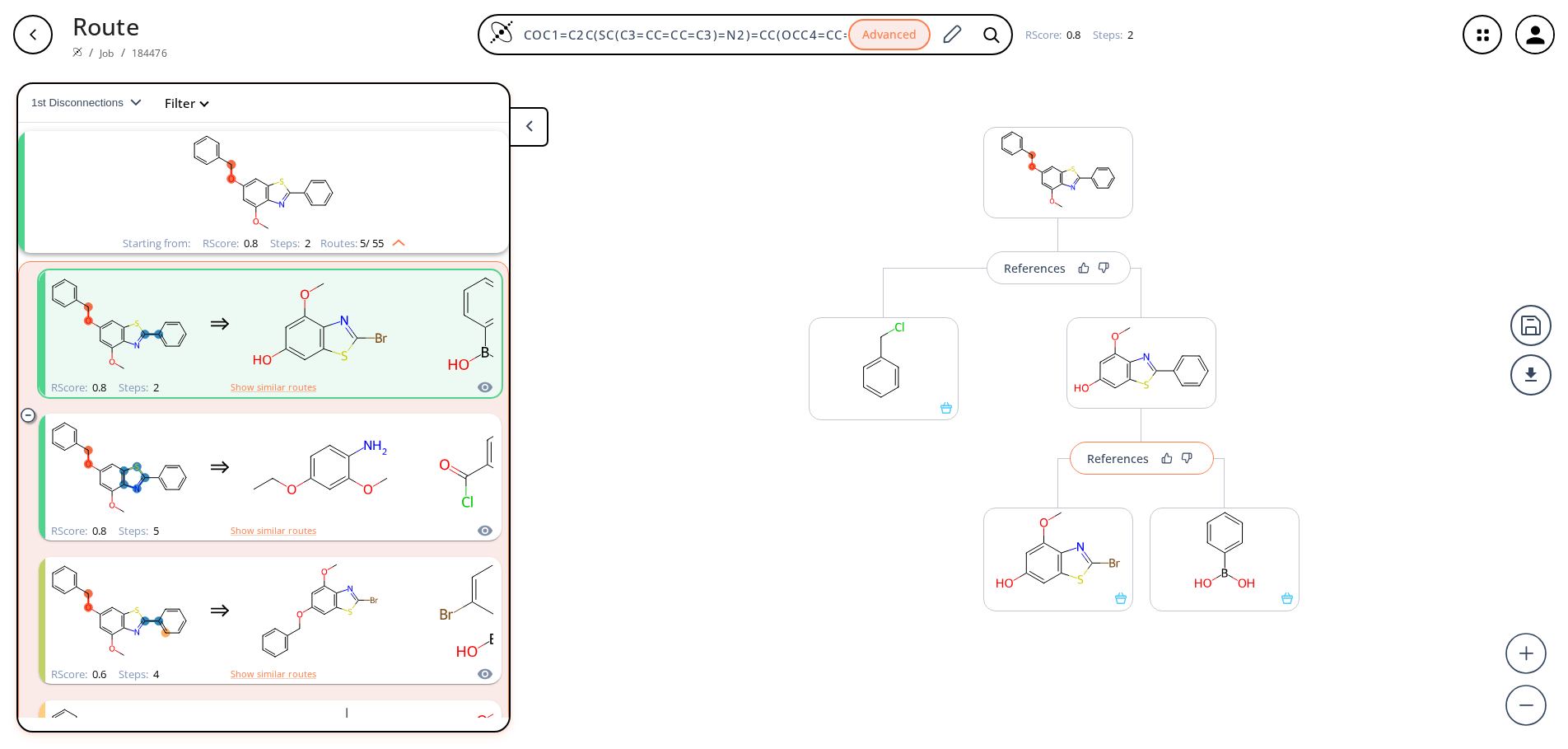
click at [1157, 467] on button "References" at bounding box center [1142, 457] width 144 height 33
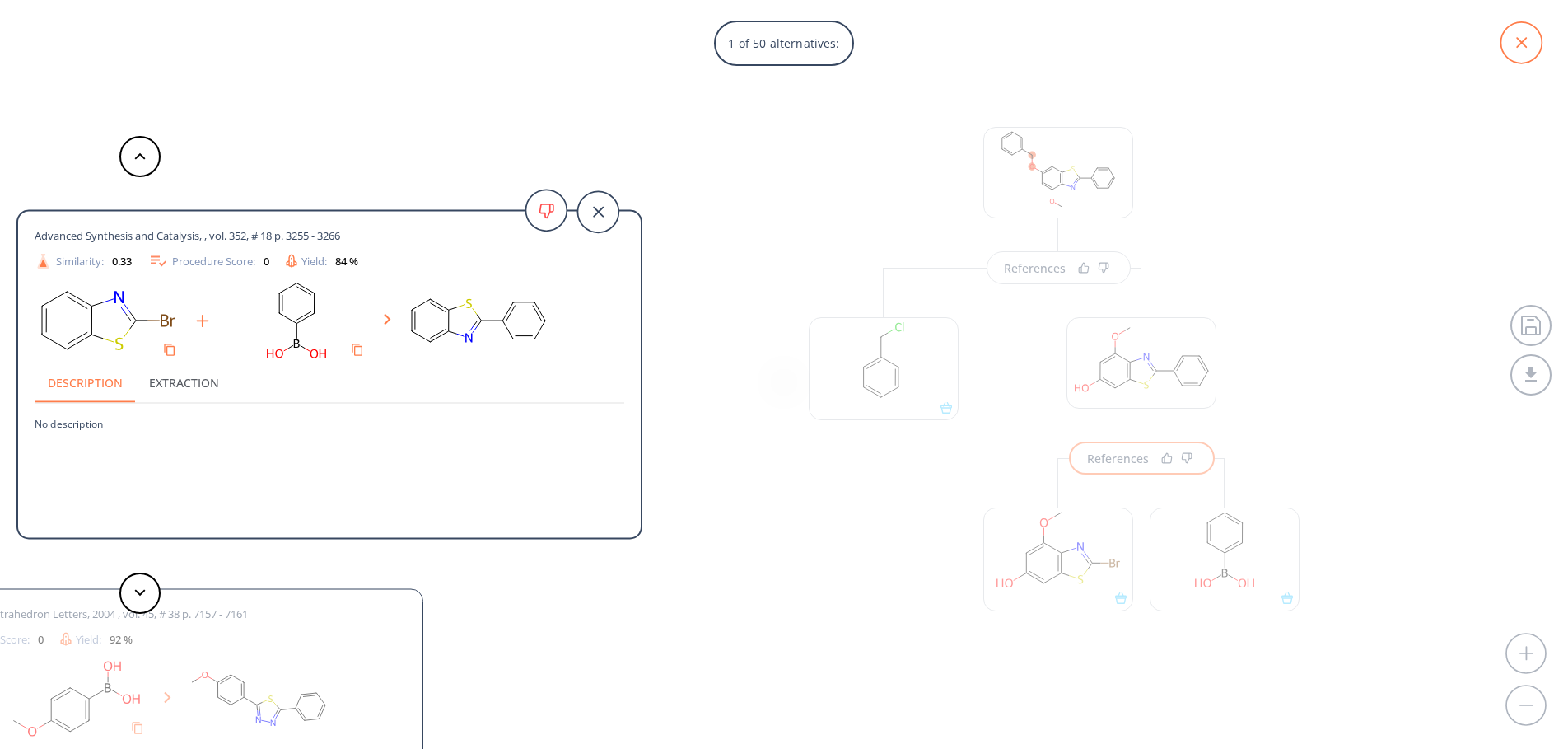
click at [1526, 47] on icon at bounding box center [1522, 43] width 11 height 11
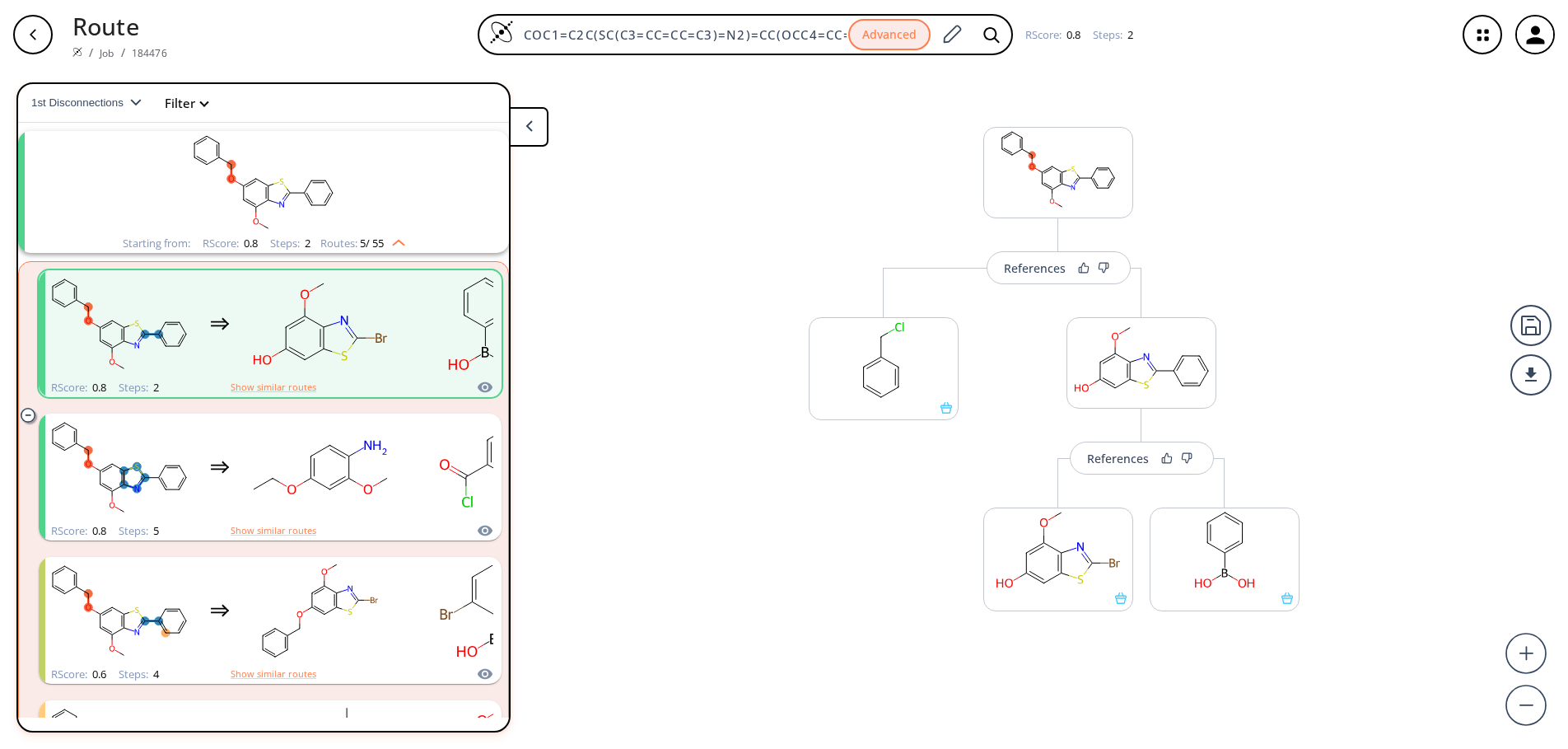
click at [38, 44] on div "button" at bounding box center [33, 34] width 39 height 39
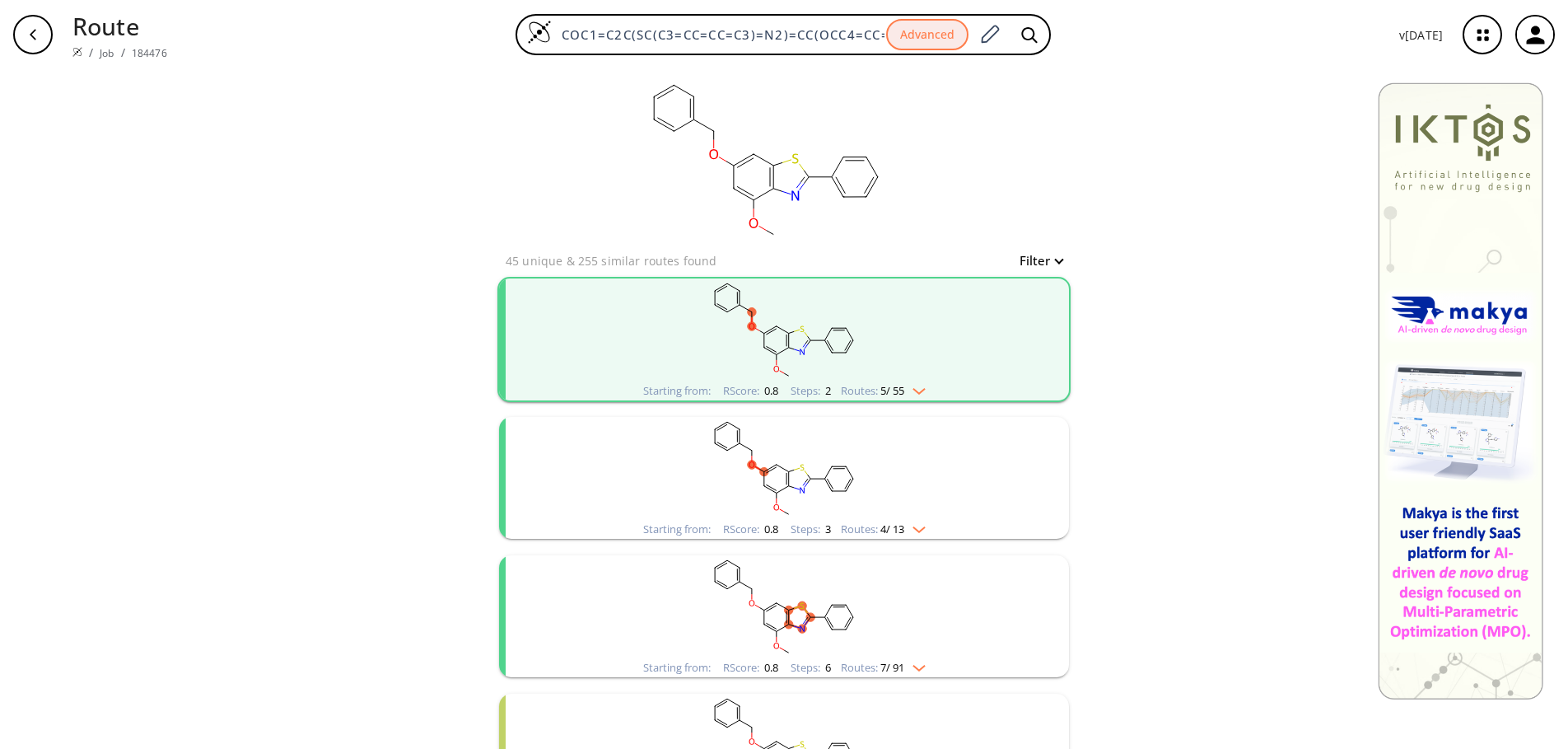
click at [922, 394] on img "clusters" at bounding box center [915, 388] width 21 height 13
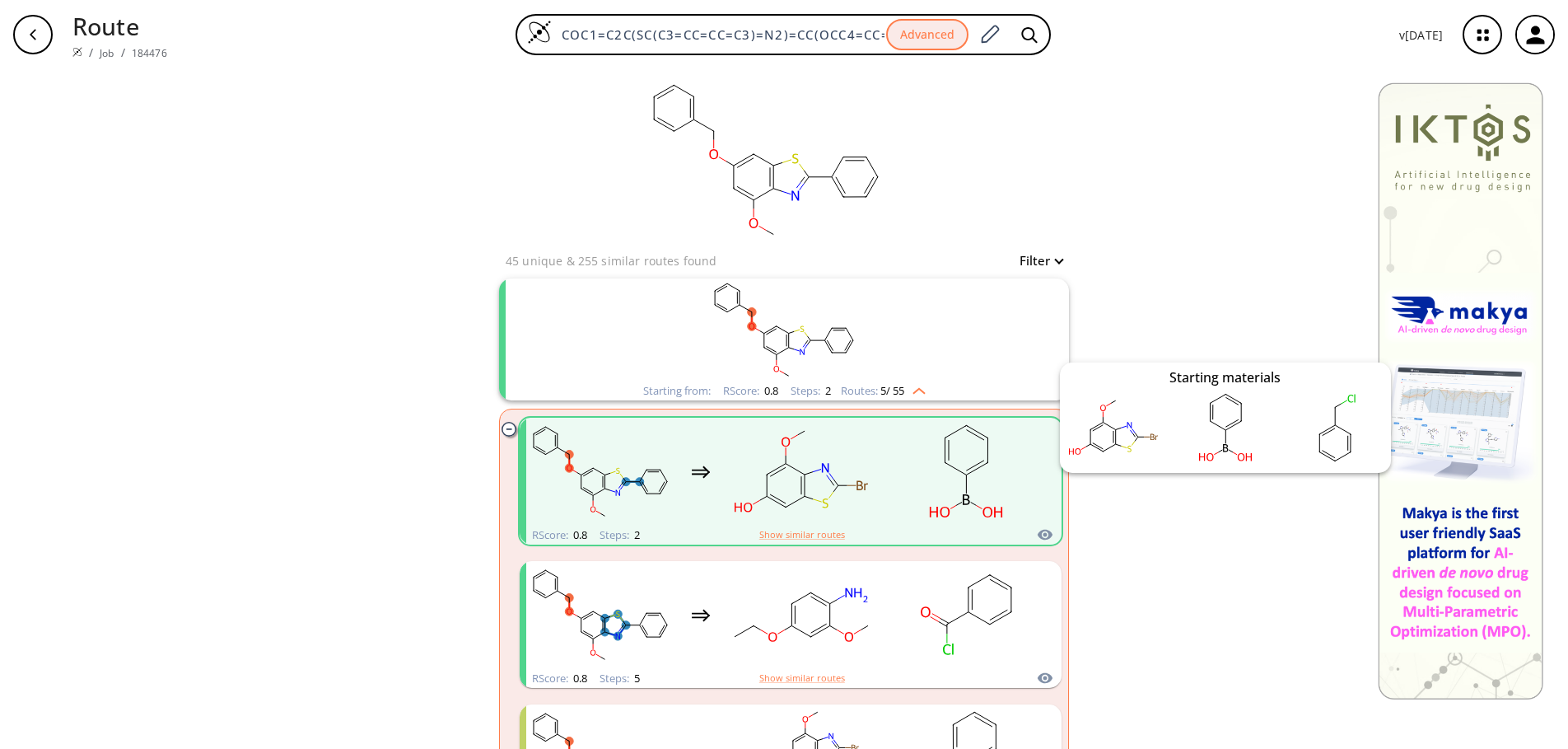
click at [1043, 537] on icon "clusters" at bounding box center [1045, 535] width 15 height 11
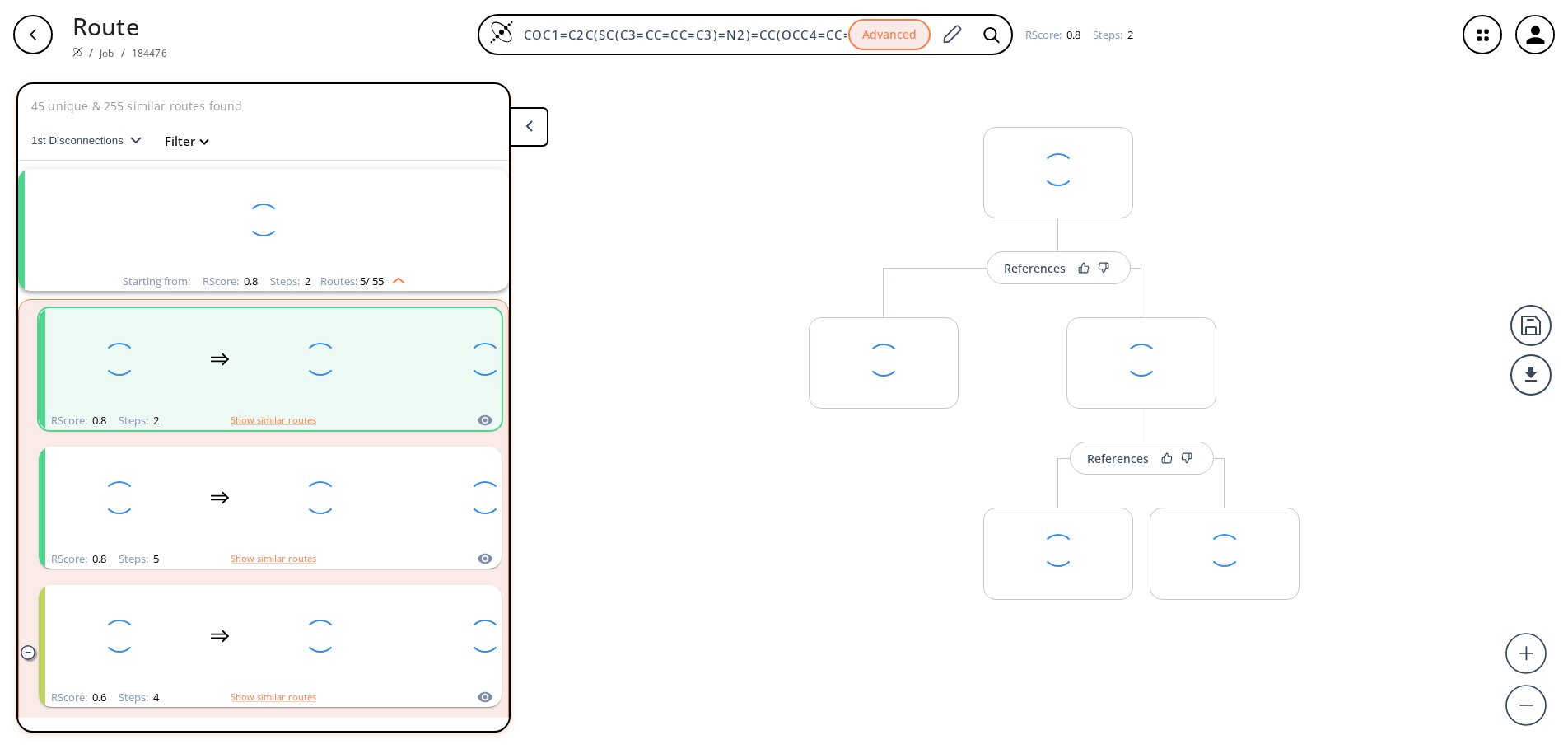
scroll to position [38, 0]
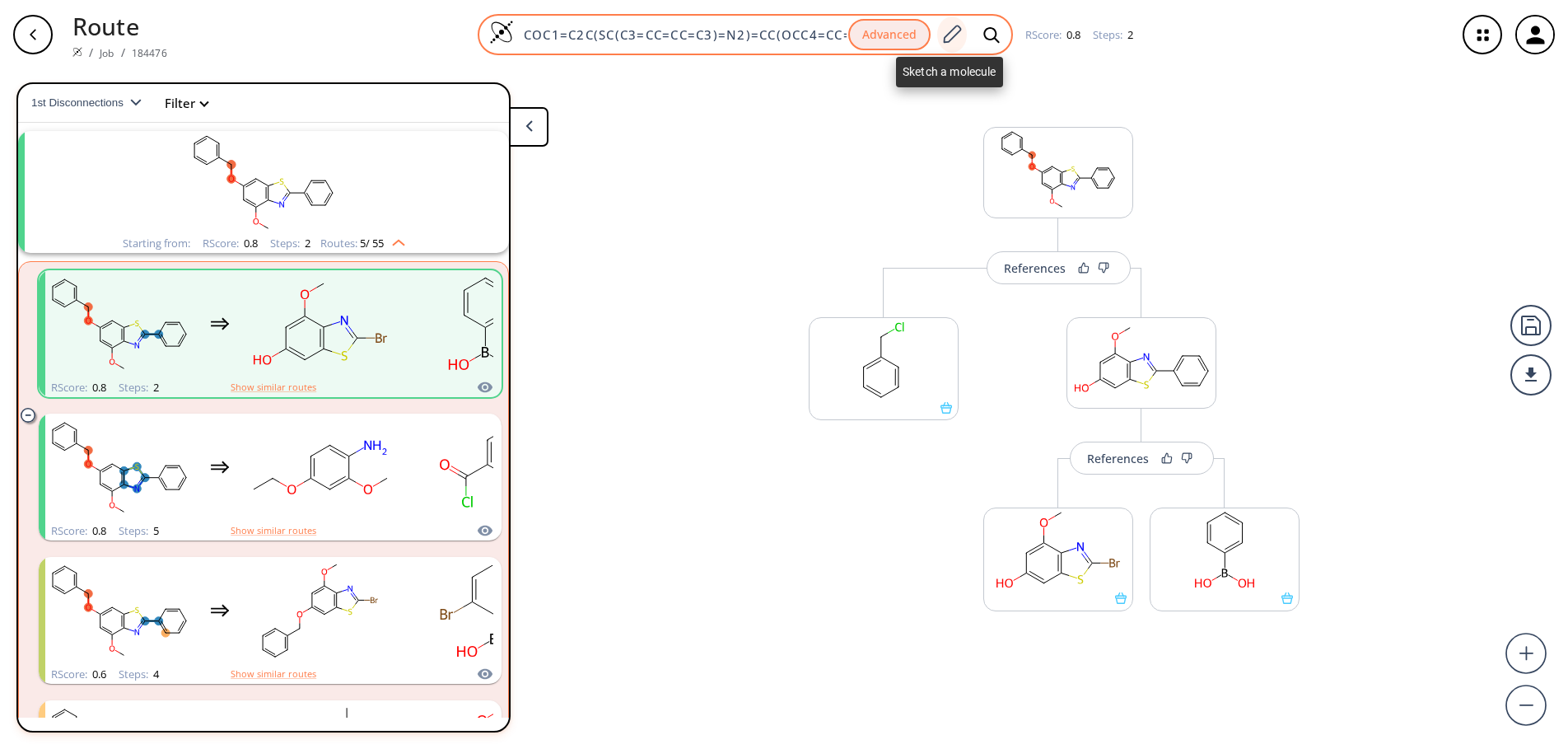
click at [953, 40] on icon at bounding box center [952, 34] width 22 height 21
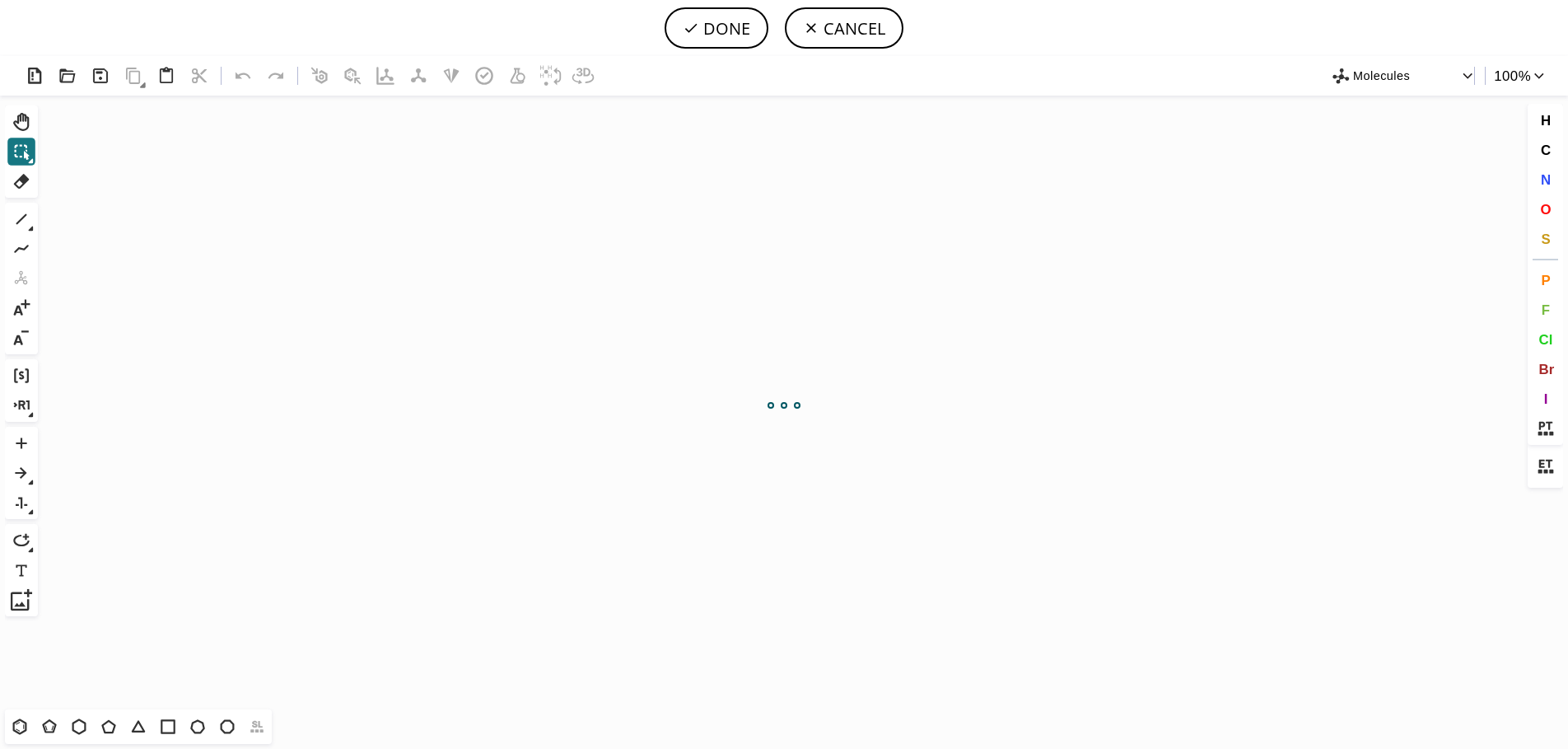
scroll to position [0, 0]
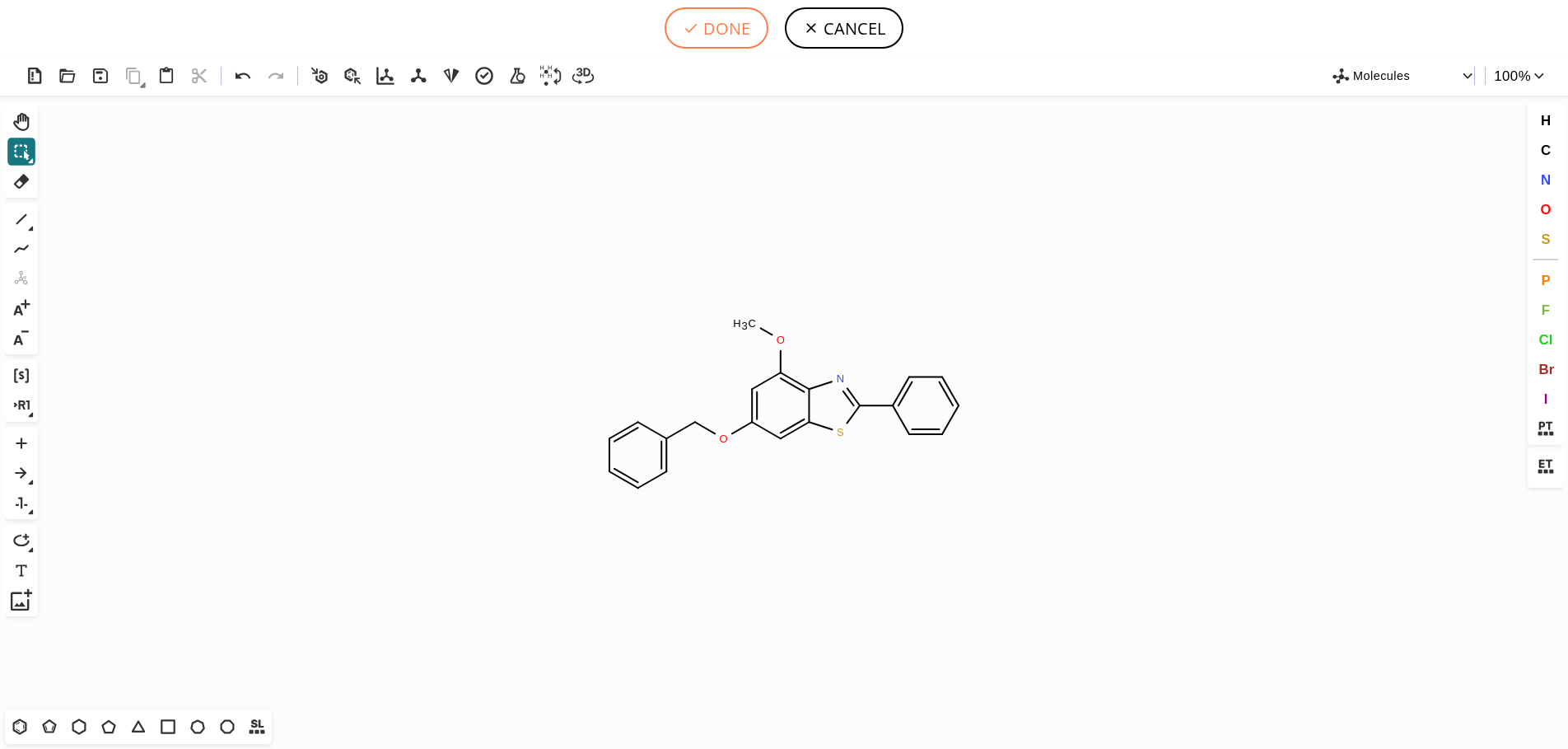
click at [735, 27] on button "DONE" at bounding box center [717, 28] width 104 height 41
type input "COC1C=C(OCC2C=CC=CC=2)C=C2SC(=NC=12)C1C=CC=CC=1"
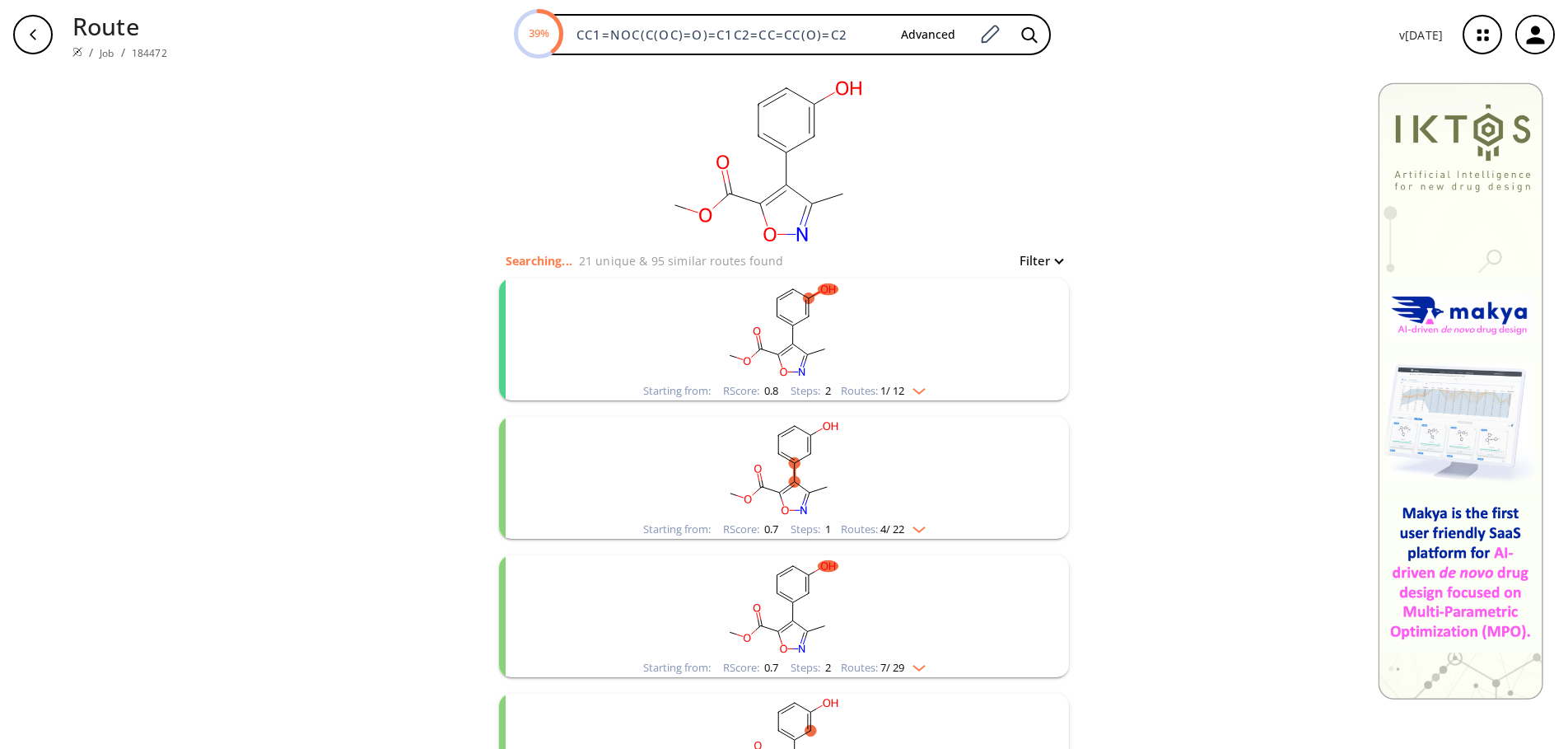
scroll to position [435, 0]
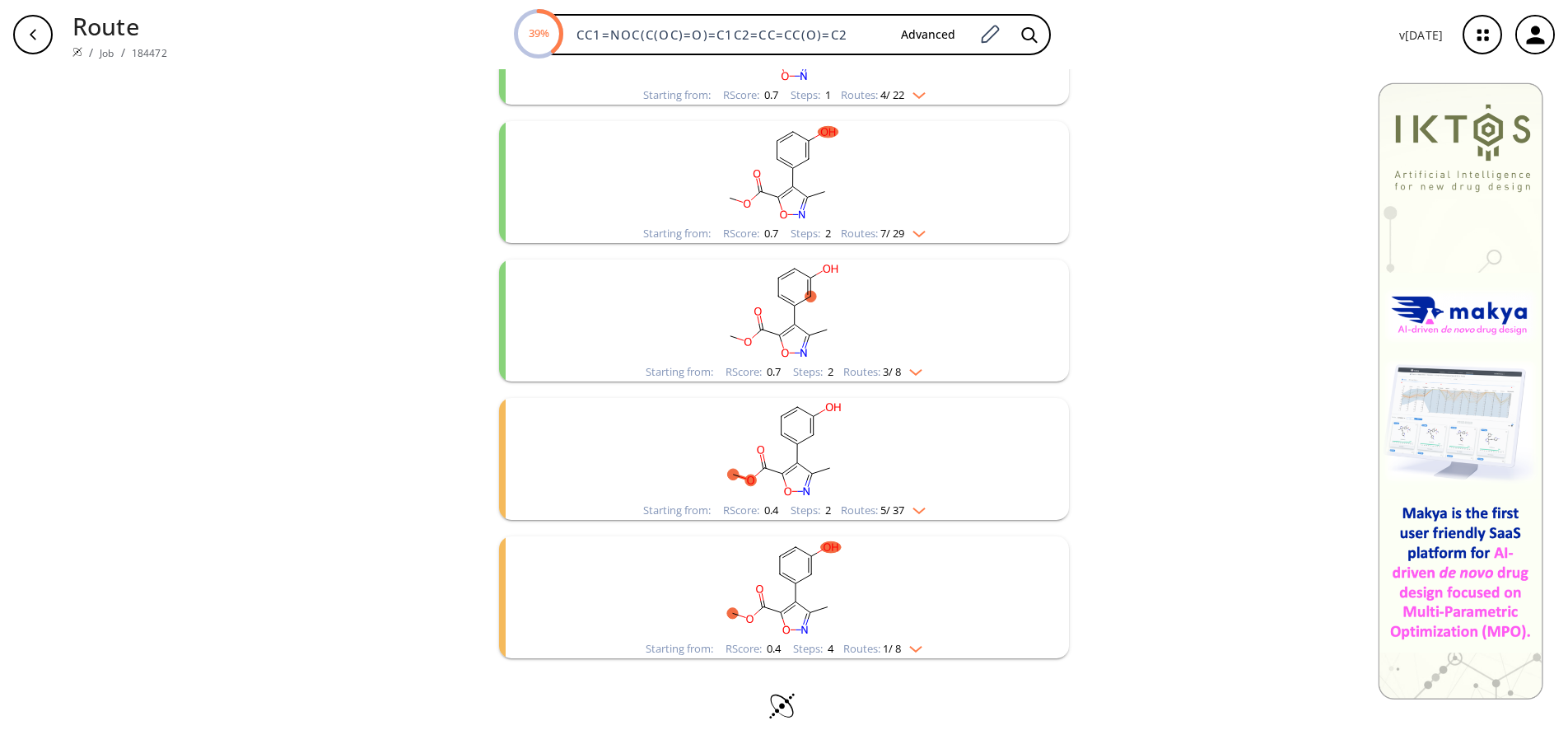
click at [918, 644] on img "clusters" at bounding box center [911, 646] width 21 height 13
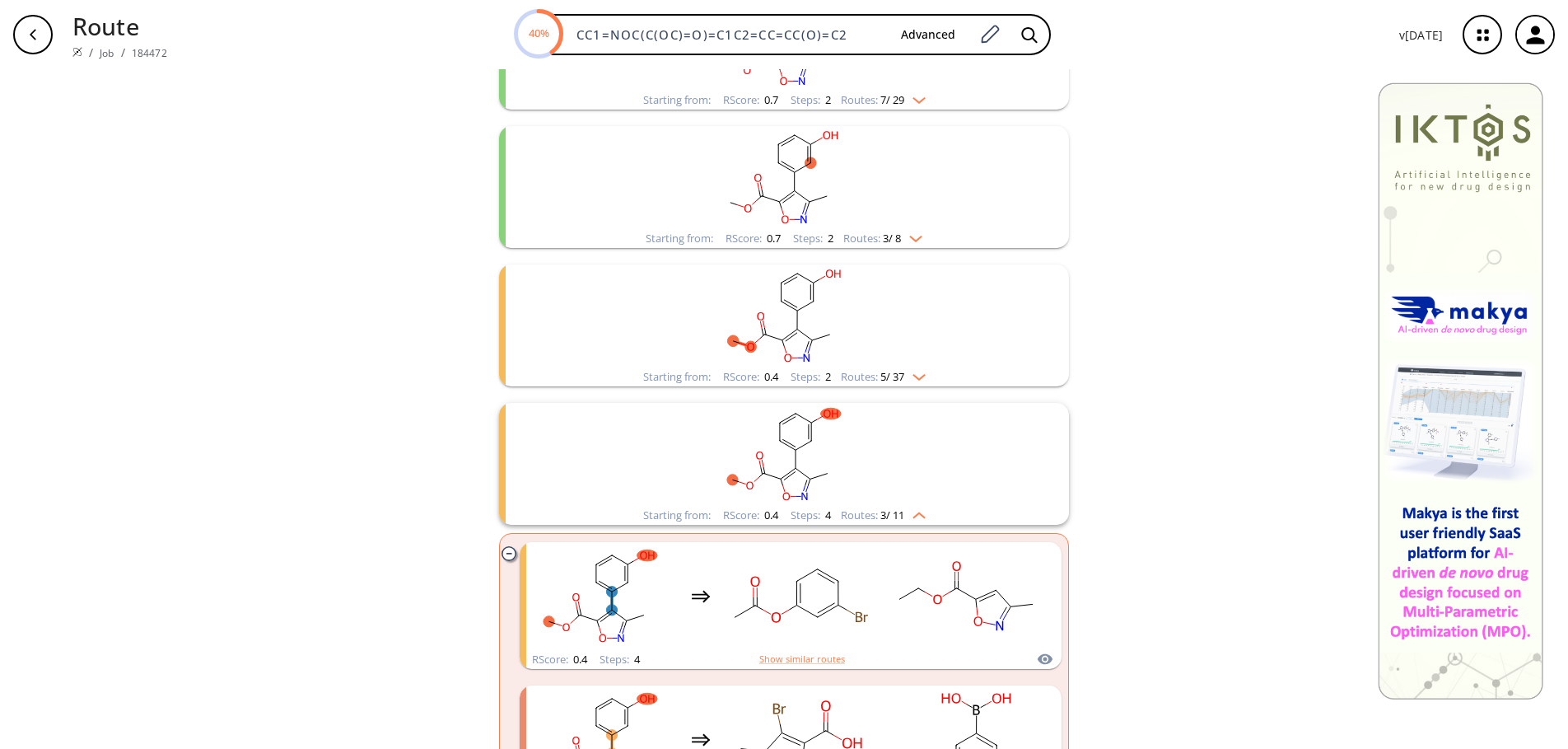
scroll to position [764, 0]
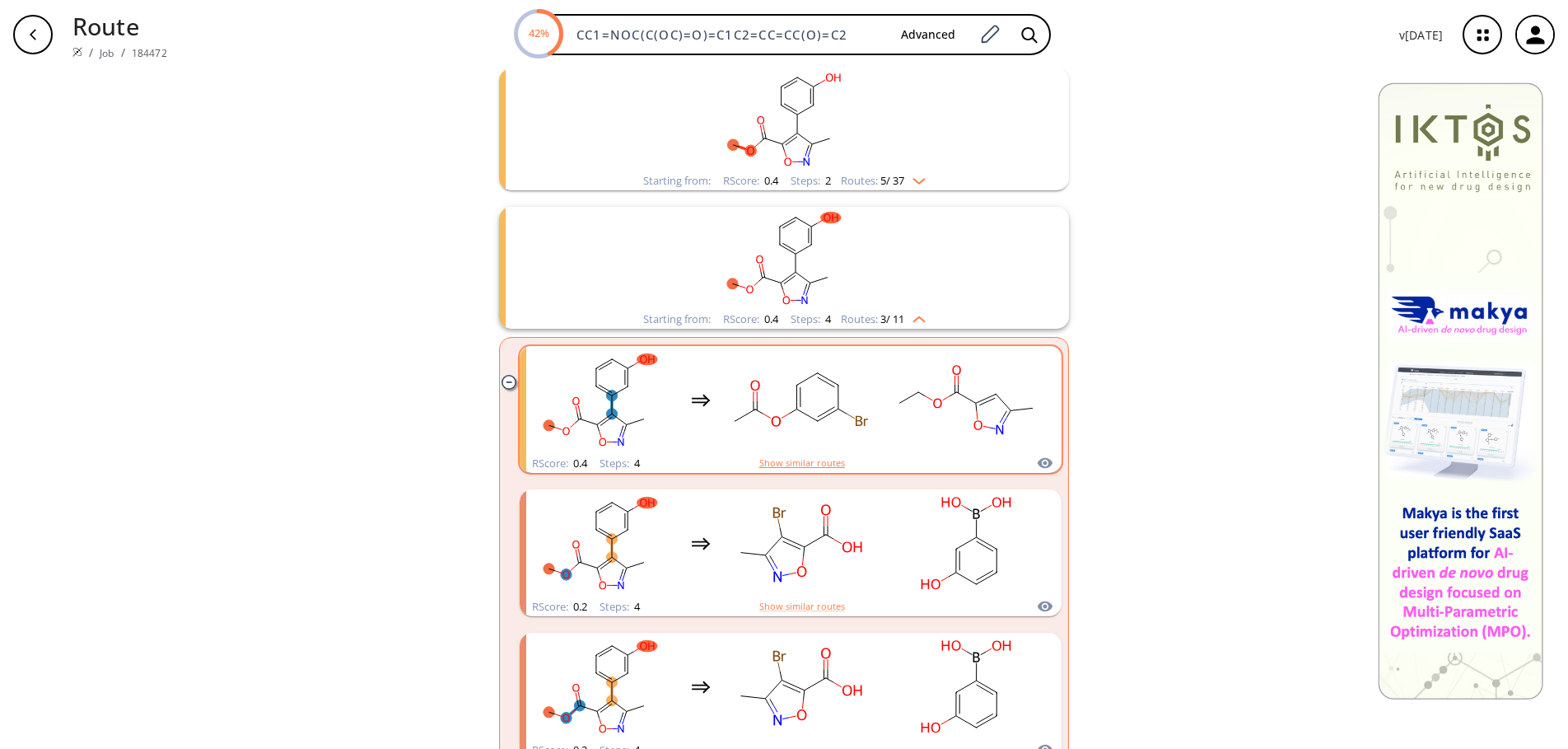
click at [808, 463] on button "Show similar routes" at bounding box center [802, 463] width 86 height 15
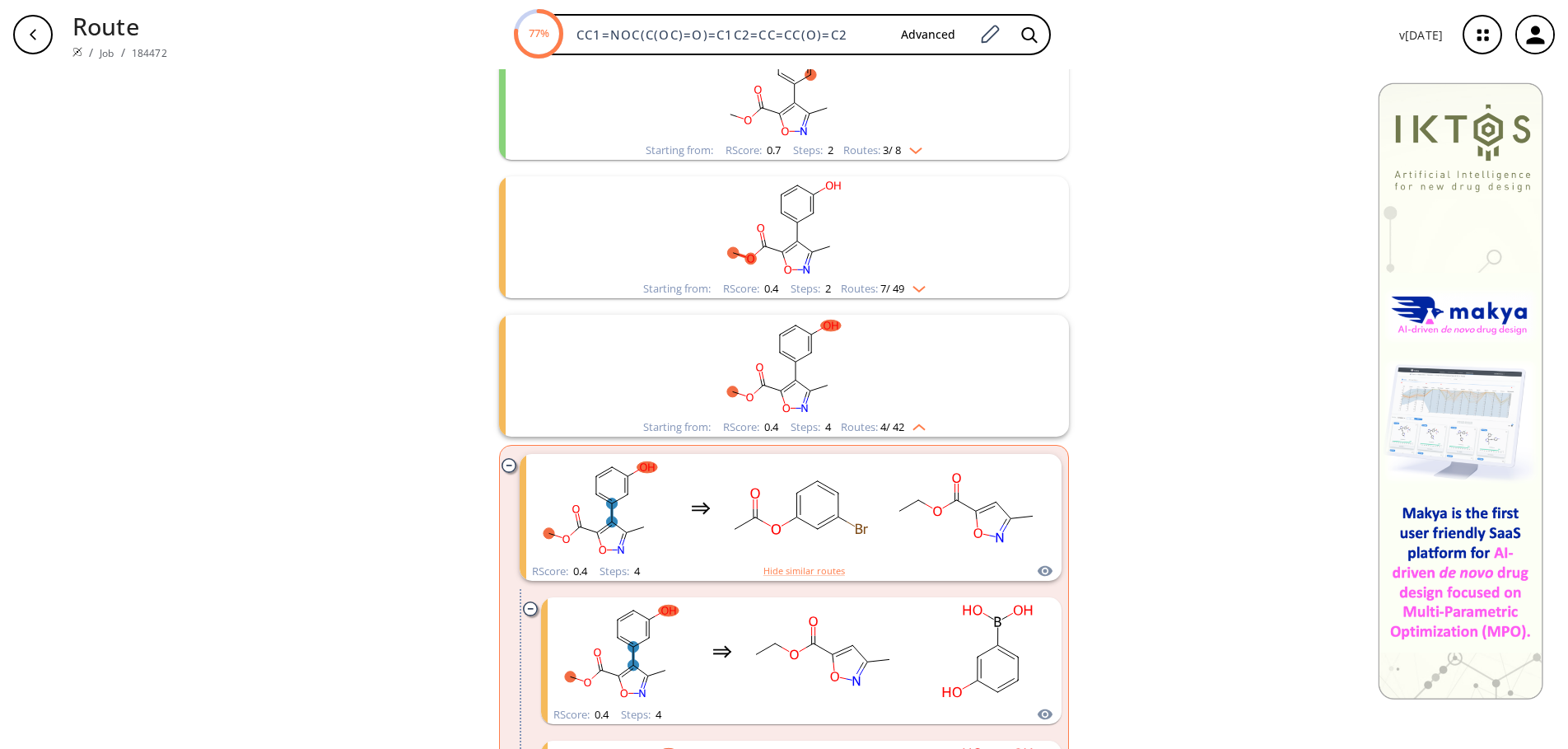
scroll to position [655, 0]
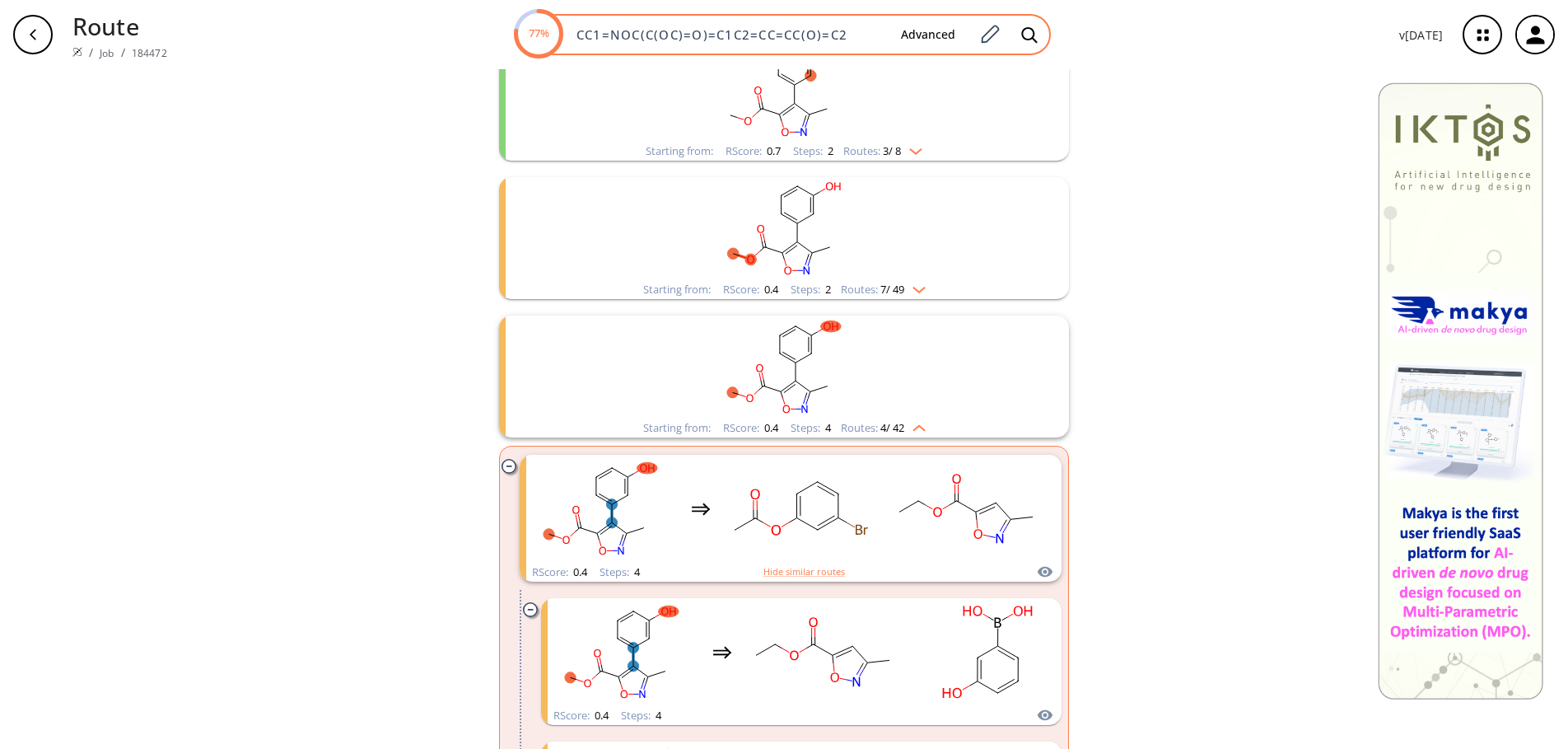
click at [876, 28] on input "CC1=NOC(C(OC)=O)=C1C2=CC=CC(O)=C2" at bounding box center [727, 34] width 321 height 17
type input "C"
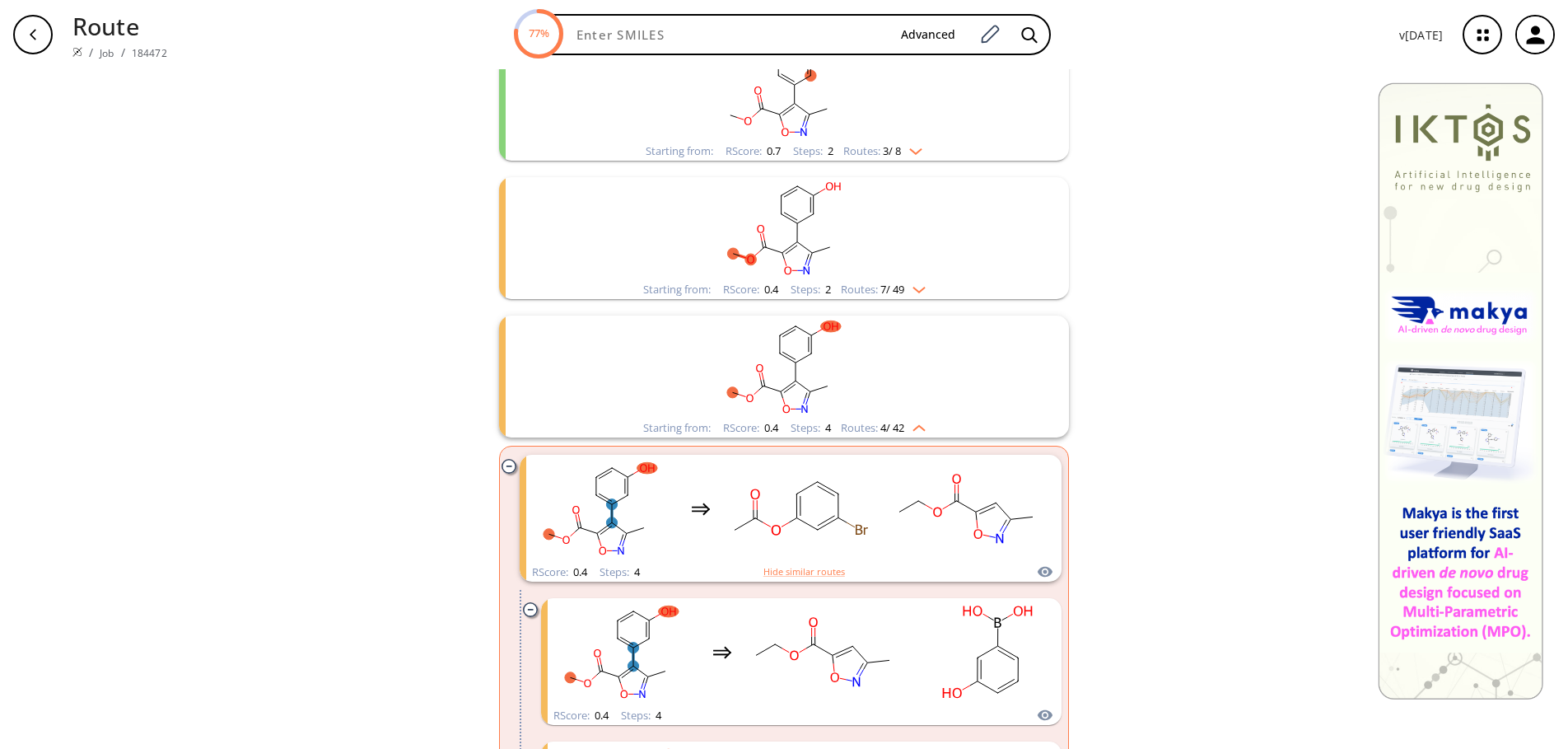
click at [1167, 68] on div "Route / Job / 184472 77% Advanced v 1.9.45" at bounding box center [784, 34] width 1568 height 69
click at [24, 48] on div "button" at bounding box center [33, 34] width 39 height 39
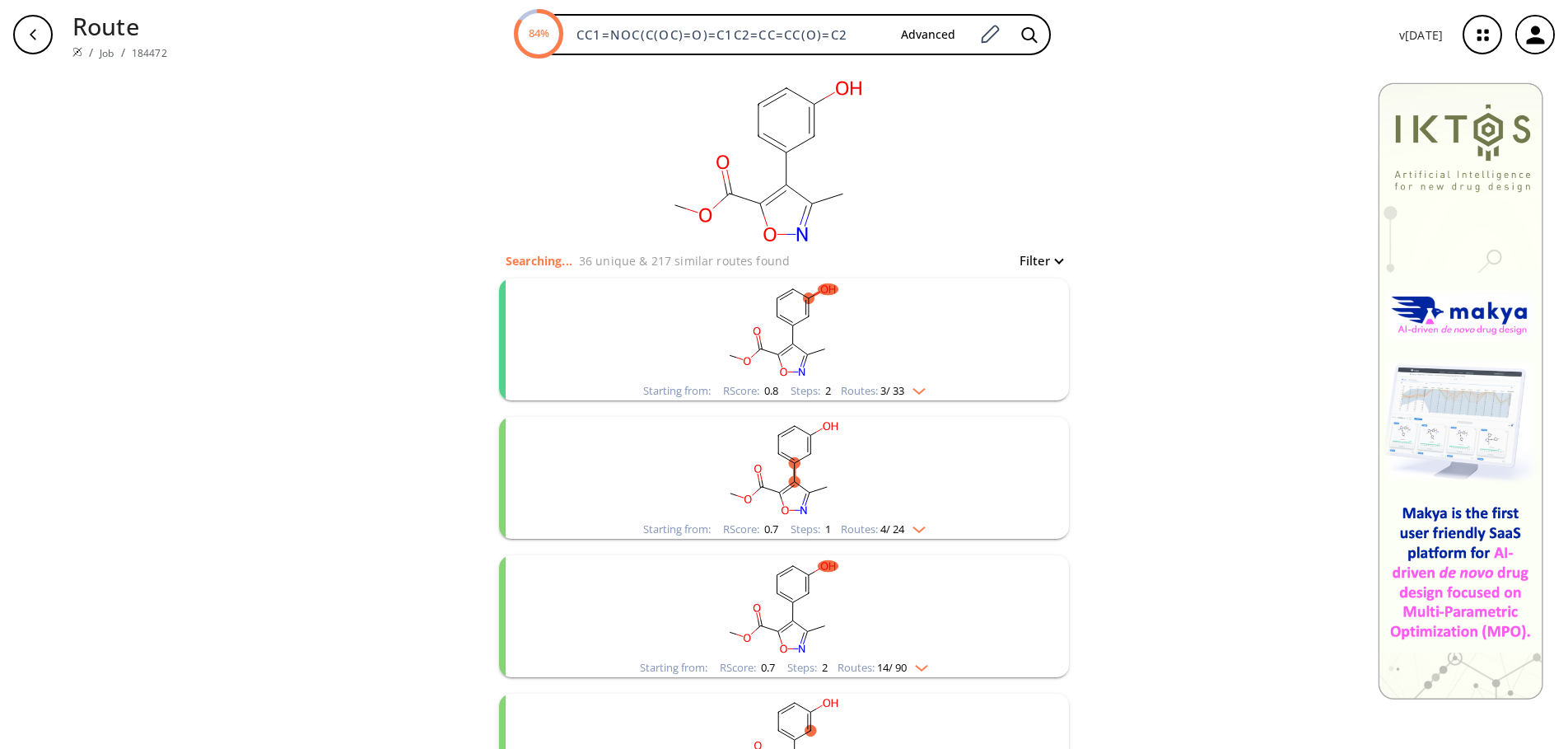
click at [916, 390] on img "clusters" at bounding box center [915, 388] width 21 height 13
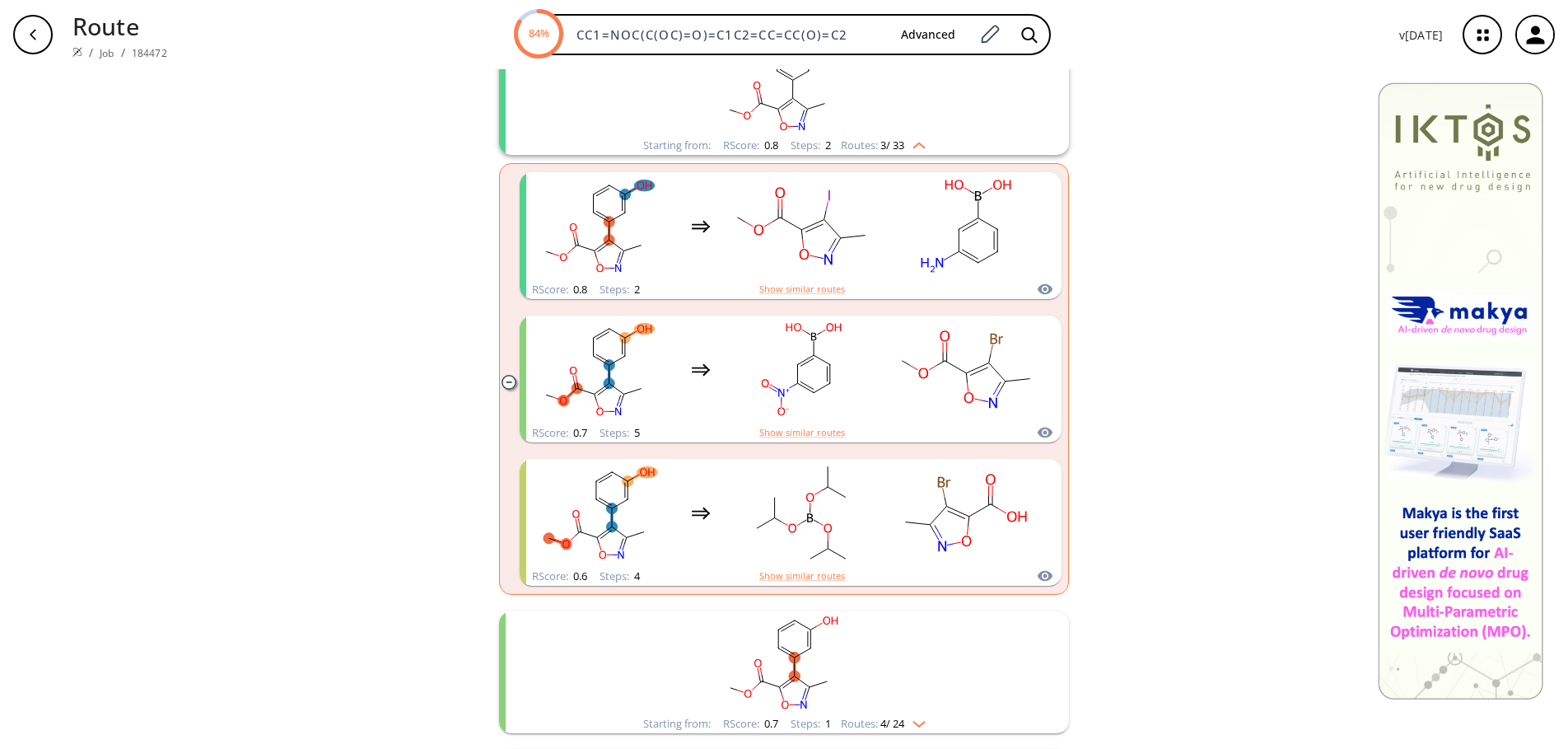
scroll to position [247, 0]
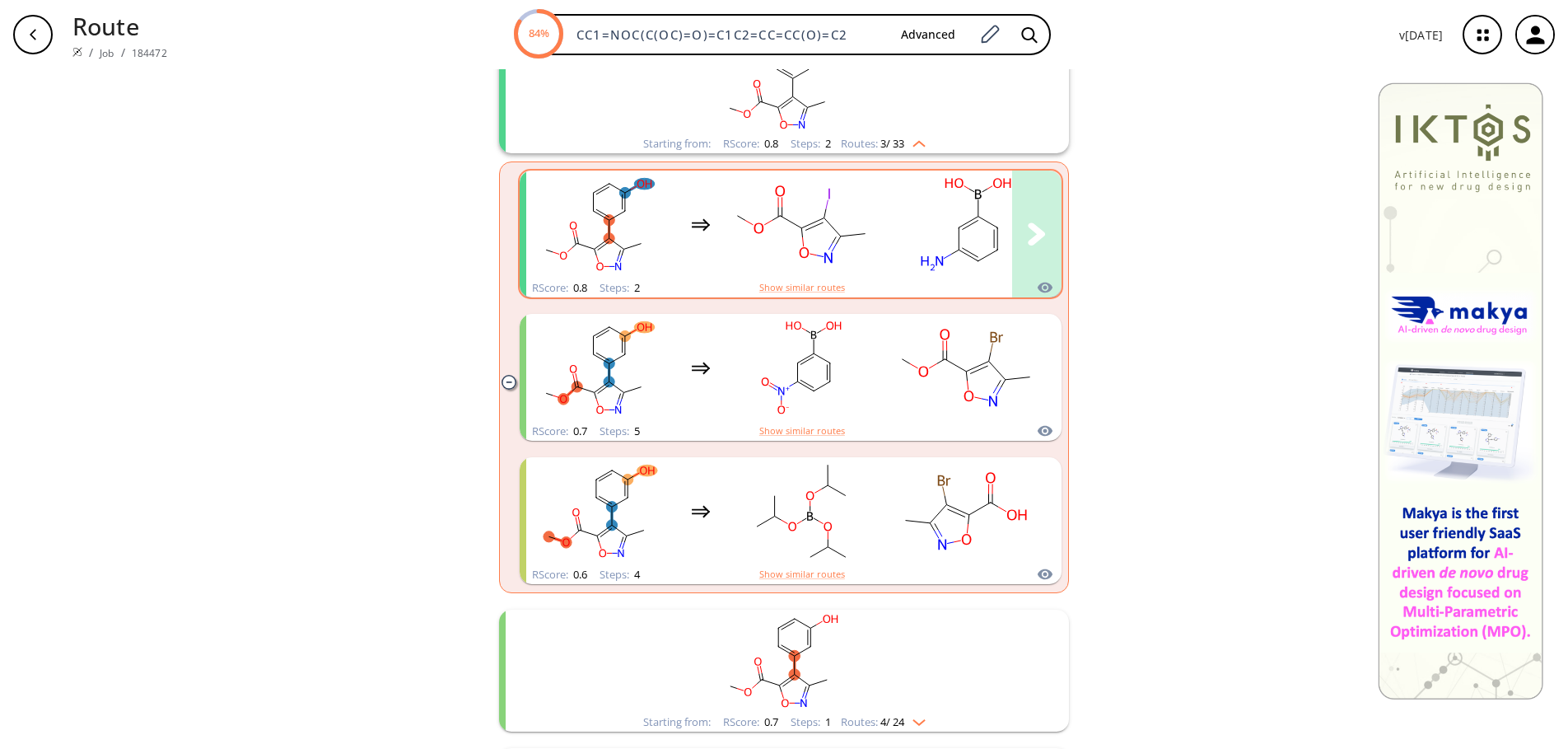
click at [792, 239] on rect "clusters" at bounding box center [801, 224] width 148 height 103
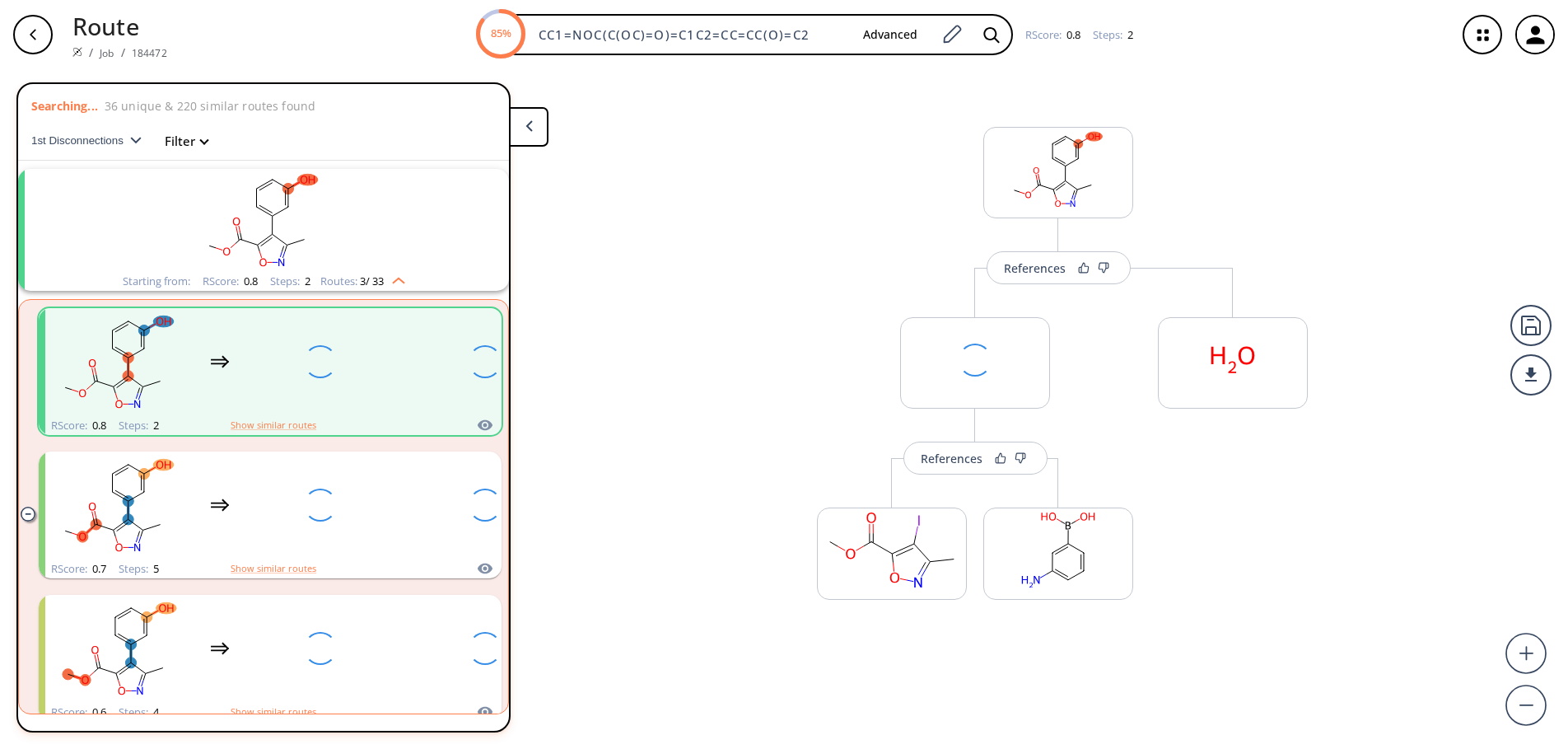
scroll to position [38, 0]
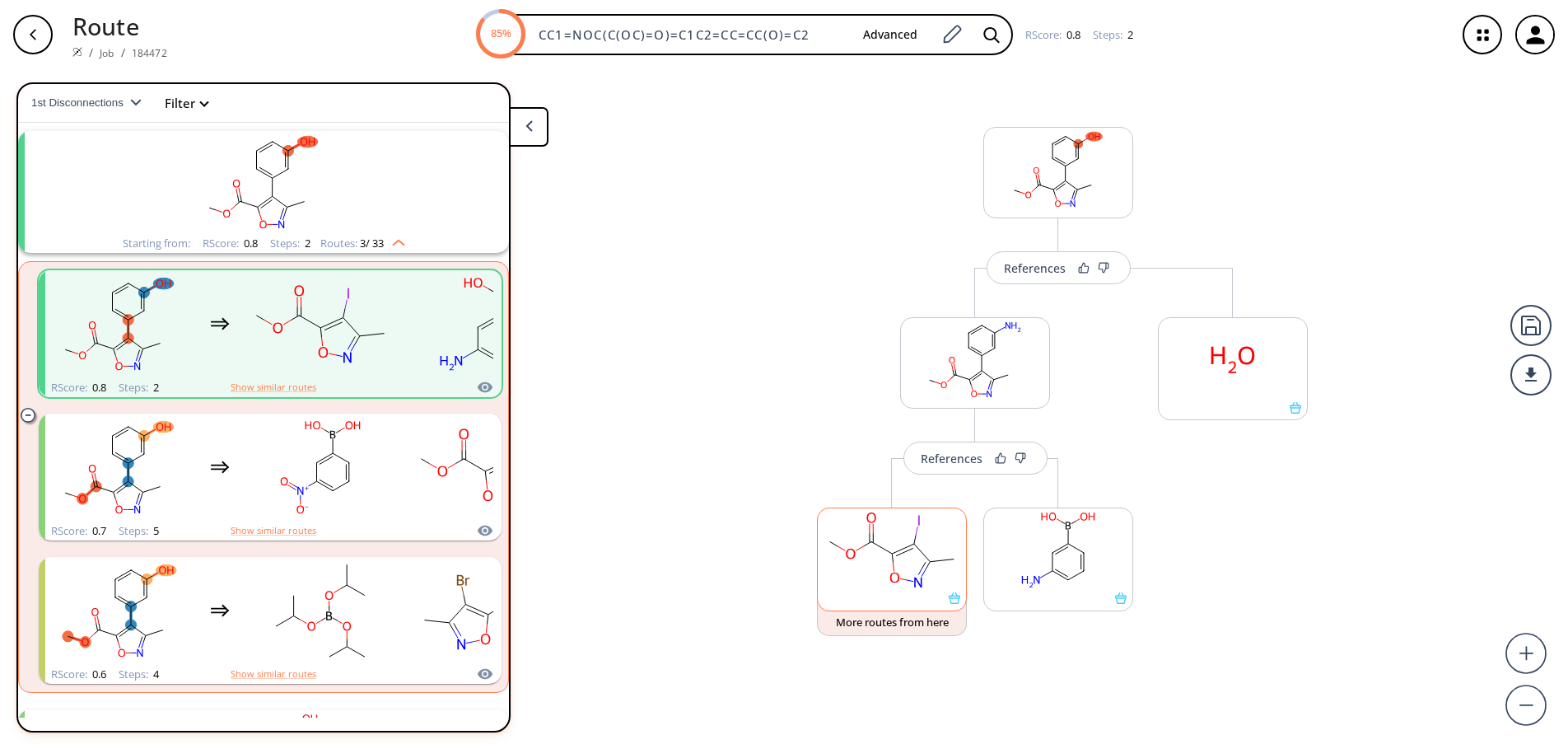
click at [893, 554] on icon at bounding box center [904, 548] width 22 height 10
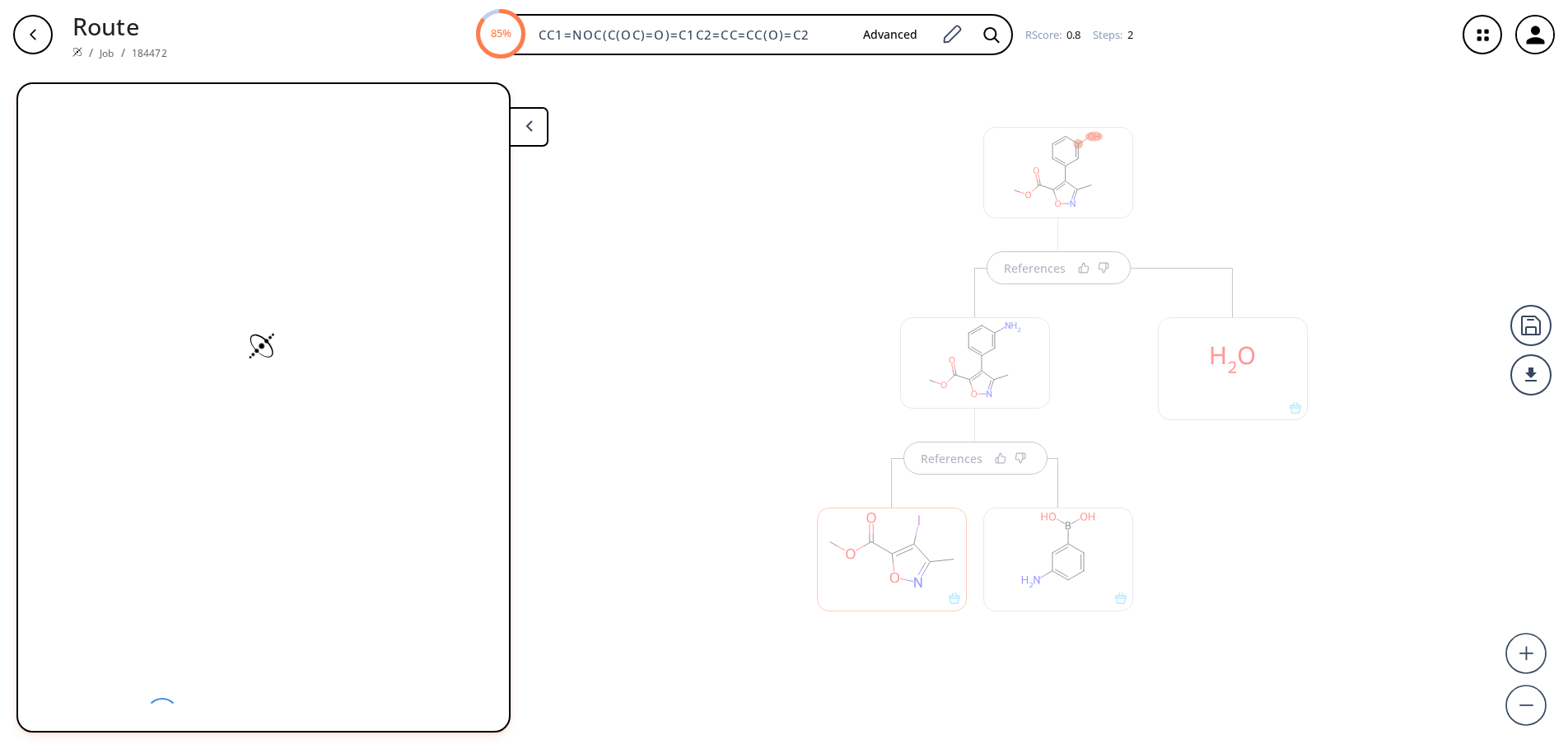
scroll to position [0, 0]
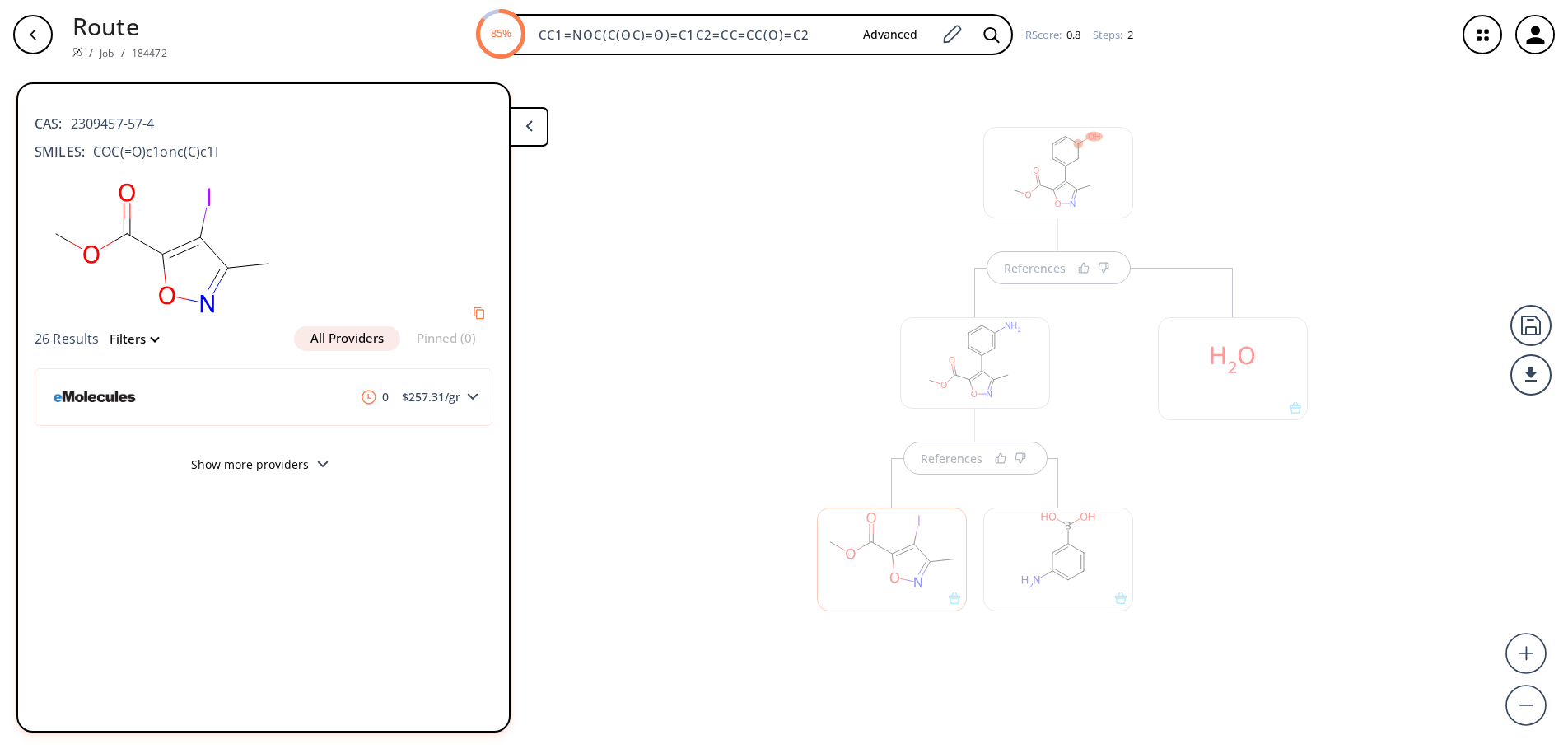
click at [152, 339] on button "Filters" at bounding box center [128, 339] width 59 height 12
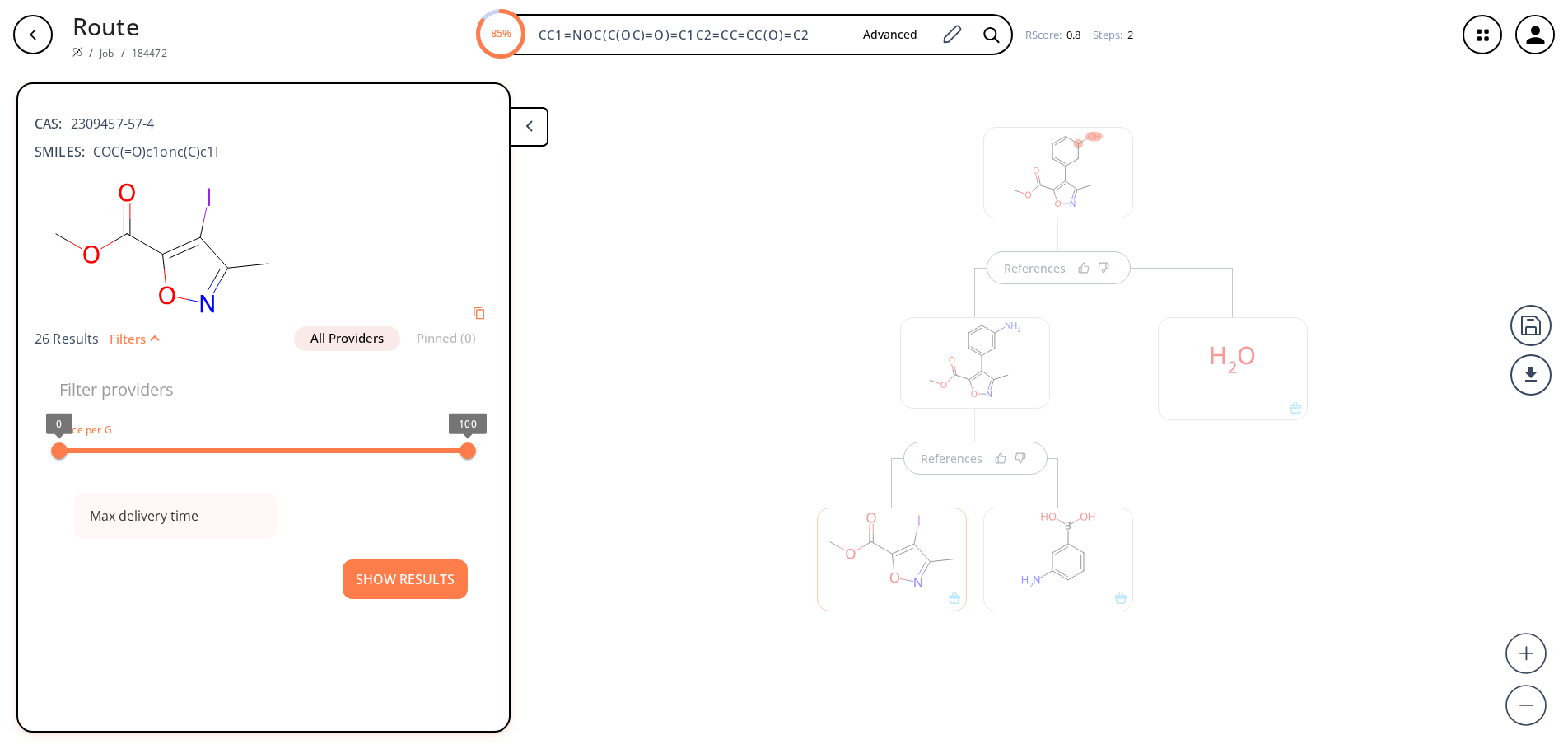
type input "All selected"
click at [152, 339] on button "Filters" at bounding box center [128, 339] width 59 height 12
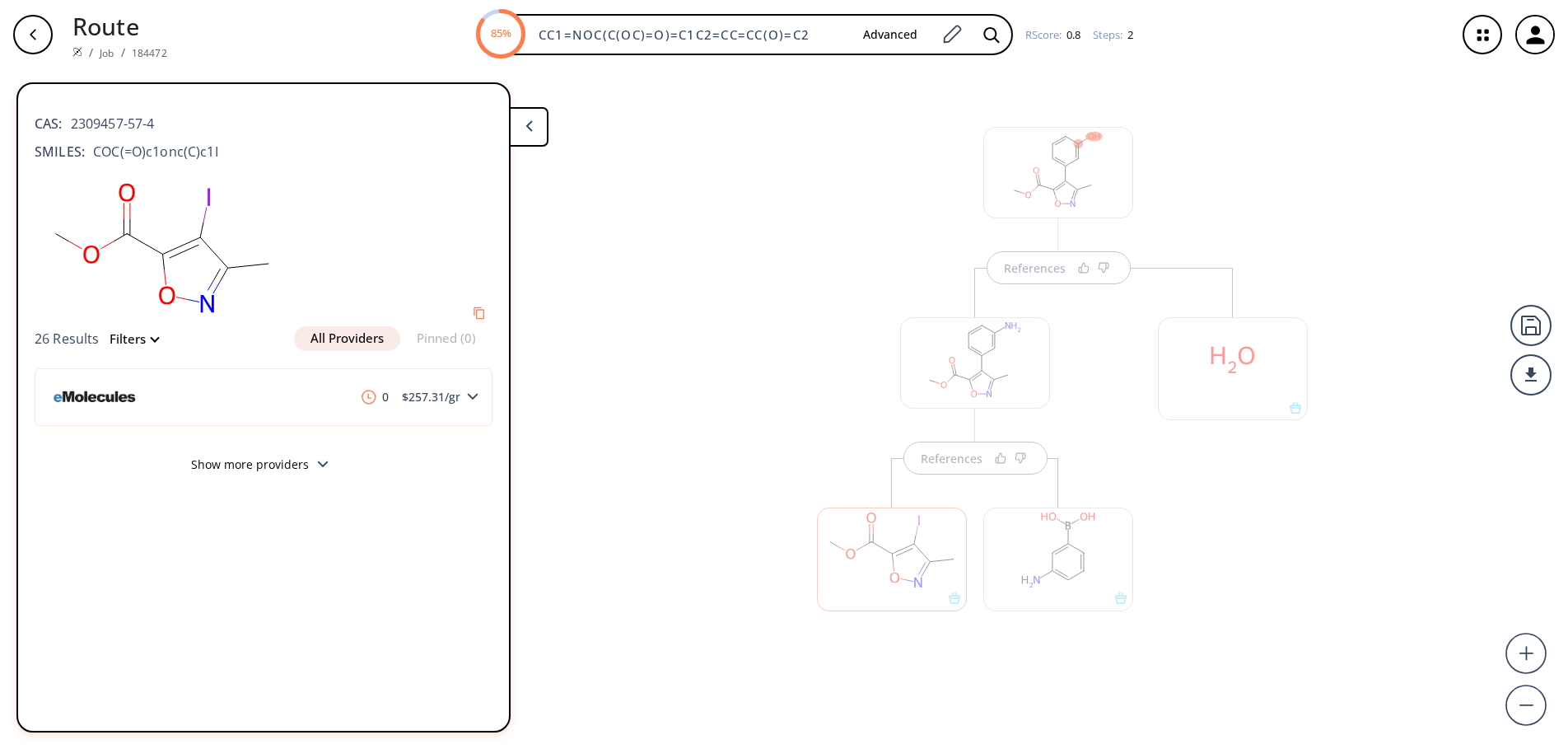
drag, startPoint x: 168, startPoint y: 273, endPoint x: 316, endPoint y: 207, distance: 162.0
click at [368, 197] on div at bounding box center [263, 247] width 458 height 156
click at [319, 463] on polygon at bounding box center [323, 464] width 11 height 7
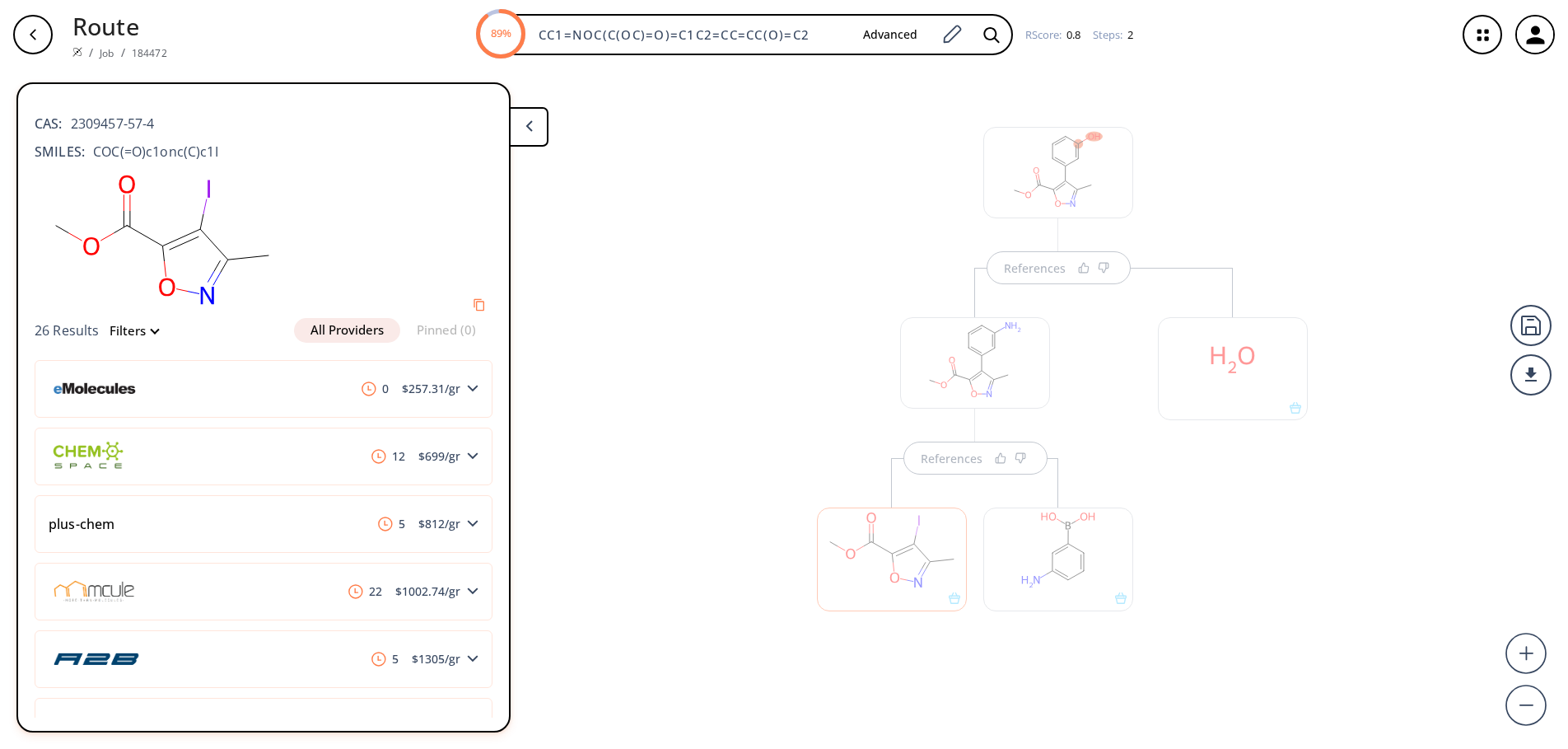
scroll to position [60, 0]
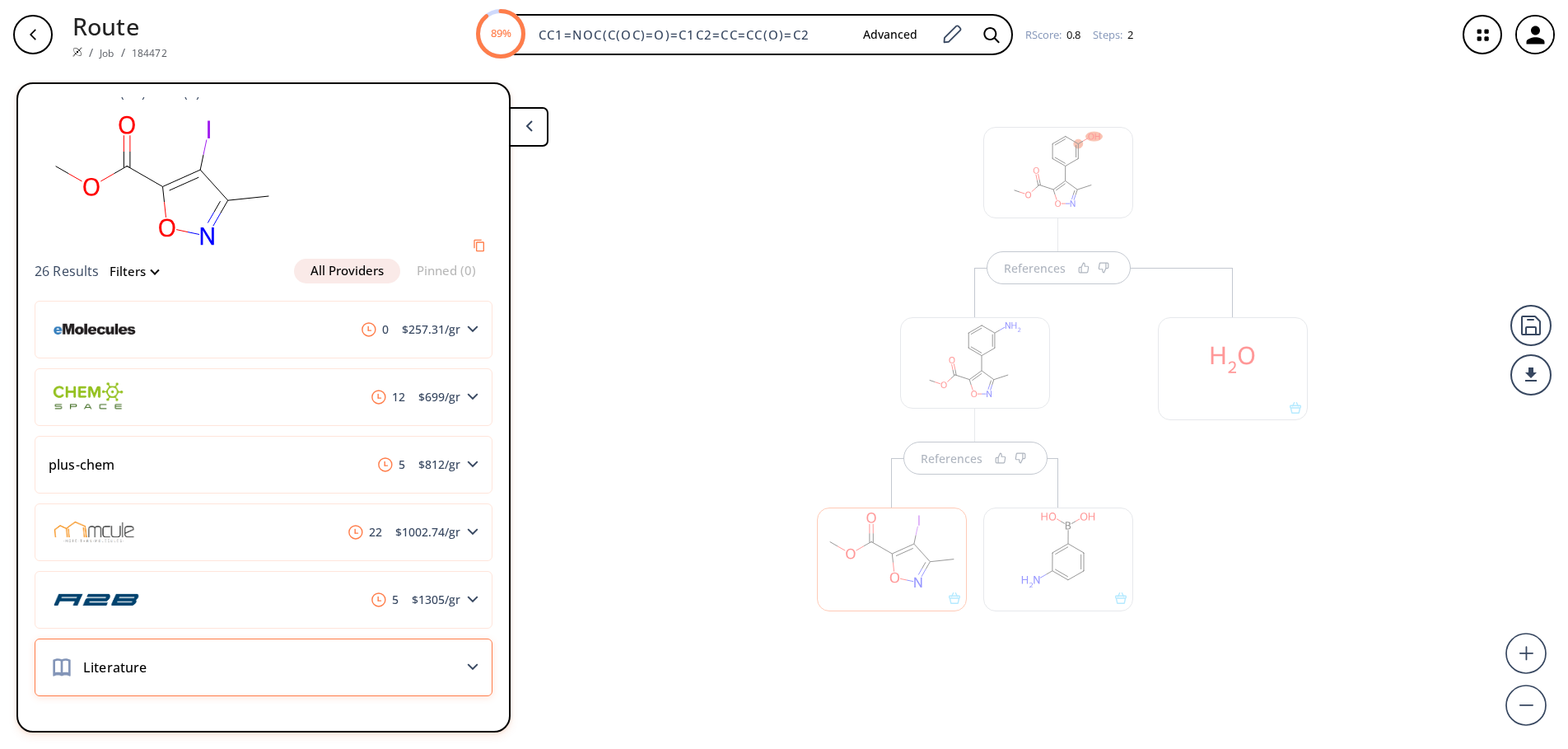
click at [467, 668] on icon at bounding box center [473, 667] width 11 height 7
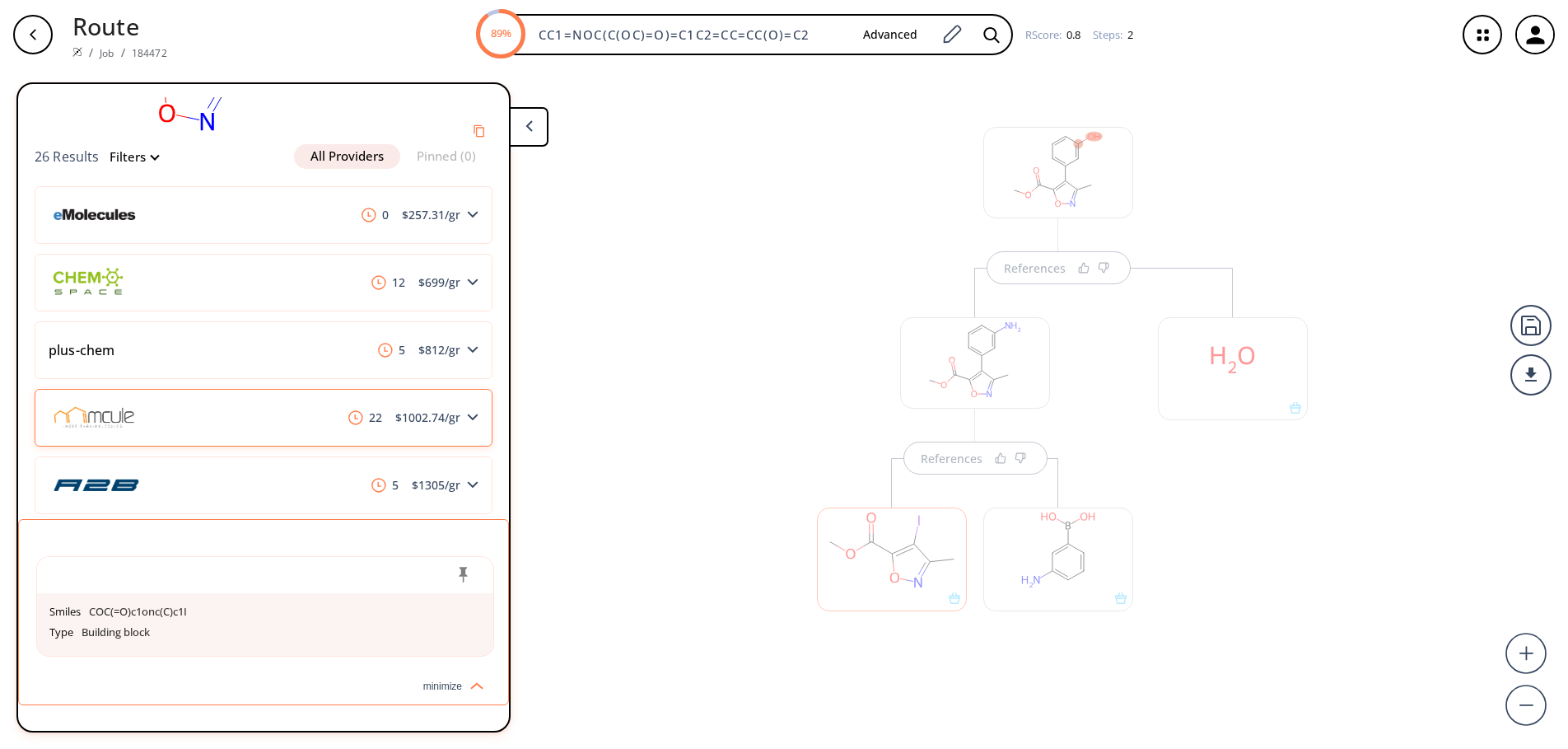
scroll to position [186, 0]
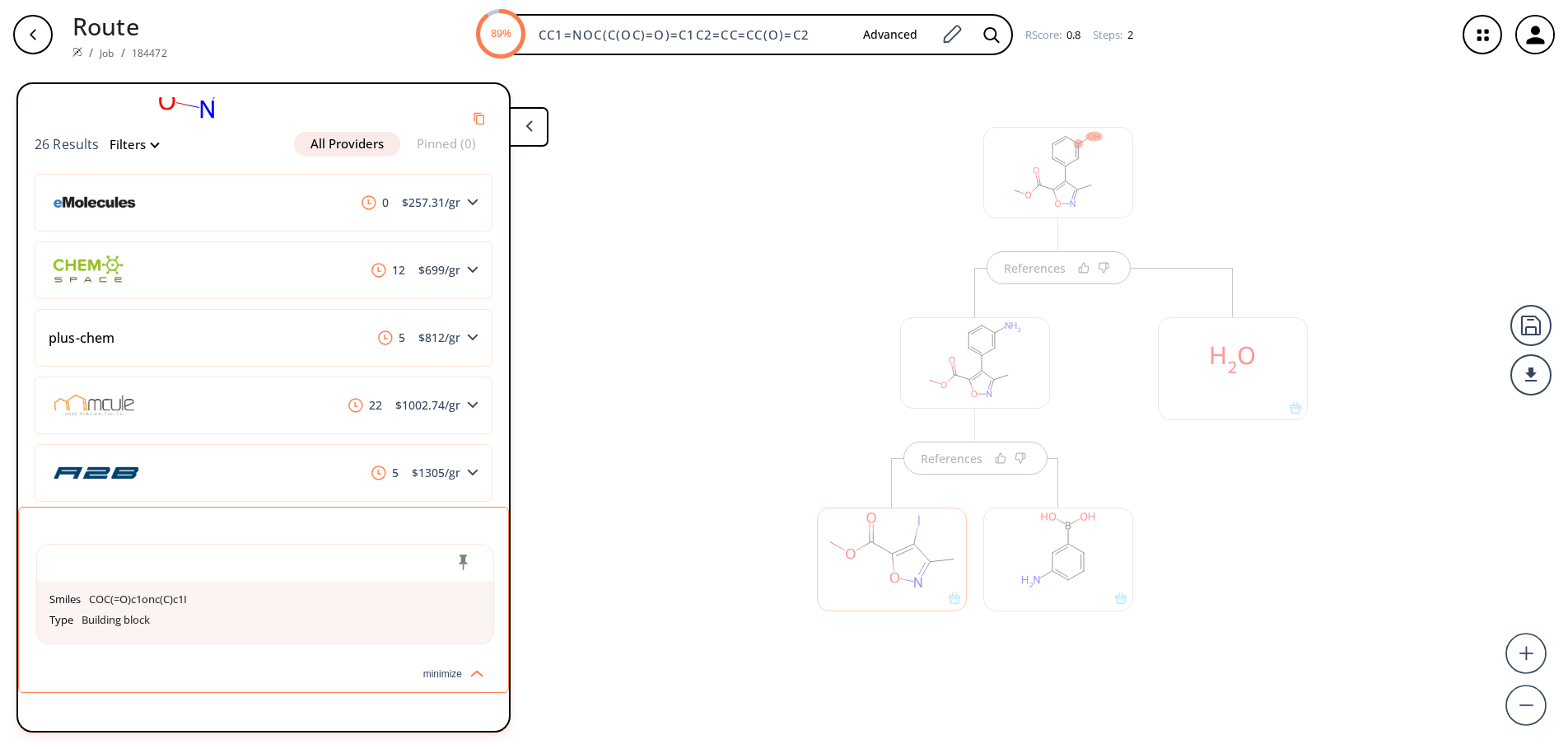
click at [672, 488] on div "References References" at bounding box center [784, 402] width 1568 height 666
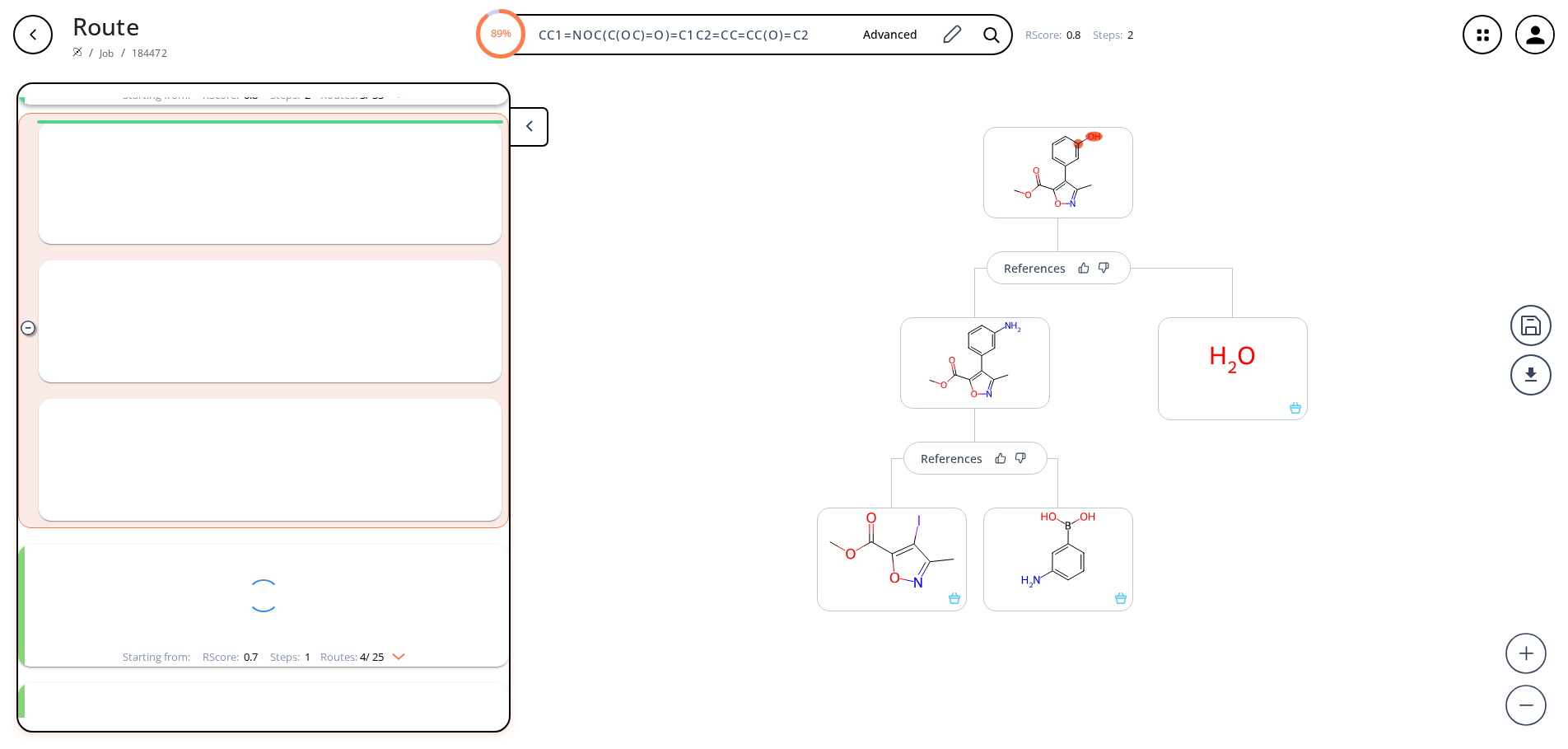
scroll to position [38, 0]
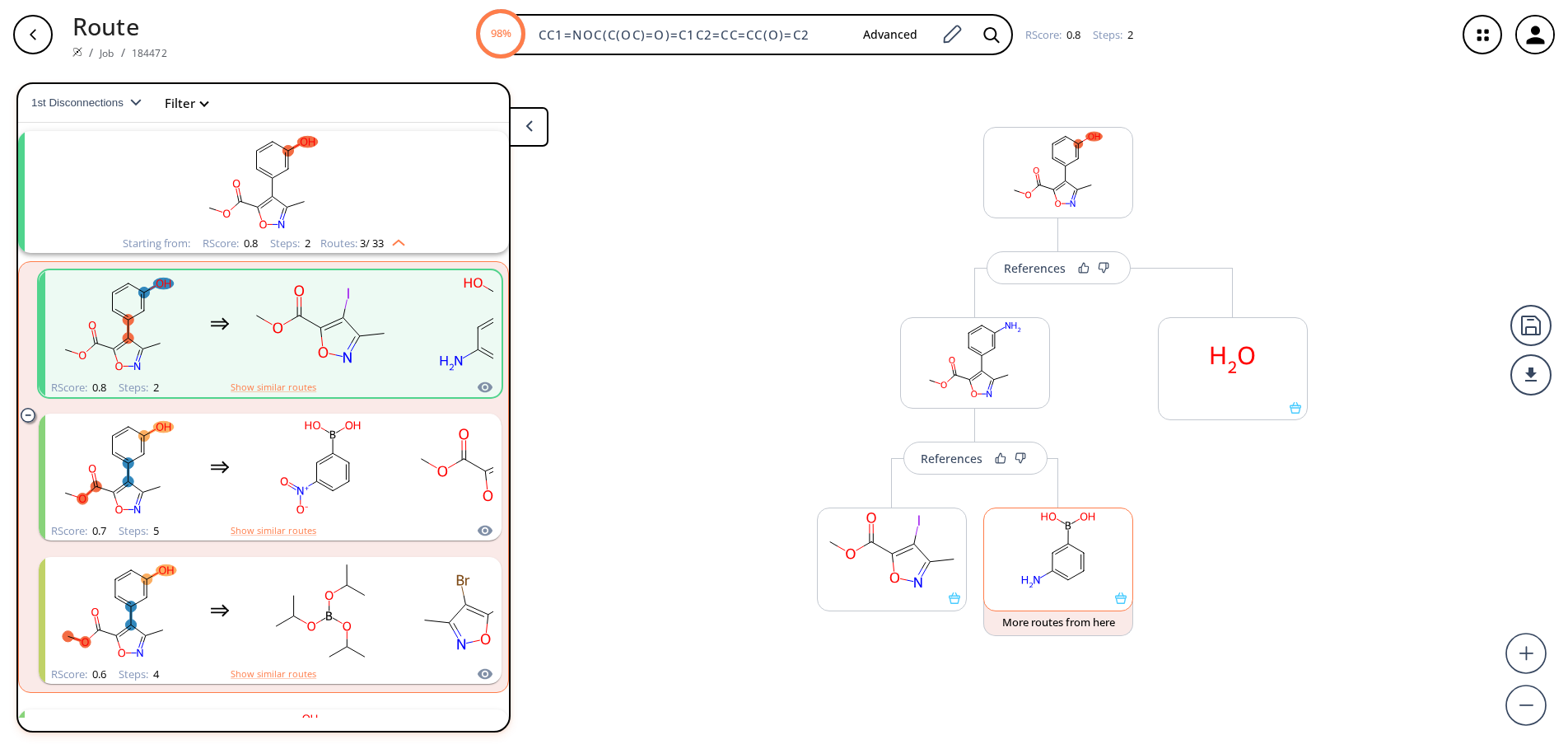
click at [1076, 555] on rect at bounding box center [1058, 550] width 148 height 84
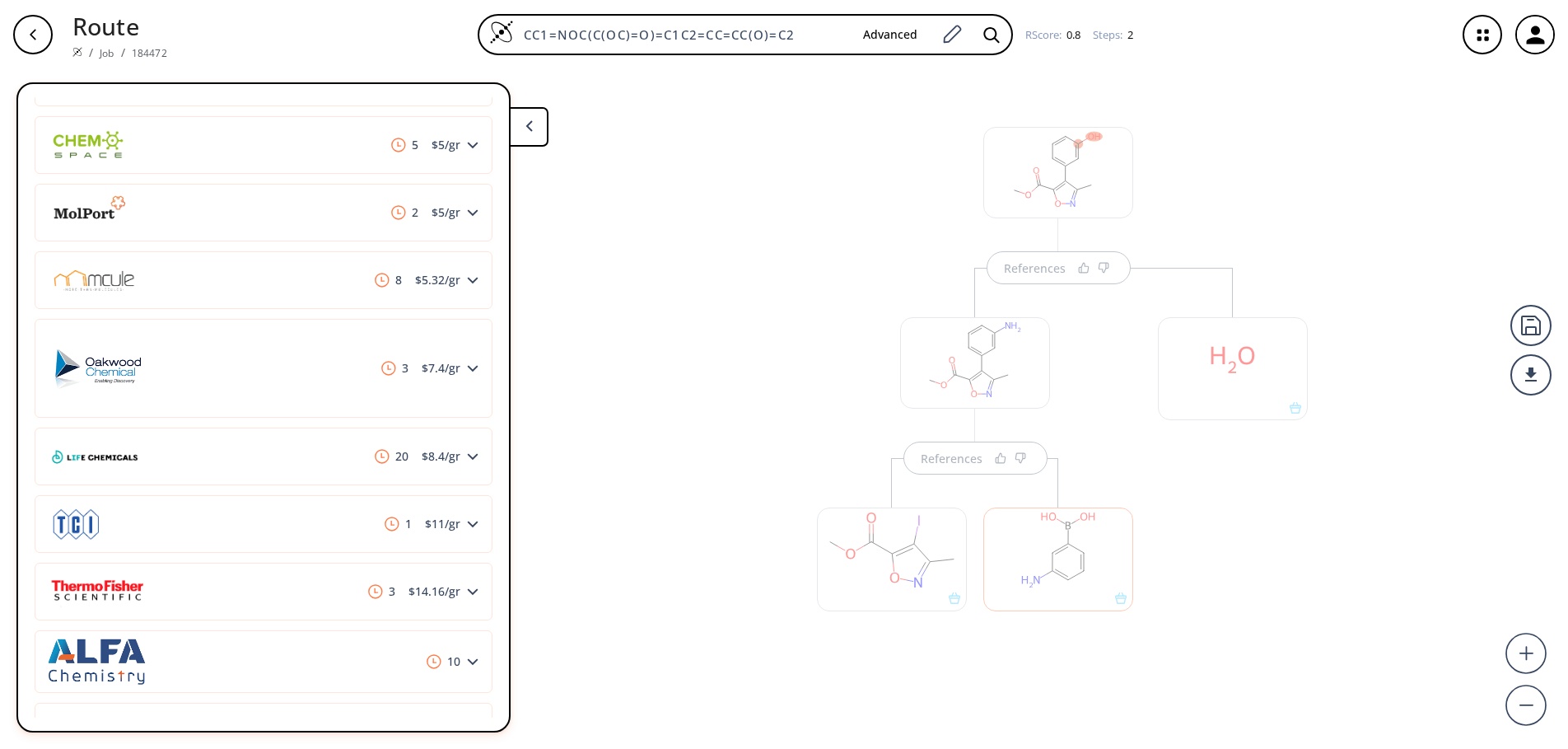
scroll to position [1929, 0]
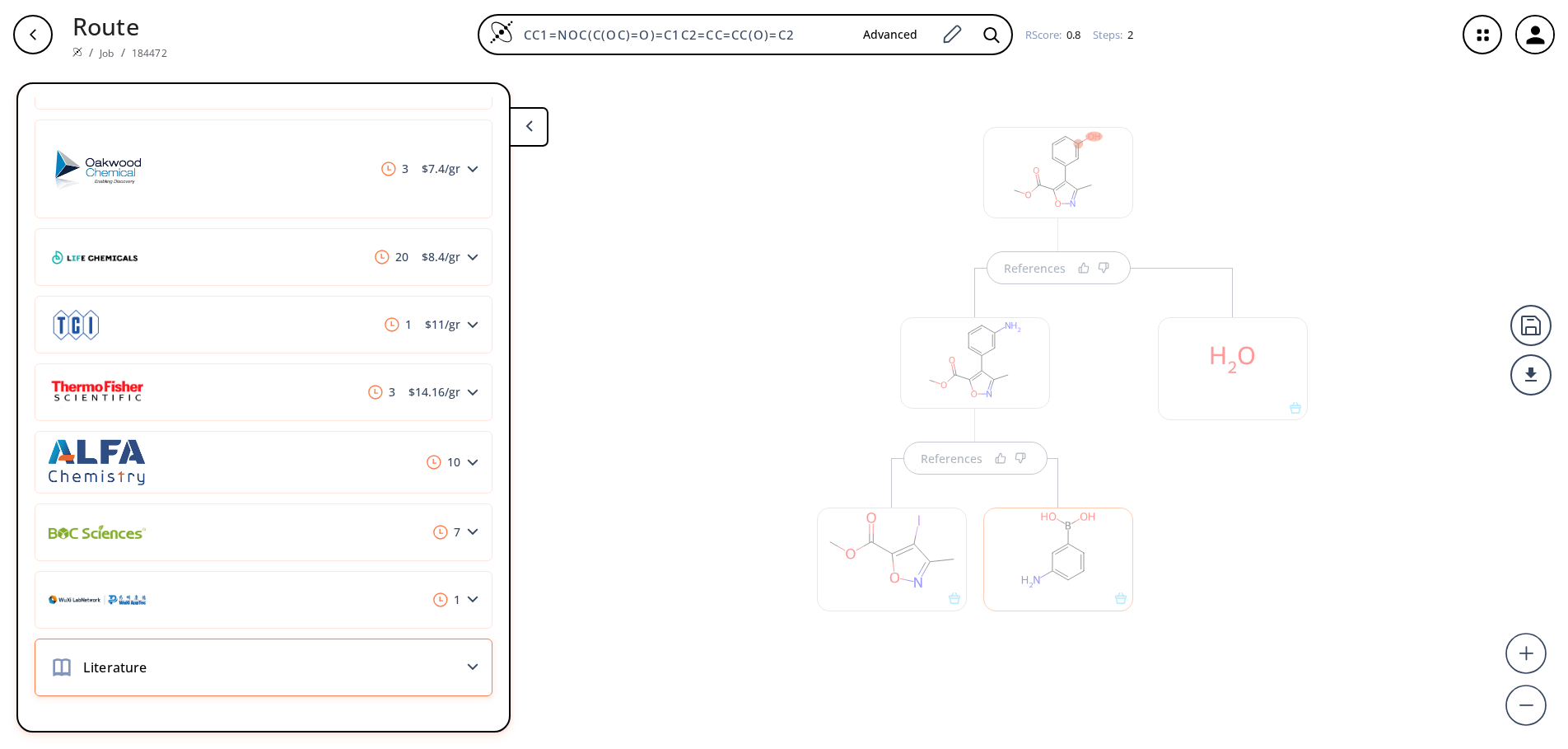
click at [471, 669] on div "Literature" at bounding box center [263, 667] width 458 height 58
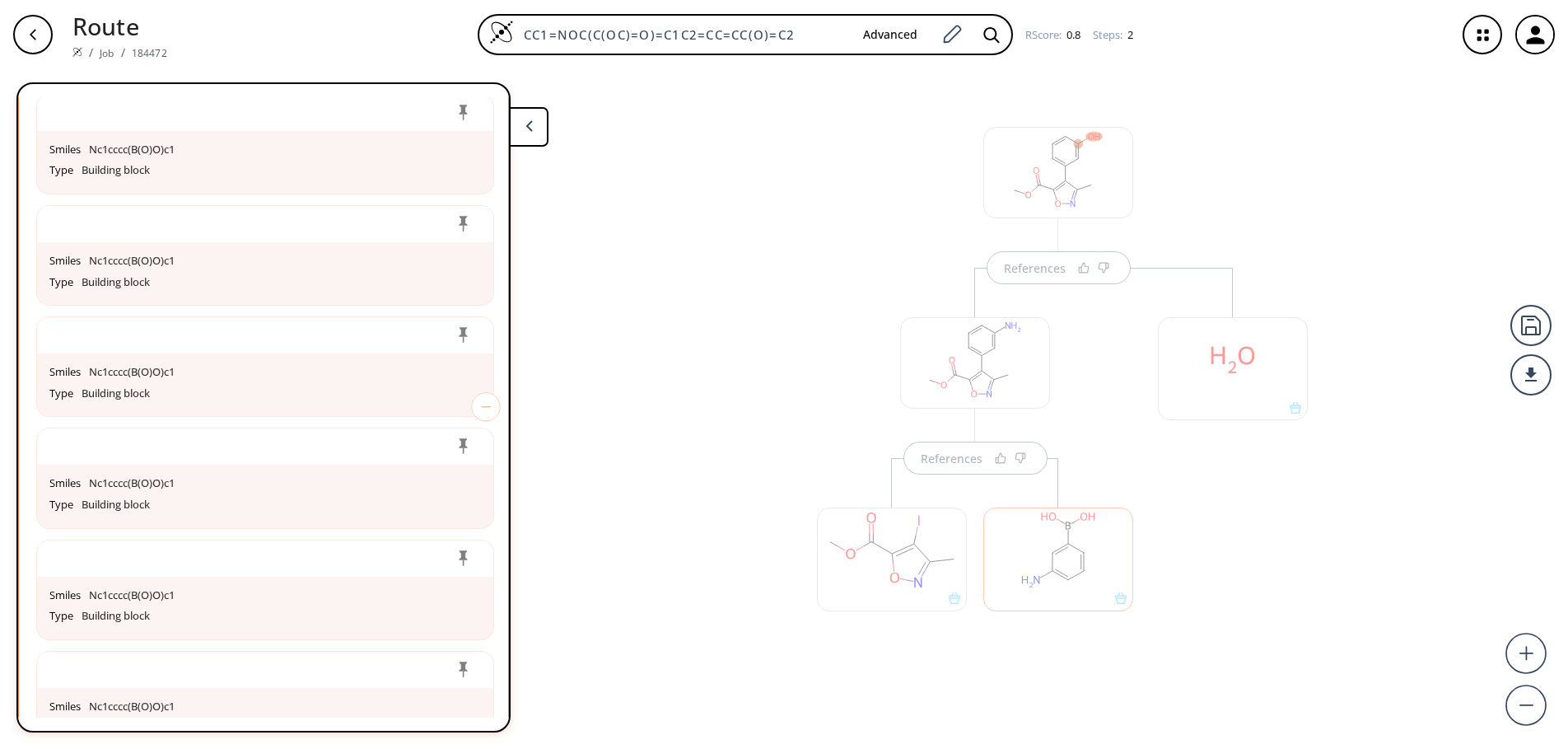
scroll to position [3083, 0]
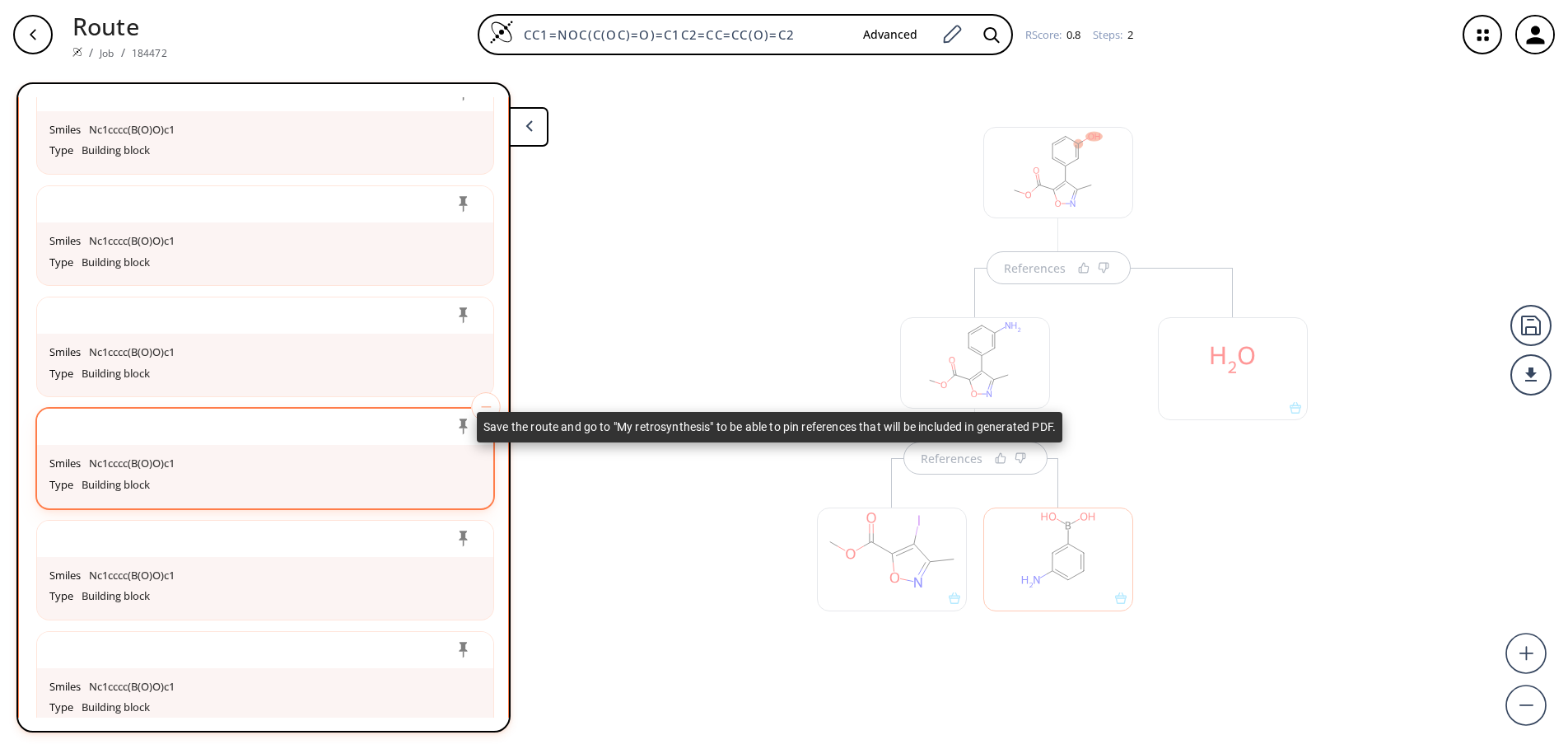
click at [459, 422] on icon at bounding box center [463, 427] width 18 height 17
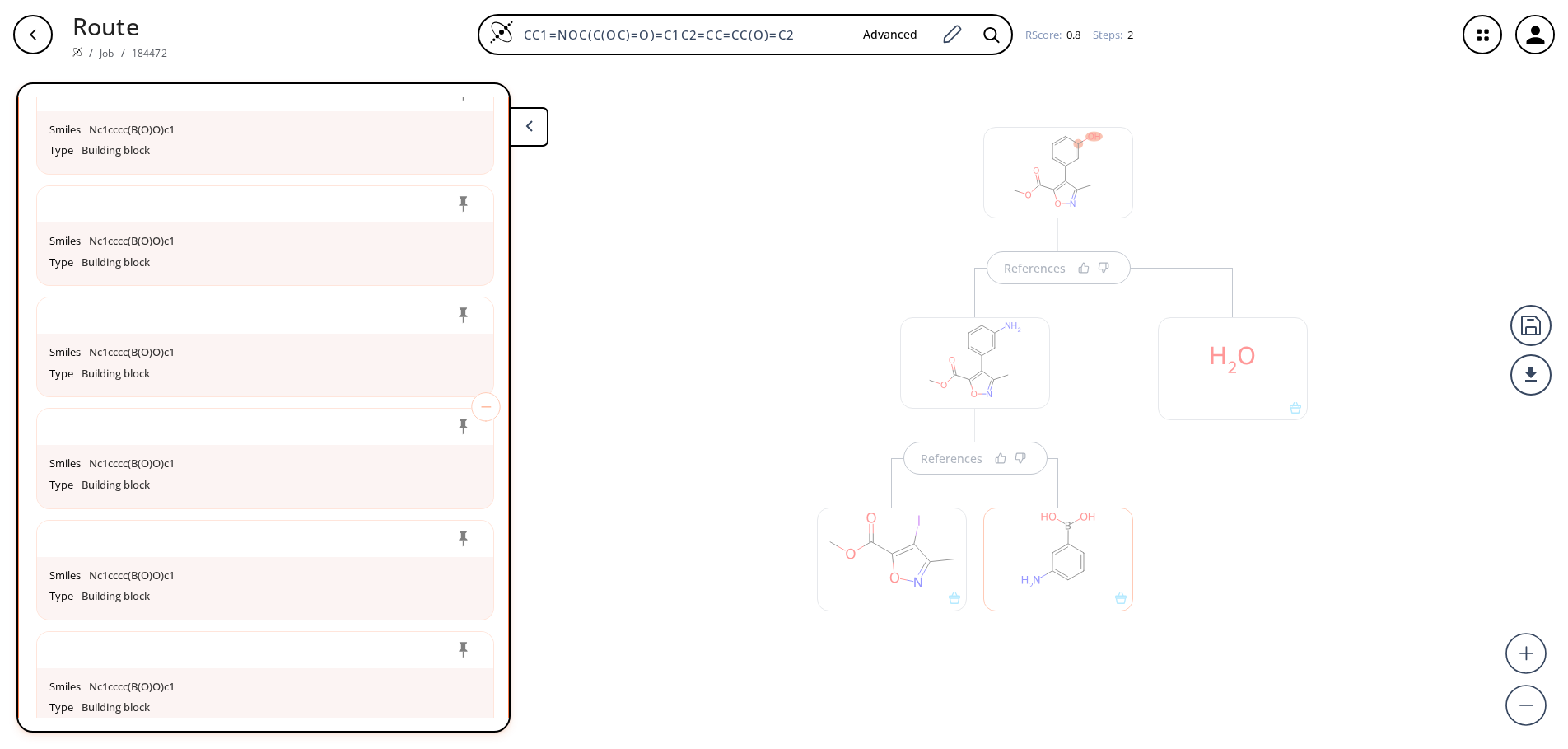
click at [37, 36] on icon "button" at bounding box center [33, 34] width 13 height 13
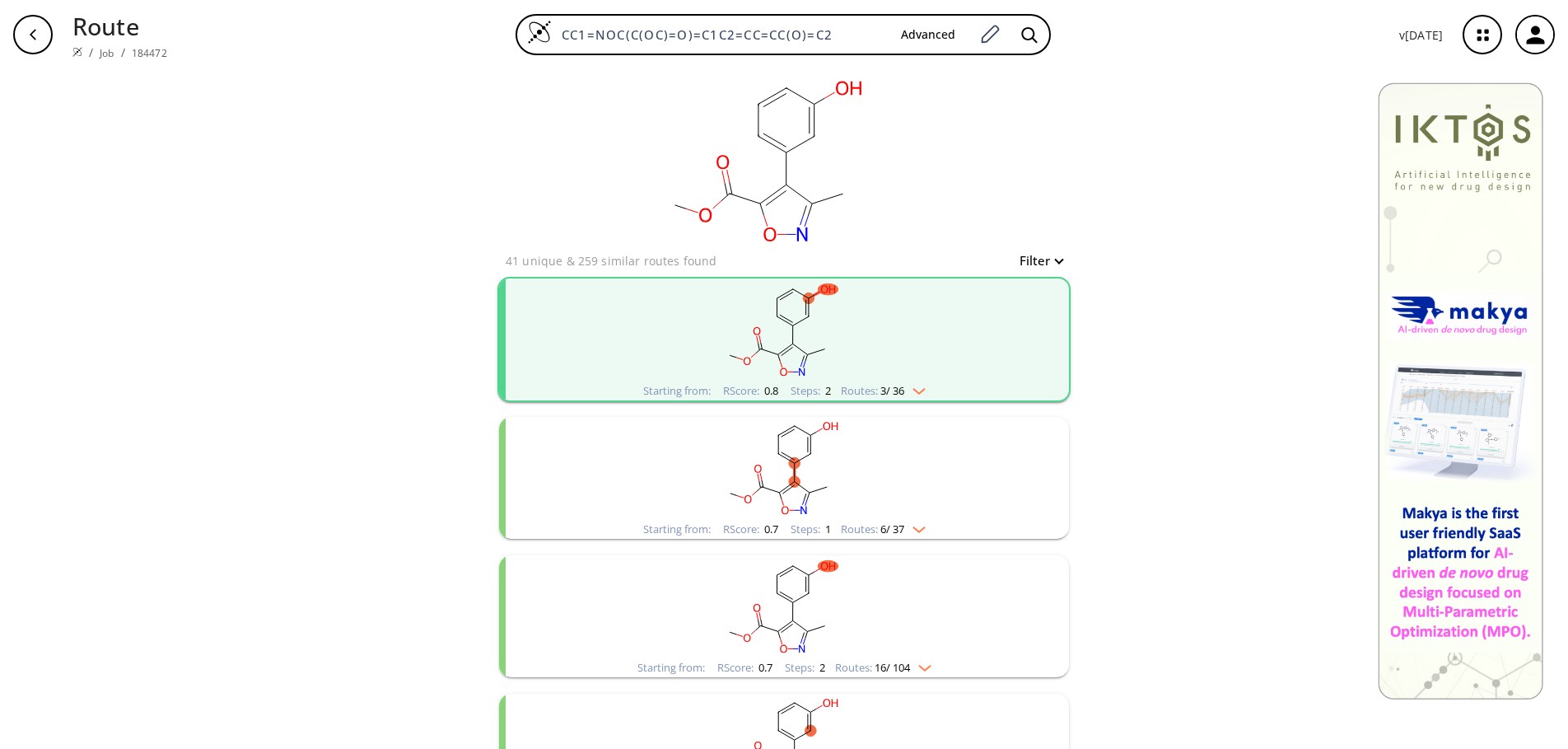
click at [28, 33] on icon "button" at bounding box center [33, 34] width 13 height 13
